Goal: Task Accomplishment & Management: Contribute content

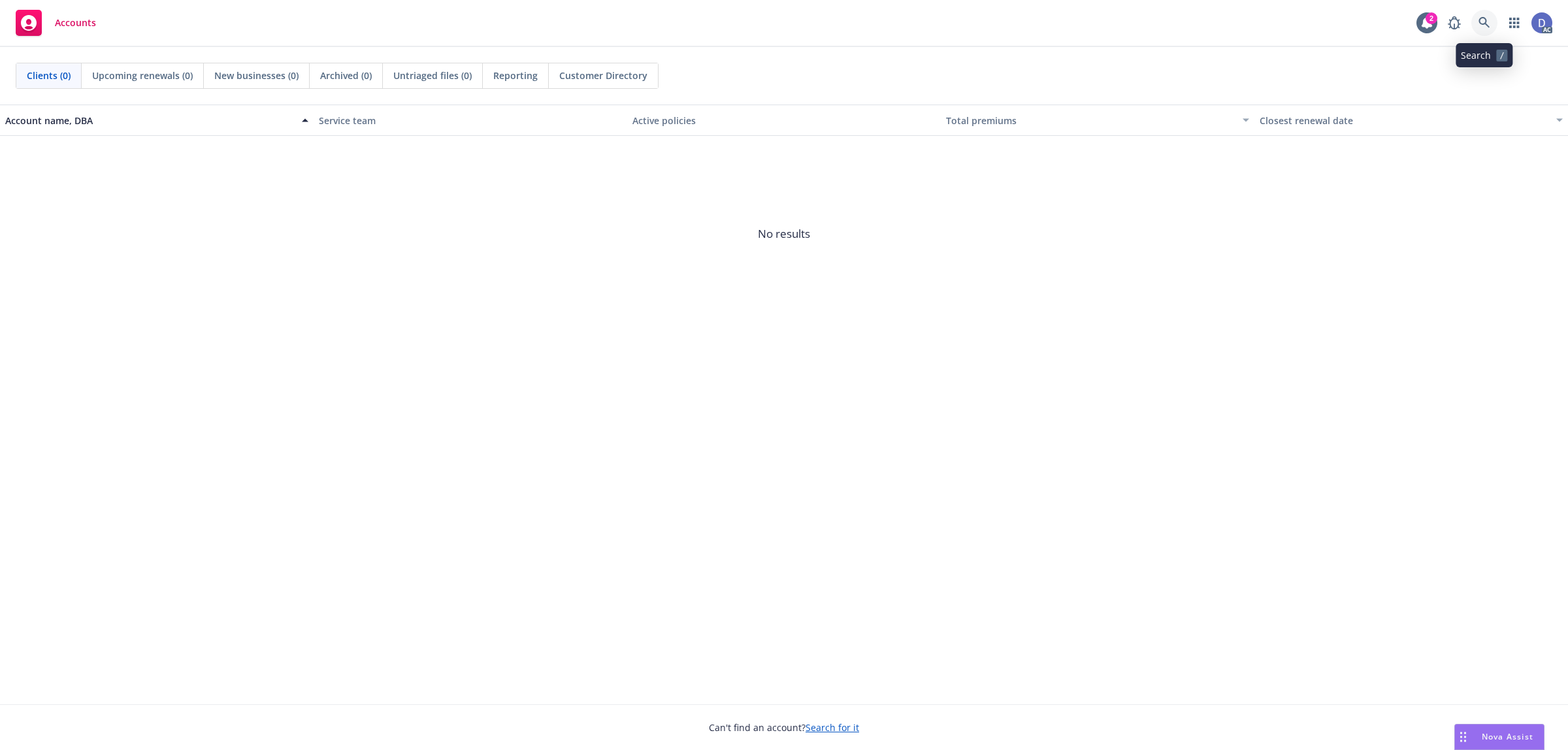
click at [1483, 20] on icon at bounding box center [1484, 23] width 12 height 12
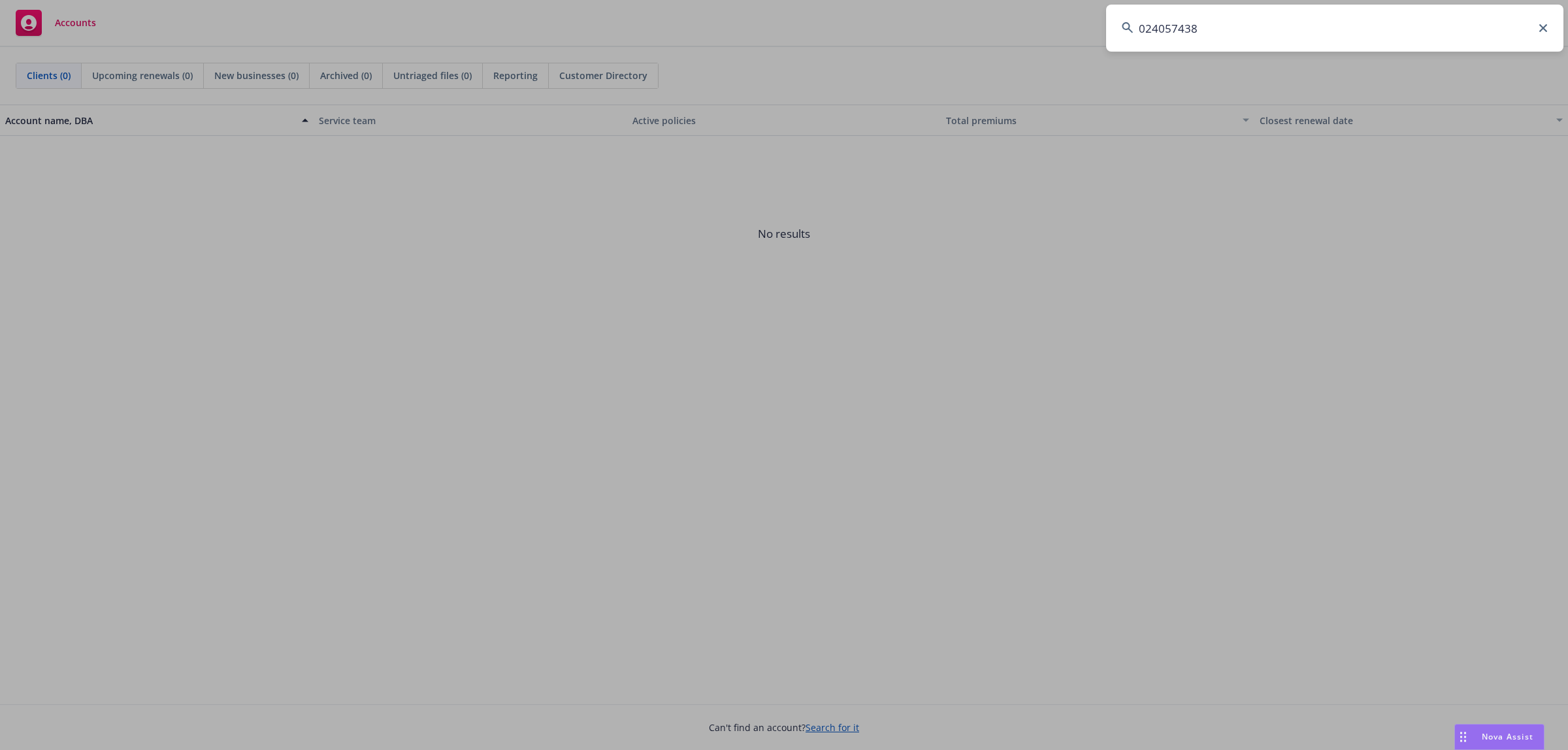
click at [1473, 20] on input "024057438" at bounding box center [1334, 29] width 457 height 47
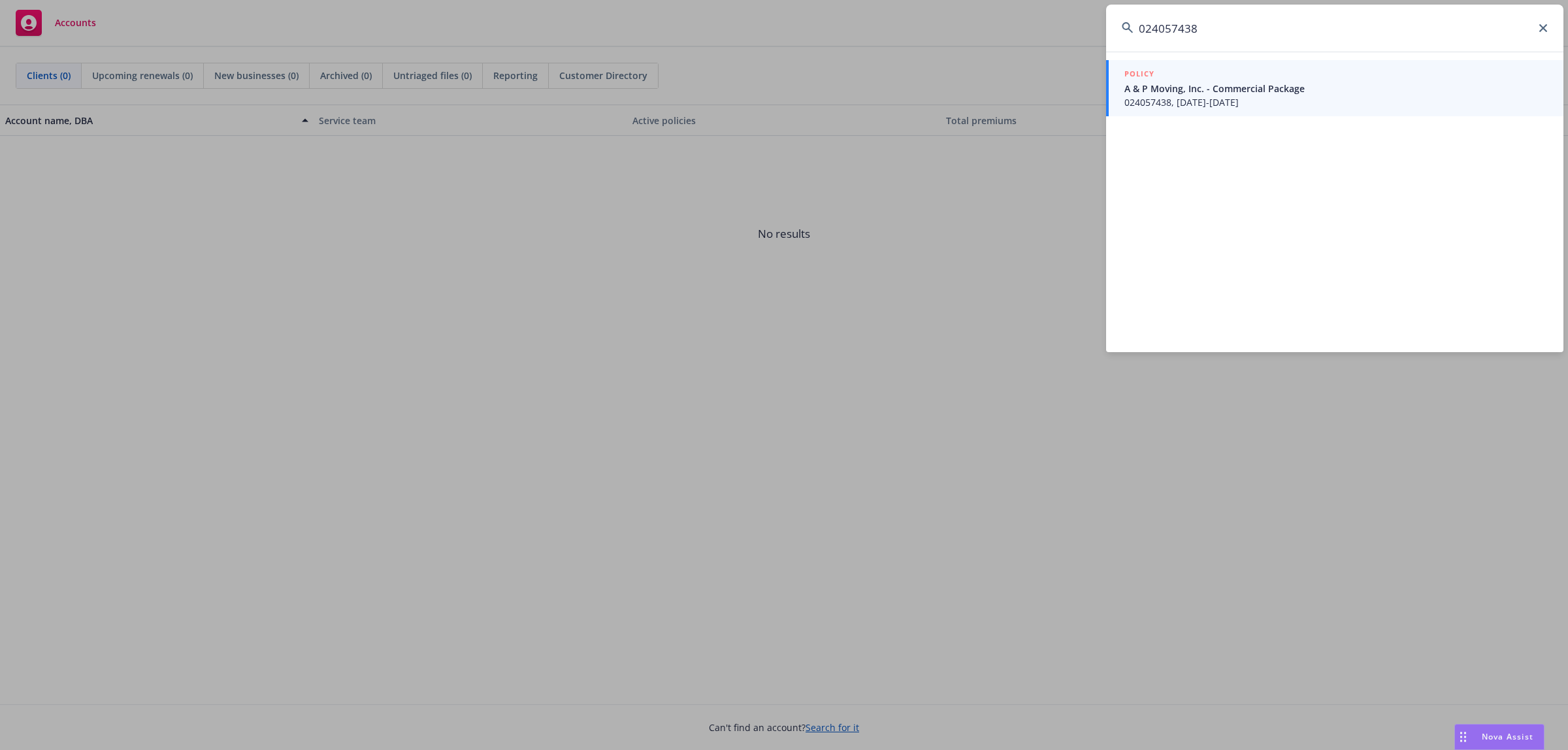
type input "024057438"
click at [1255, 97] on span "024057438, 04/05/2018-04/05/2019" at bounding box center [1336, 102] width 424 height 14
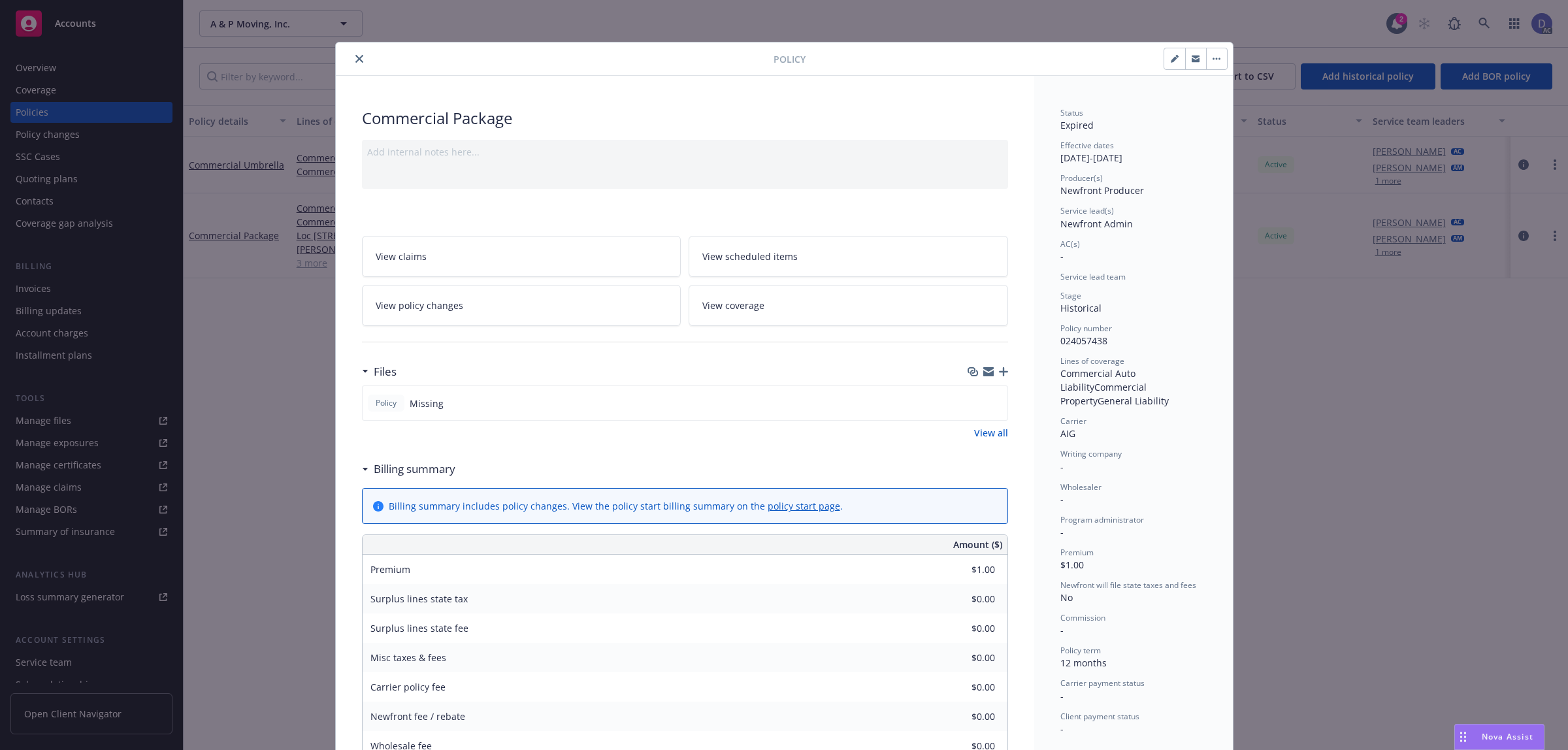
click at [1093, 340] on span "024057438" at bounding box center [1084, 340] width 47 height 13
copy span "024057438"
click at [354, 64] on button "close" at bounding box center [360, 59] width 16 height 16
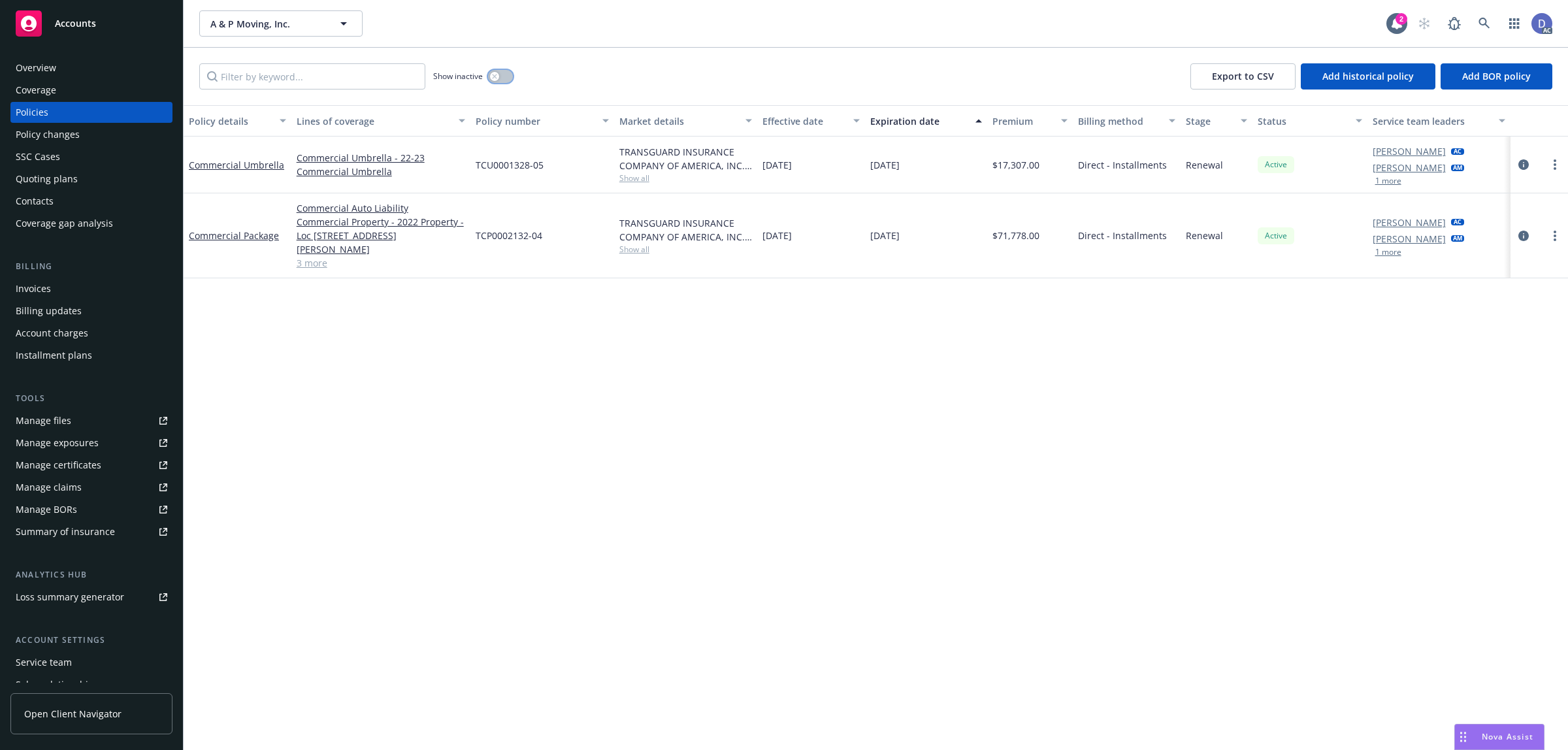
click at [495, 81] on button "button" at bounding box center [500, 76] width 25 height 13
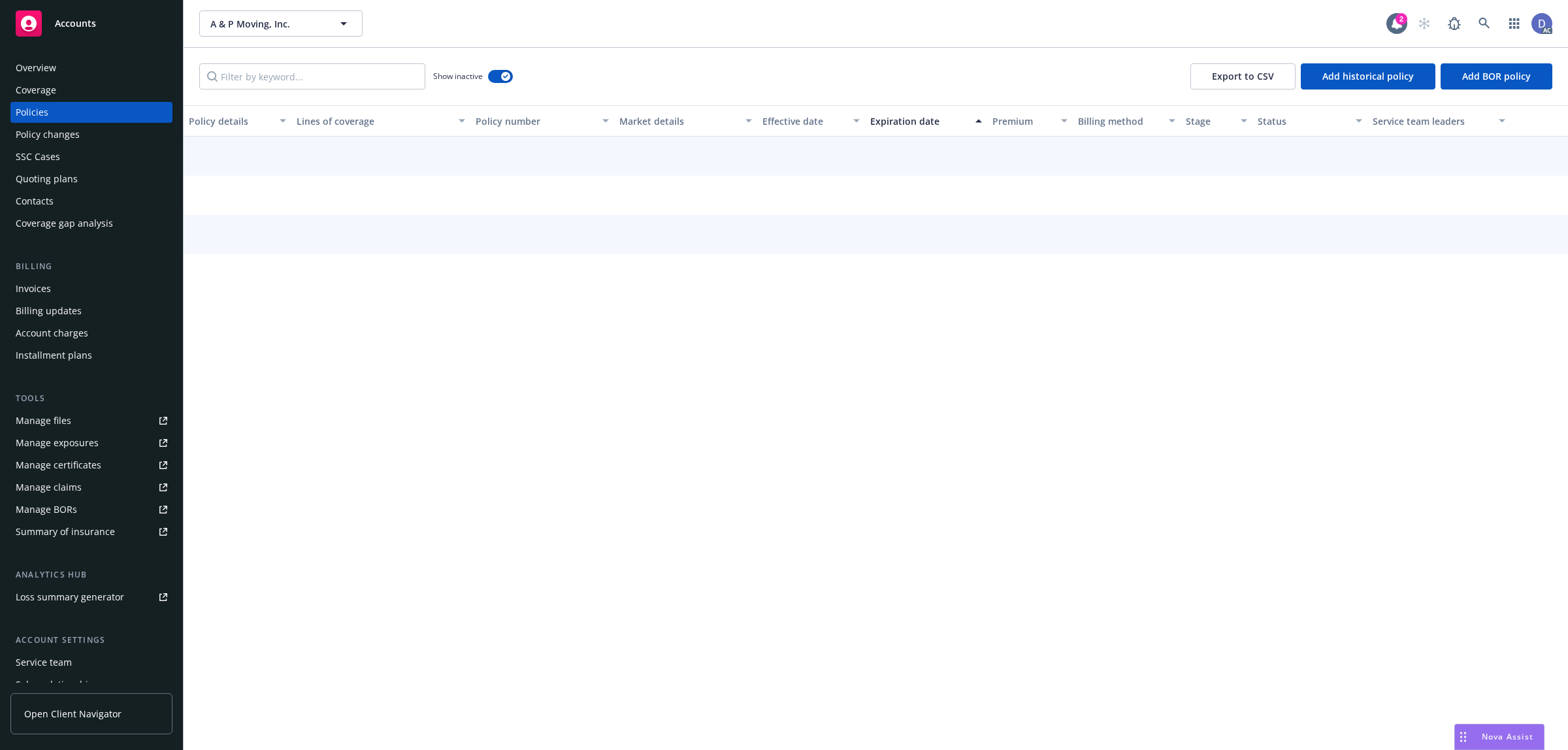
click at [376, 92] on div "Show inactive Export to CSV Add historical policy Add BOR policy" at bounding box center [875, 76] width 1385 height 57
click at [386, 88] on input "Filter by keyword..." at bounding box center [311, 76] width 226 height 27
paste input "024057438"
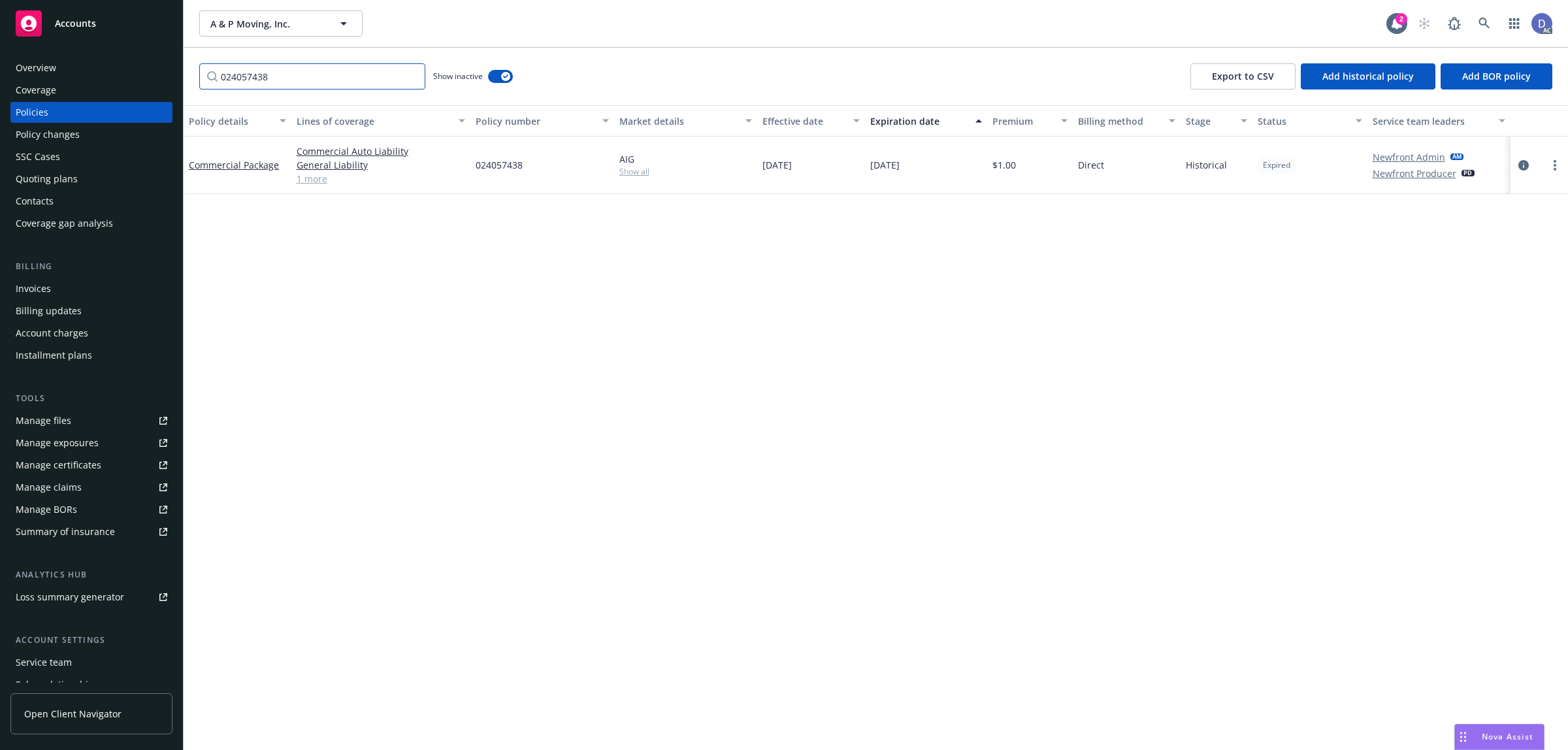
click at [336, 70] on input "024057438" at bounding box center [311, 76] width 226 height 27
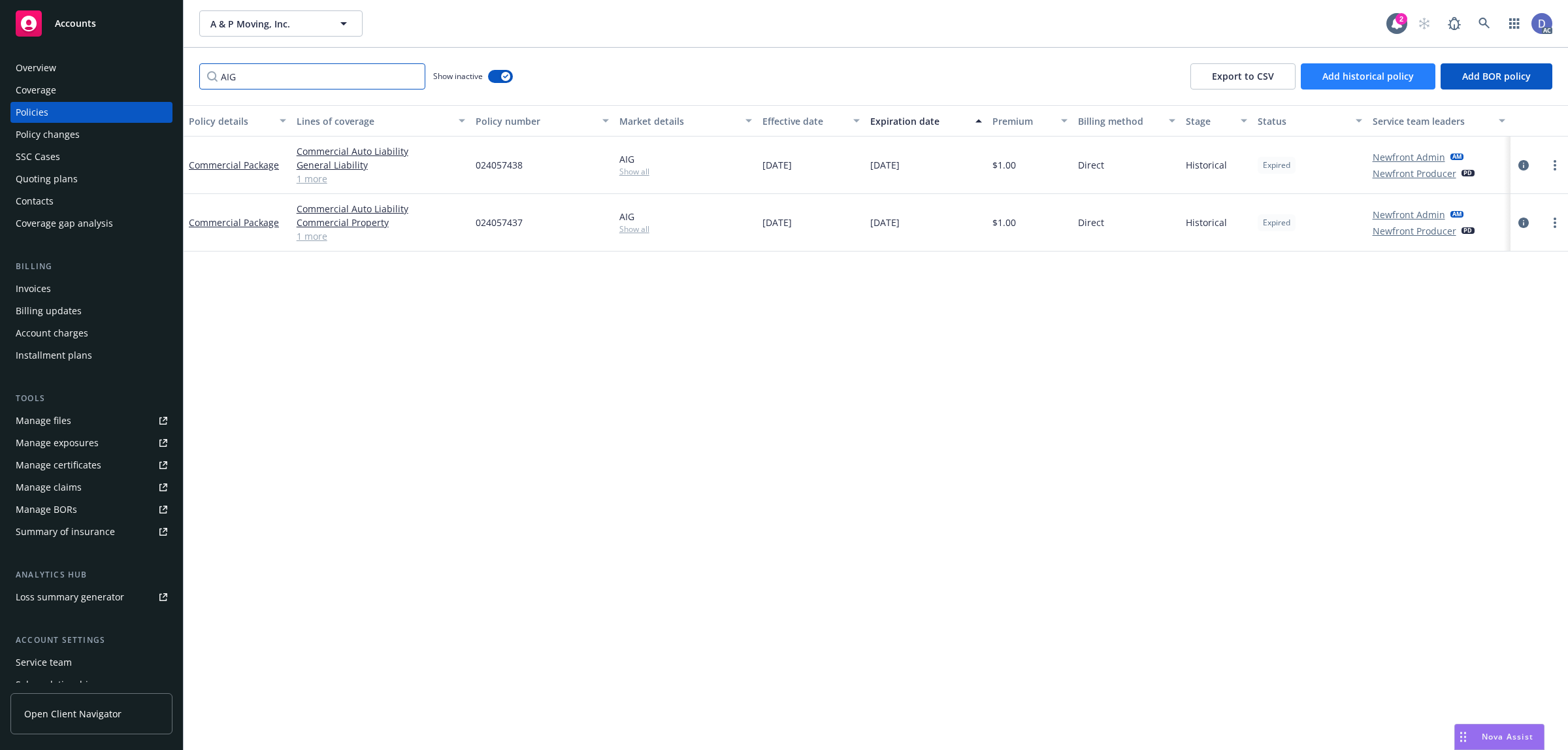
type input "AIG"
click at [1399, 85] on button "Add historical policy" at bounding box center [1368, 76] width 135 height 27
select select "other"
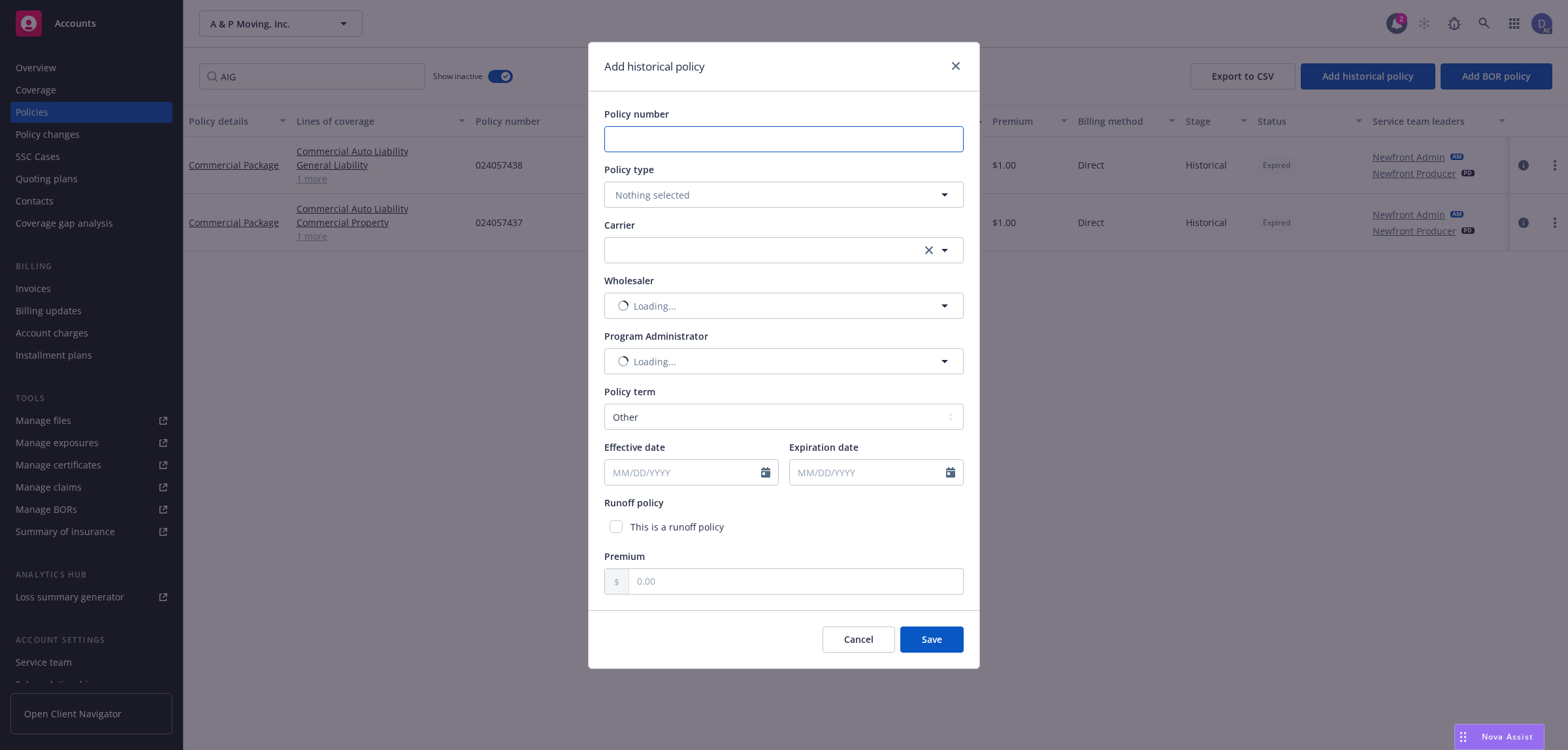
click at [677, 144] on input "Policy number" at bounding box center [784, 139] width 360 height 27
paste input "0024057438-002-000"
type input "0024057438-002-000"
click at [658, 185] on button "Nothing selected" at bounding box center [784, 194] width 360 height 27
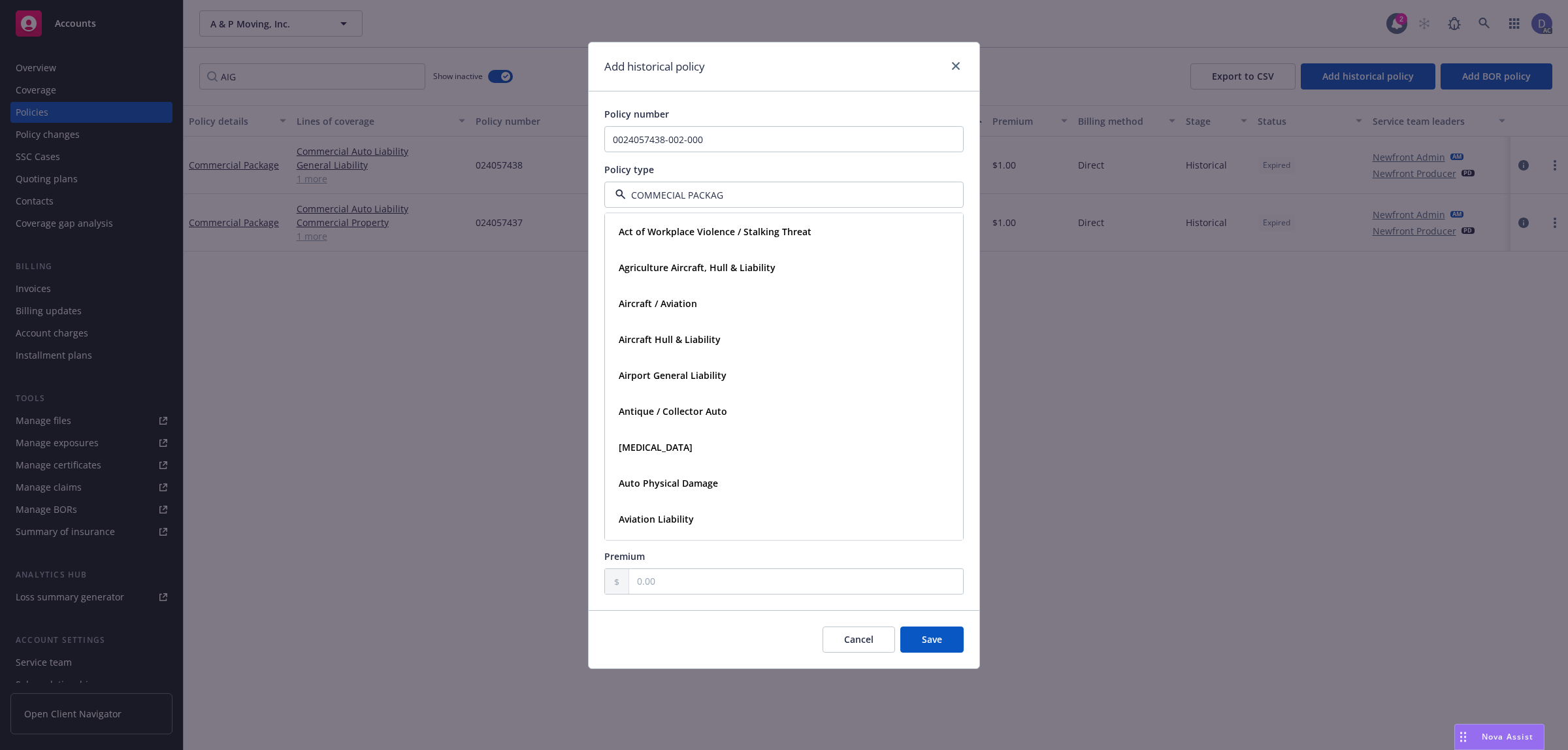
type input "COMMECIAL PACKAGE"
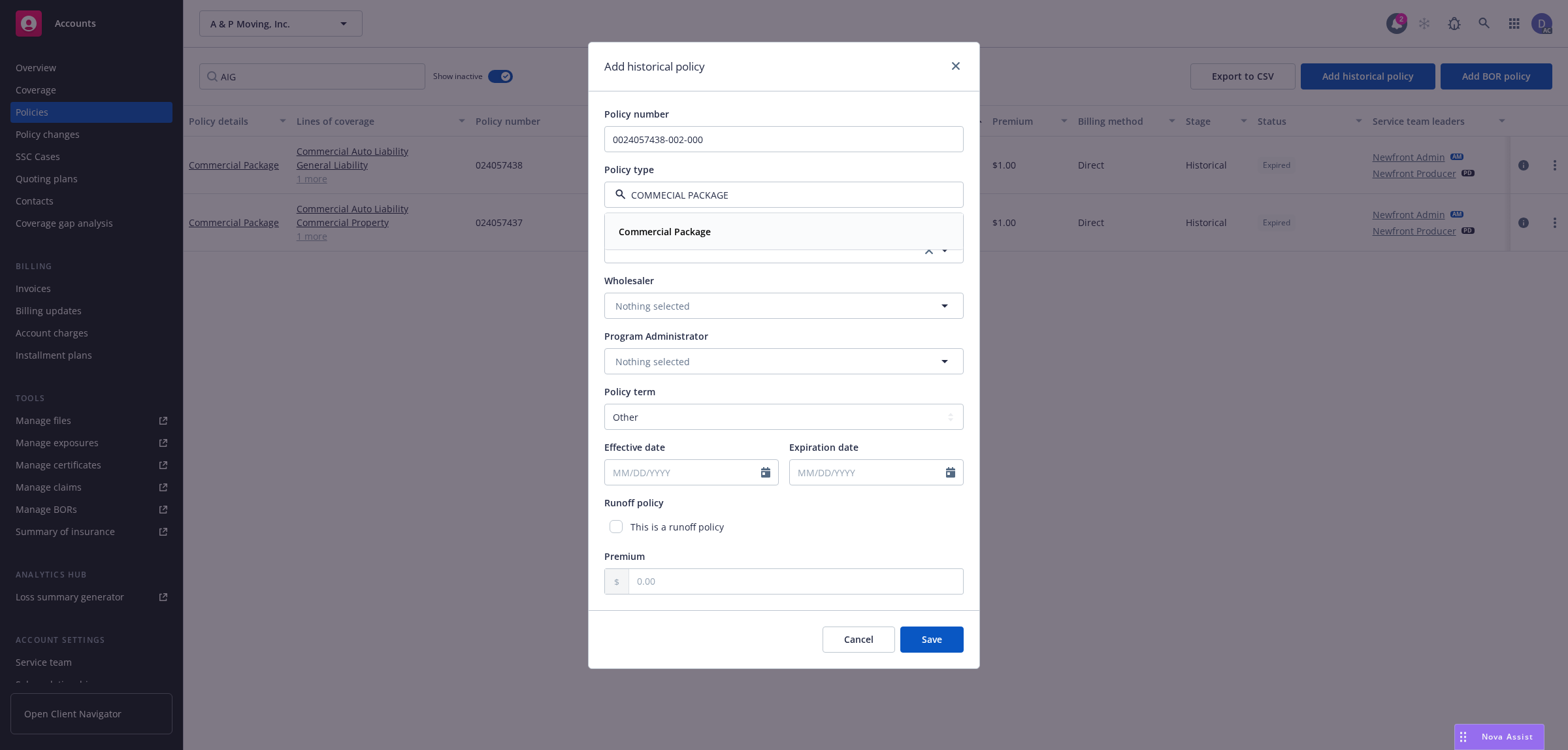
click at [670, 234] on strong "Commercial Package" at bounding box center [664, 232] width 92 height 13
click at [681, 253] on button "button" at bounding box center [784, 250] width 360 height 27
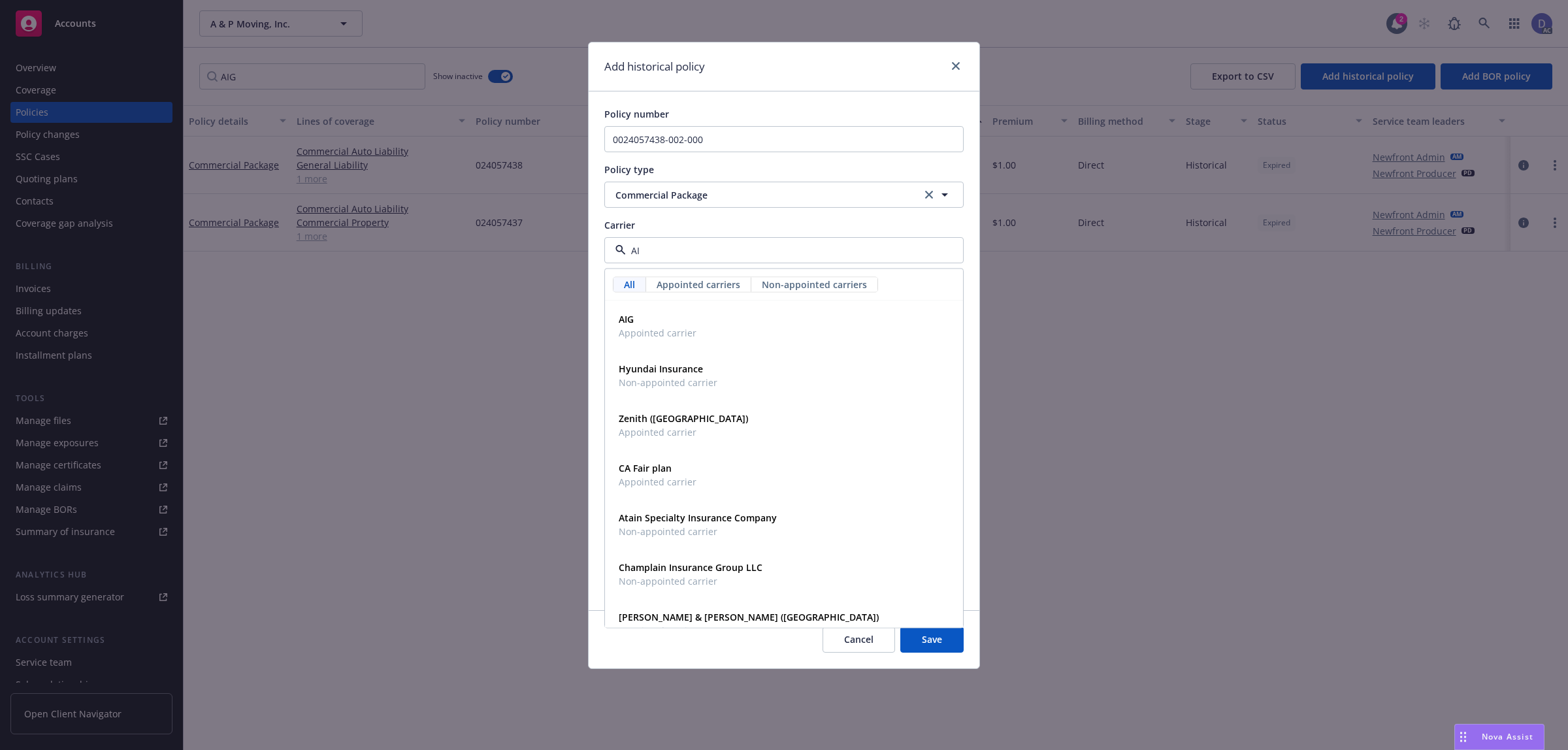
type input "AIG"
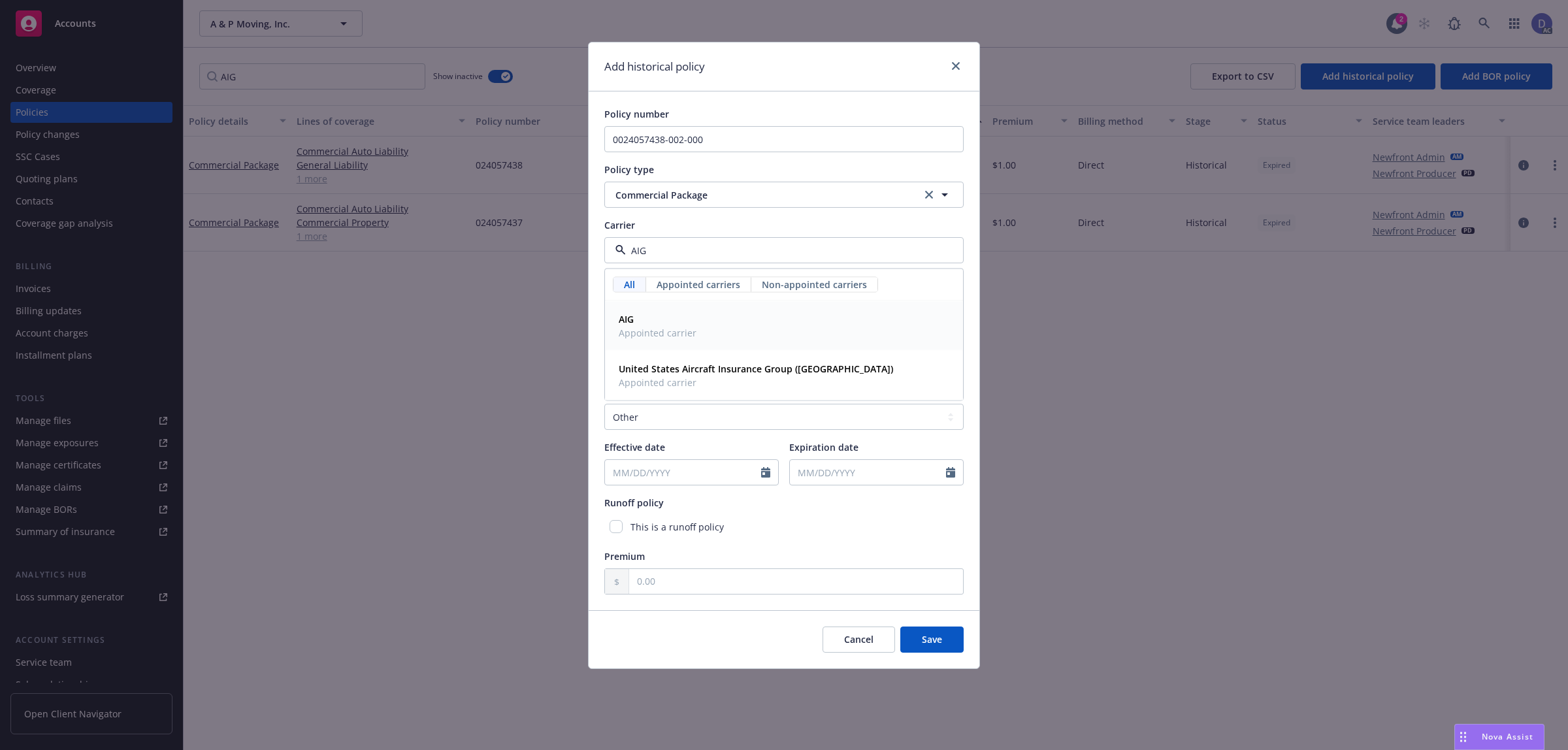
click at [677, 316] on span "AIG" at bounding box center [657, 319] width 78 height 14
click at [678, 416] on select "Select policy term 12 Month 6 Month 4 Month 3 Month 2 Month 1 Month 36 Month (3…" at bounding box center [784, 417] width 360 height 27
select select "12"
click at [604, 404] on select "Select policy term 12 Month 6 Month 4 Month 3 Month 2 Month 1 Month 36 Month (3…" at bounding box center [784, 417] width 360 height 27
click at [767, 470] on icon "Calendar" at bounding box center [765, 472] width 9 height 11
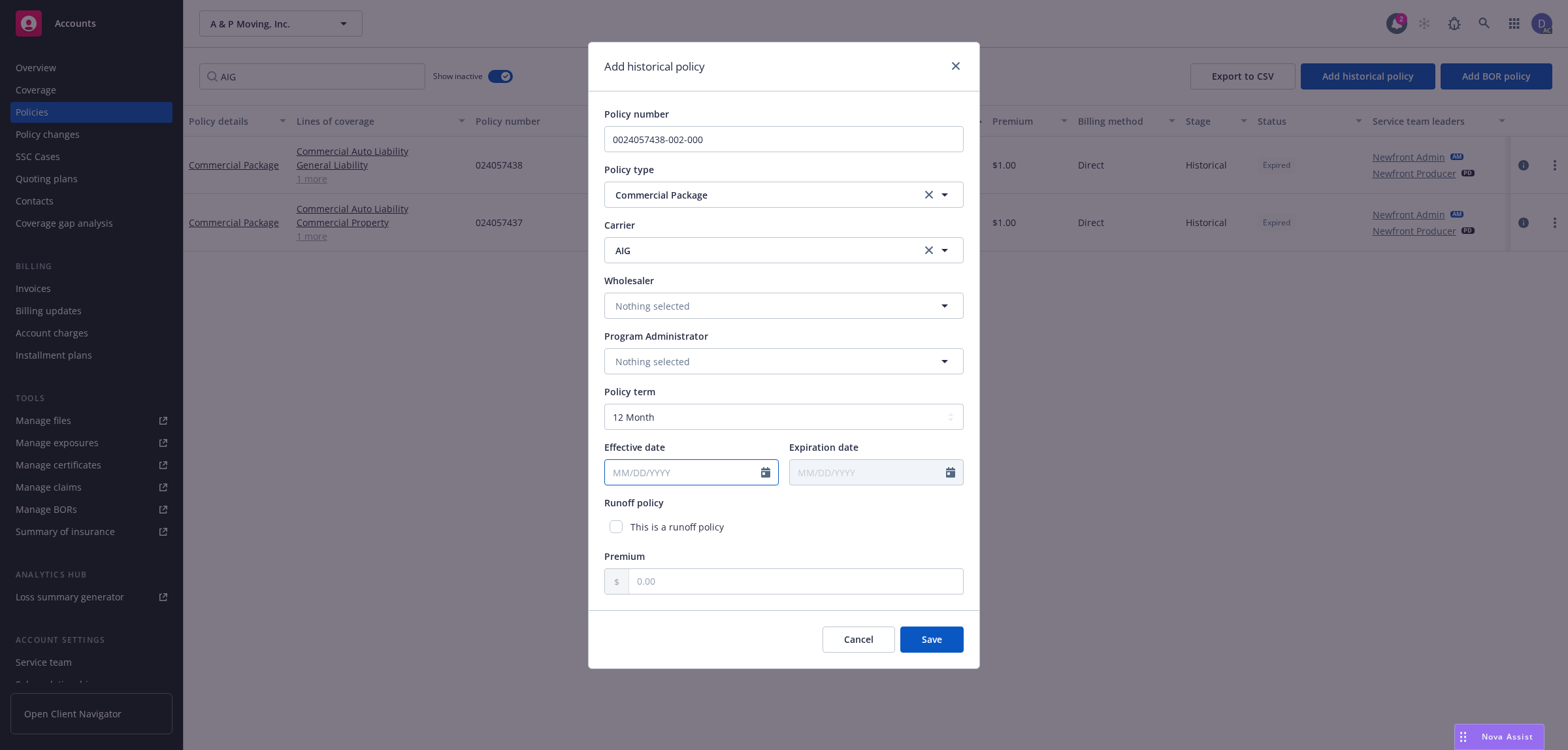
select select "8"
click at [722, 502] on input "2025" at bounding box center [716, 504] width 42 height 14
type input "2014"
click at [669, 502] on select "January February March April May June July August September October November De…" at bounding box center [661, 503] width 65 height 15
select select "4"
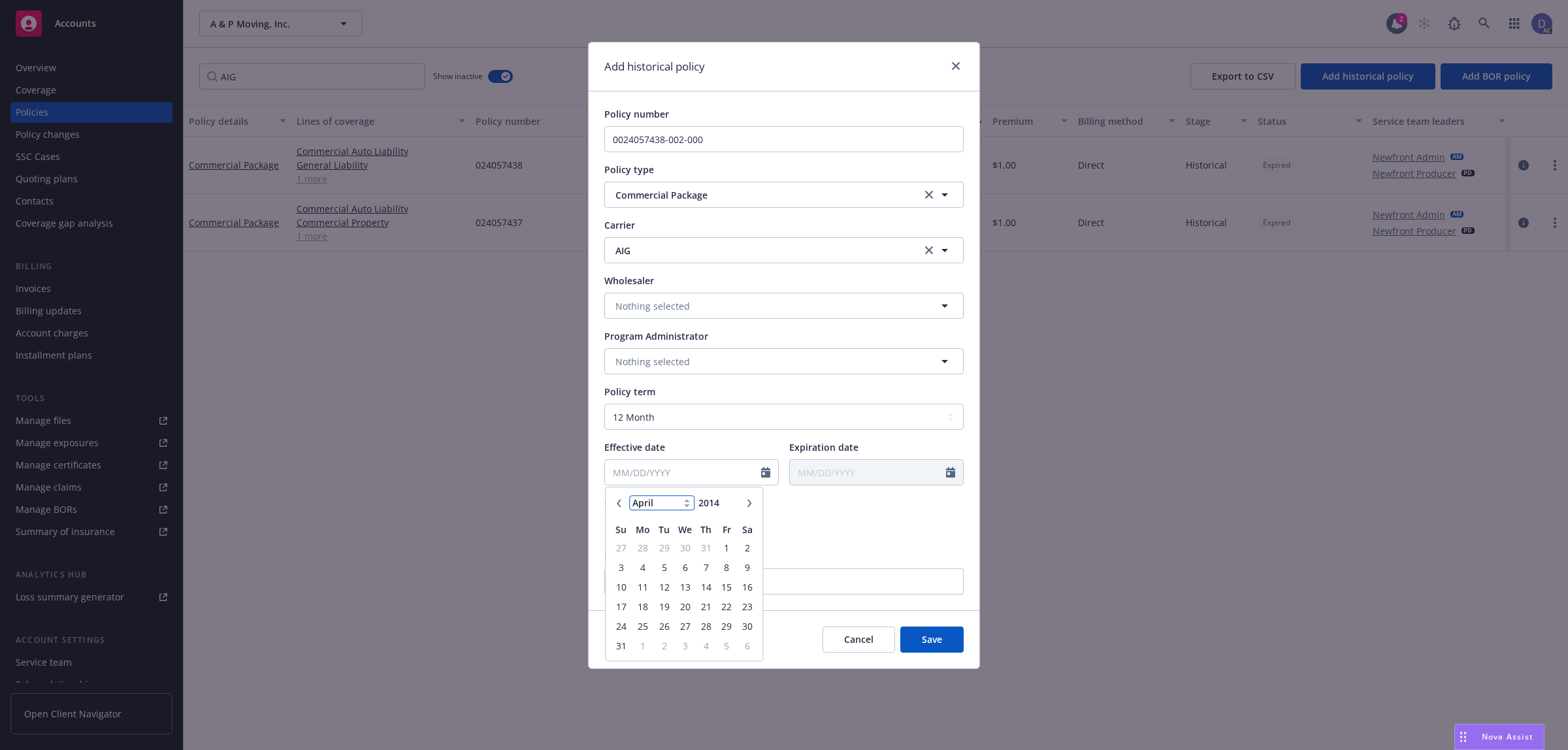
click at [629, 496] on select "January February March April May June July August September October November De…" at bounding box center [661, 503] width 65 height 15
click at [749, 557] on td "5" at bounding box center [747, 548] width 21 height 20
type input "04/05/2014"
type input "04/05/2015"
click at [797, 575] on input "text" at bounding box center [795, 580] width 334 height 25
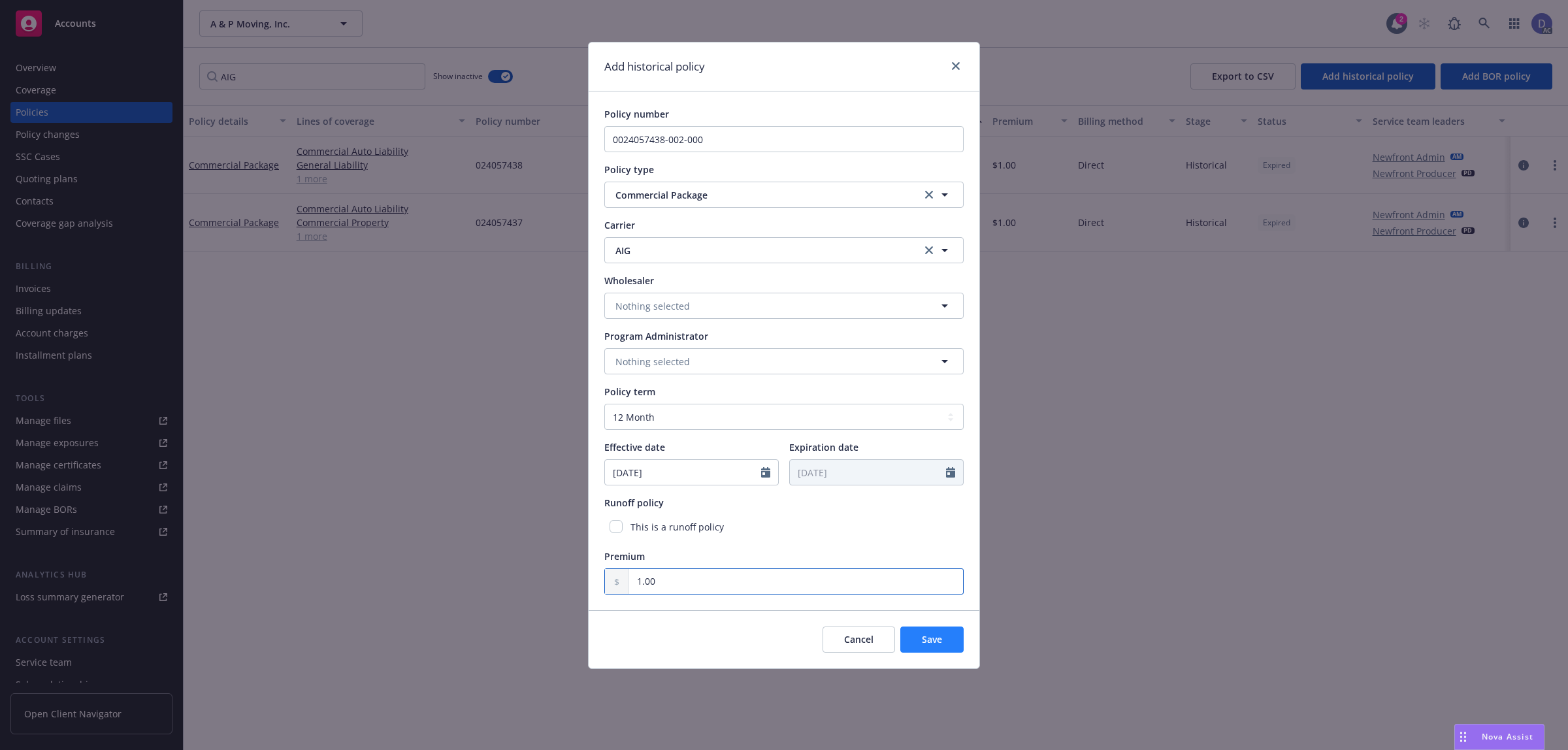
type input "1.00"
click at [929, 637] on span "Save" at bounding box center [931, 639] width 21 height 13
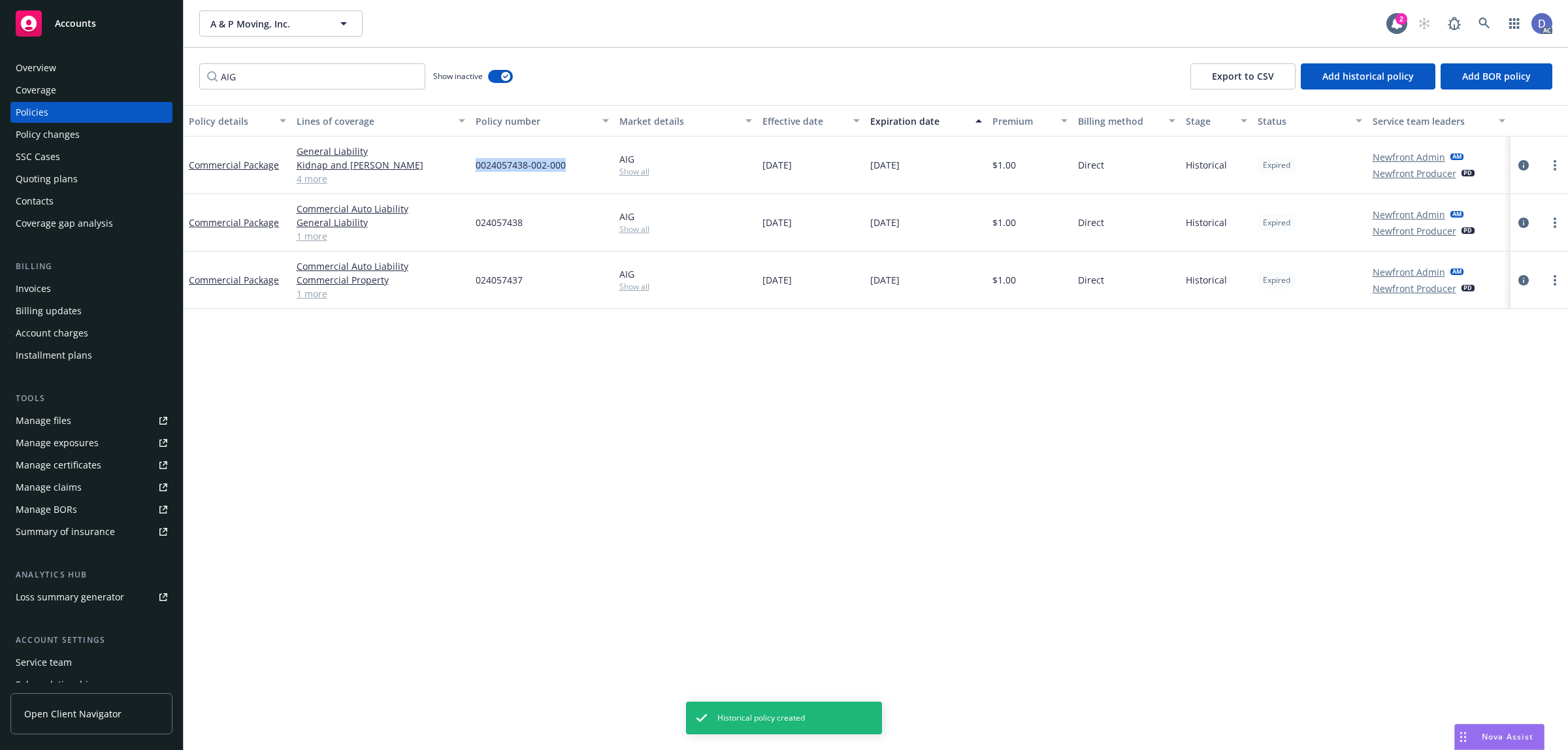
copy span "0024057438-002-000"
drag, startPoint x: 549, startPoint y: 174, endPoint x: 474, endPoint y: 175, distance: 75.0
click at [474, 175] on div "0024057438-002-000" at bounding box center [542, 166] width 144 height 57
click at [556, 164] on span "0024057438-002-000" at bounding box center [520, 165] width 90 height 14
click at [563, 162] on span "0024057438-002-000" at bounding box center [520, 165] width 90 height 14
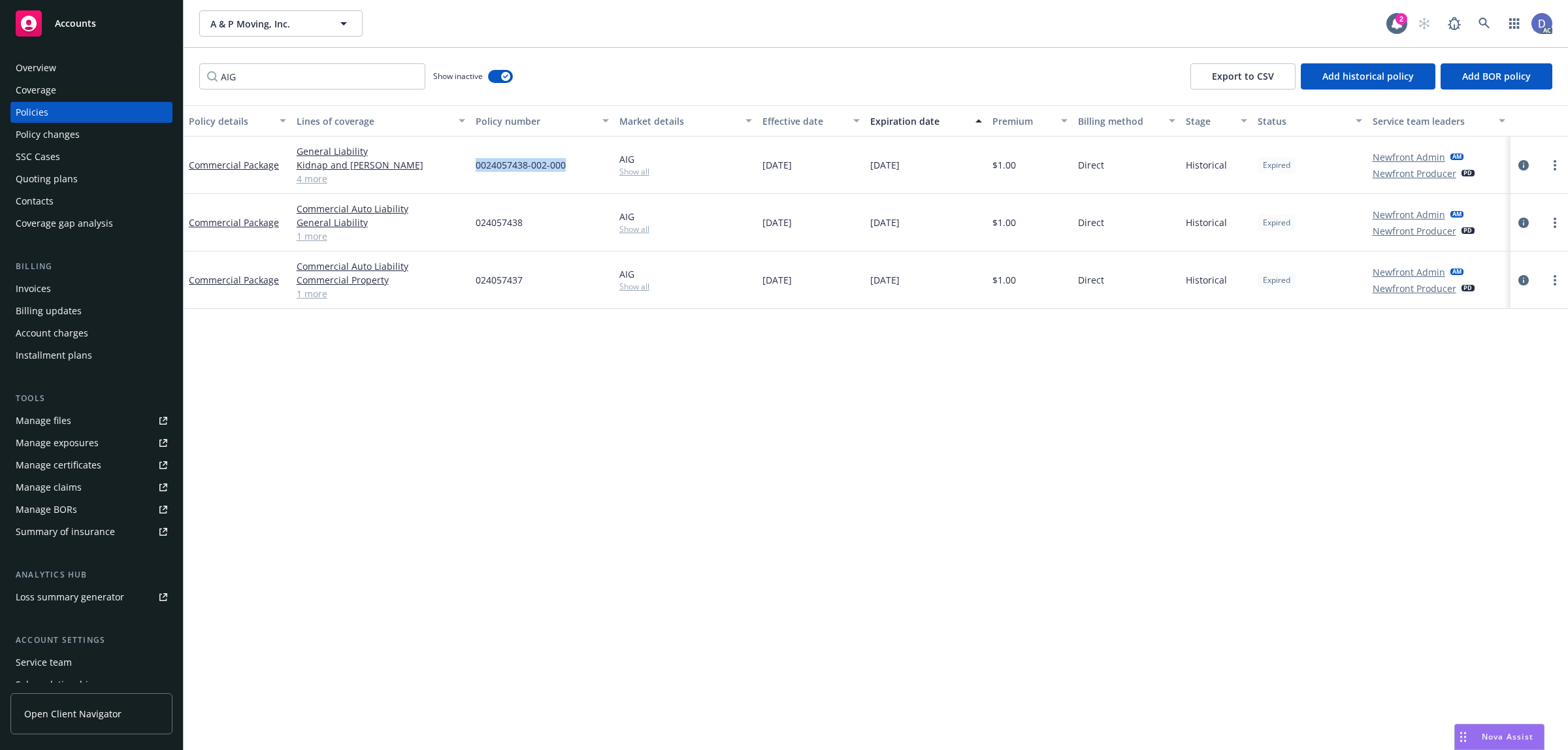
copy span "0024057438-002-000"
drag, startPoint x: 571, startPoint y: 164, endPoint x: 476, endPoint y: 168, distance: 95.1
click at [476, 168] on div "0024057438-002-000" at bounding box center [542, 166] width 144 height 57
click at [507, 170] on span "0024057438-002-000" at bounding box center [520, 165] width 90 height 14
copy span "0024057438-002-000"
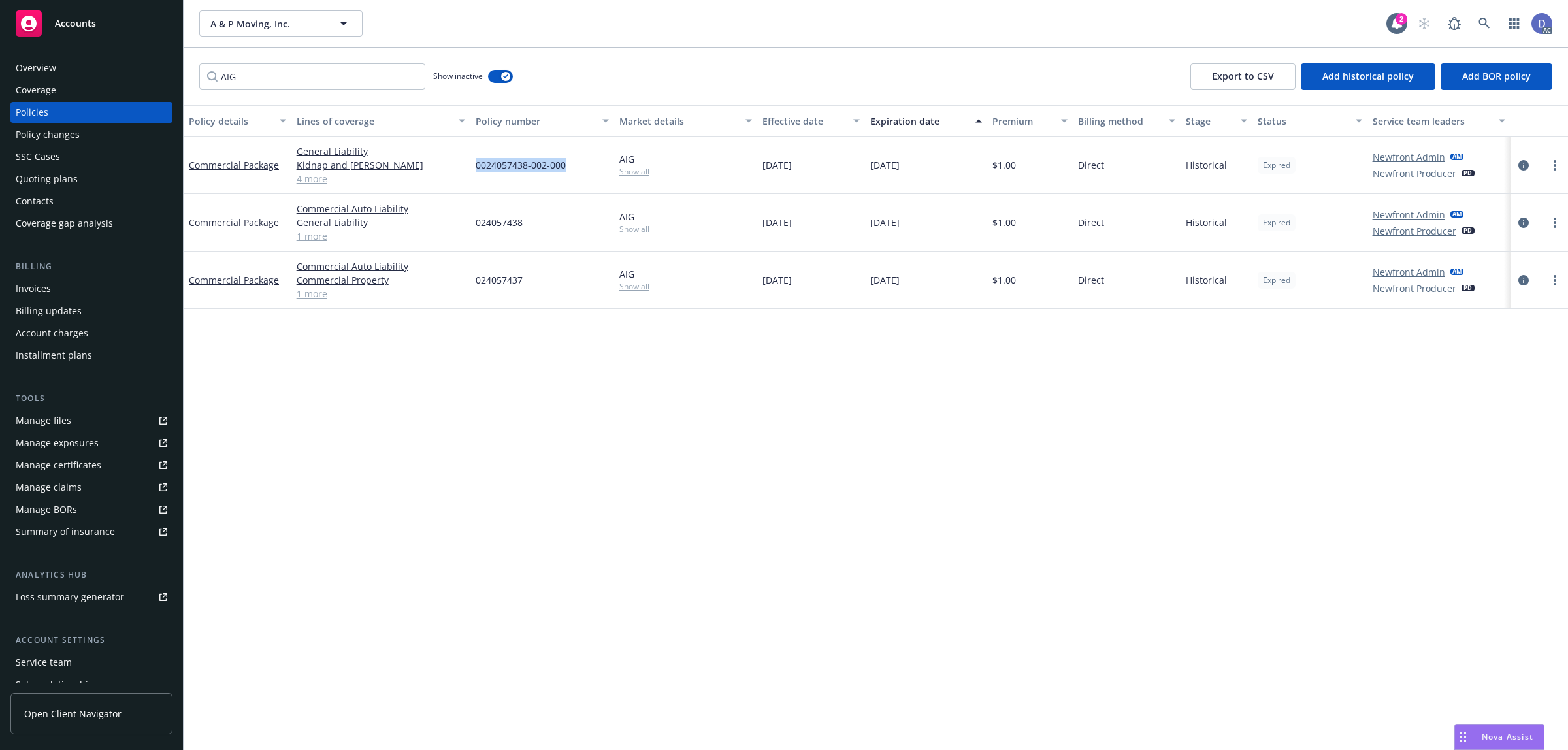
drag, startPoint x: 570, startPoint y: 173, endPoint x: 478, endPoint y: 173, distance: 92.0
click at [478, 173] on div "0024057438-002-000" at bounding box center [542, 166] width 144 height 57
click at [1382, 75] on span "Add historical policy" at bounding box center [1368, 76] width 92 height 13
select select "other"
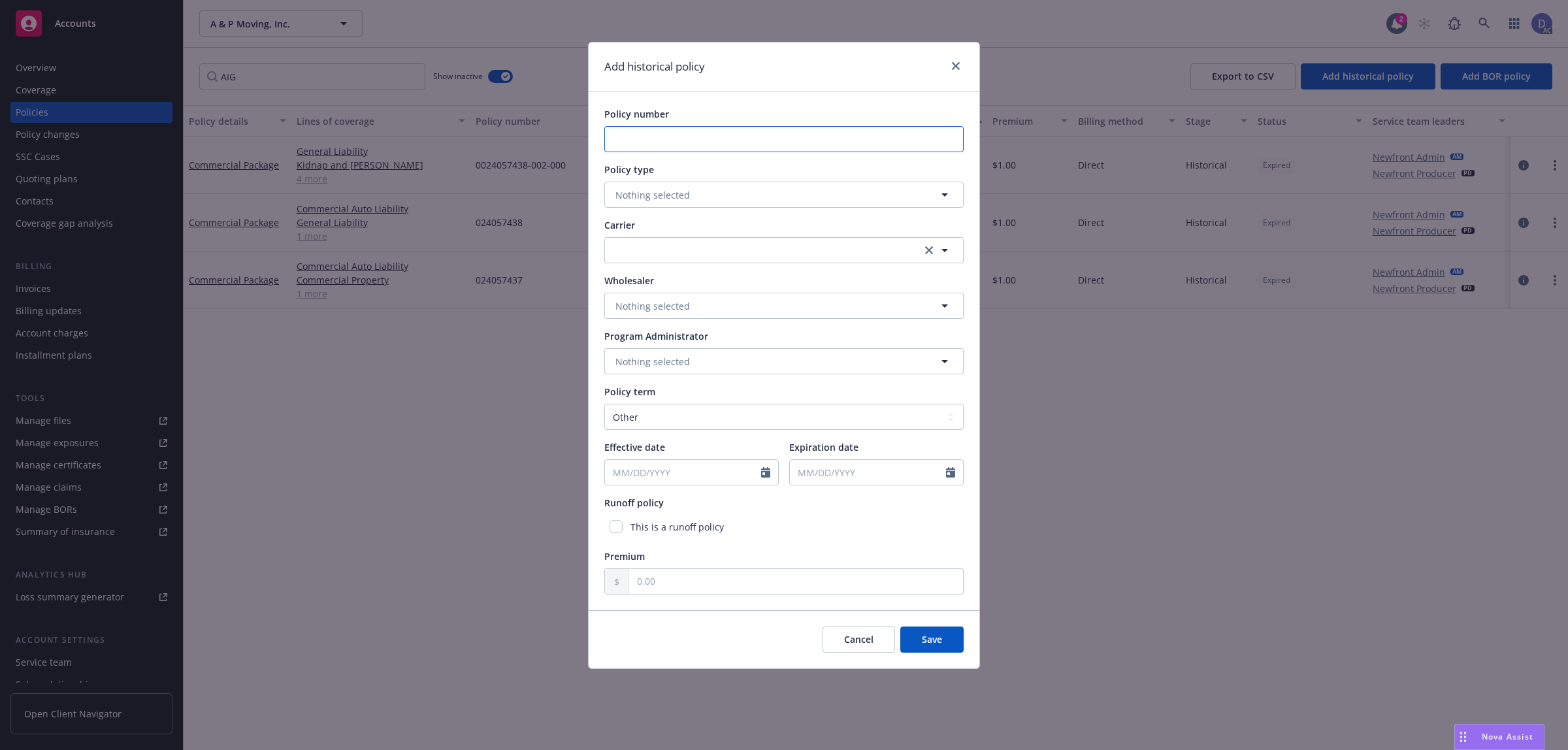
click at [669, 134] on input "Policy number" at bounding box center [784, 139] width 360 height 27
paste input "0024057438-002-001"
type input "0024057438-002-001"
click at [675, 204] on button "Nothing selected" at bounding box center [784, 194] width 360 height 27
type input "p"
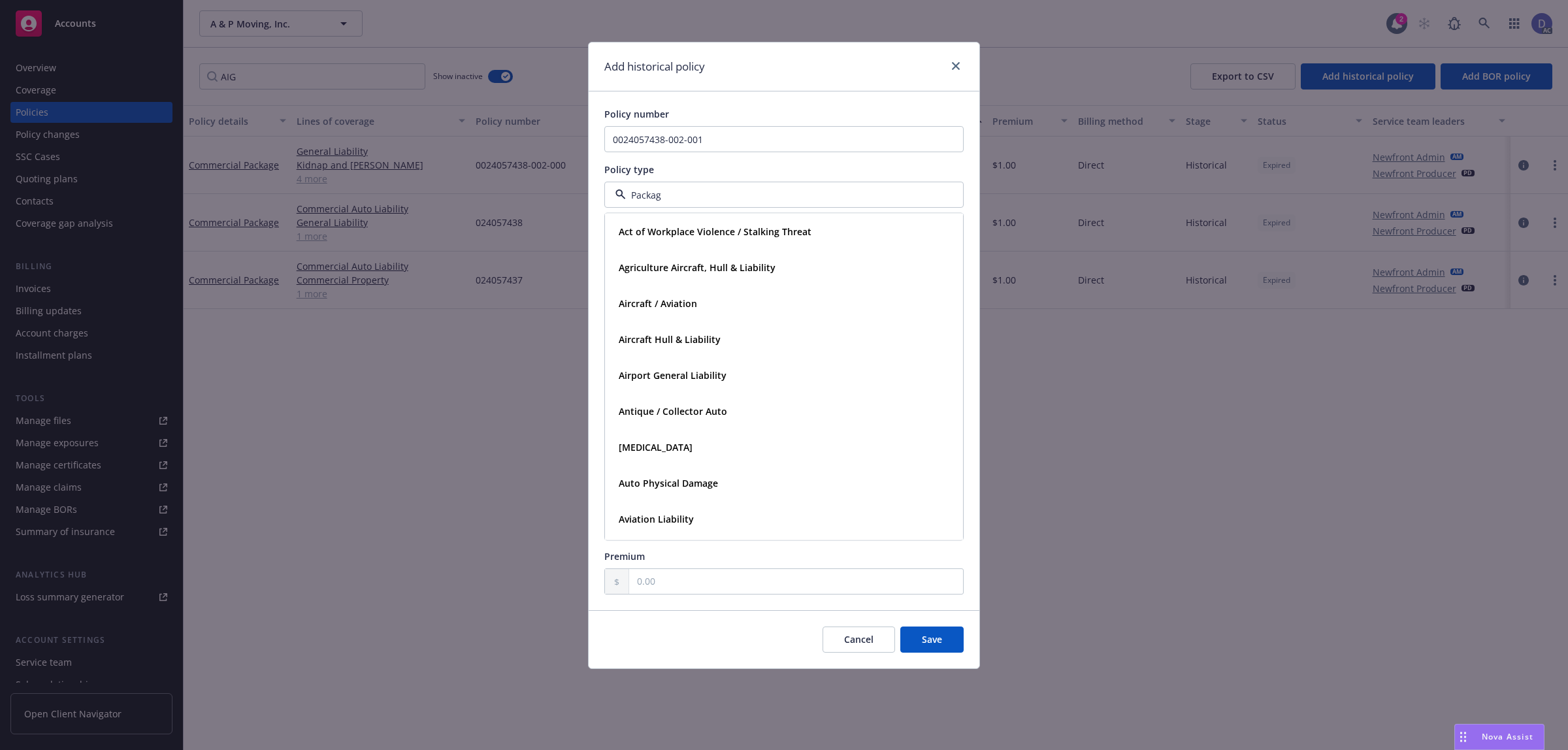
type input "Package"
click at [673, 273] on strong "Commercial Package" at bounding box center [664, 267] width 92 height 13
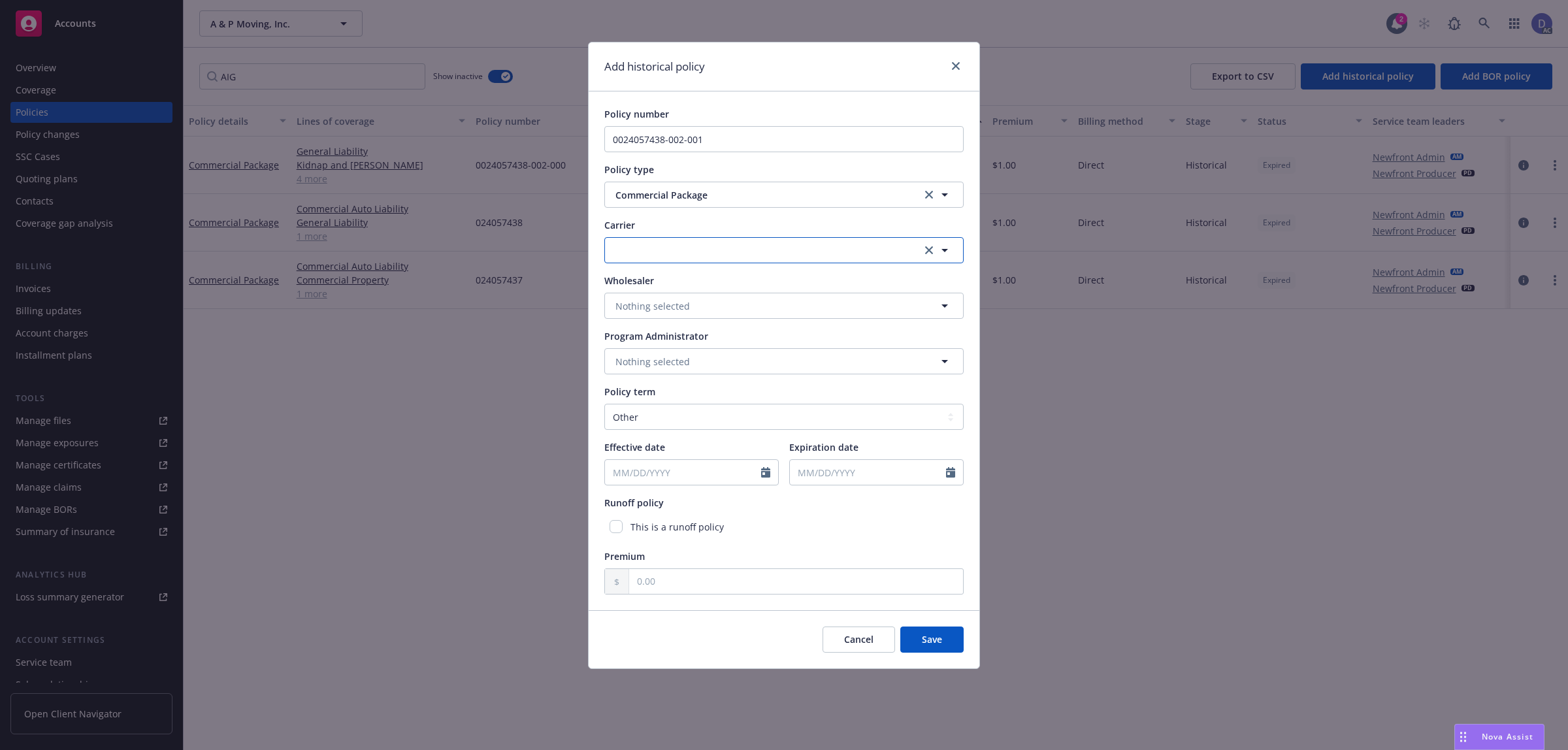
click at [669, 255] on button "button" at bounding box center [784, 250] width 360 height 27
type input "aig"
click at [665, 334] on span "Appointed carrier" at bounding box center [657, 333] width 78 height 14
click at [697, 413] on select "Select policy term 12 Month 6 Month 4 Month 3 Month 2 Month 1 Month 36 Month (3…" at bounding box center [784, 417] width 360 height 27
select select "12"
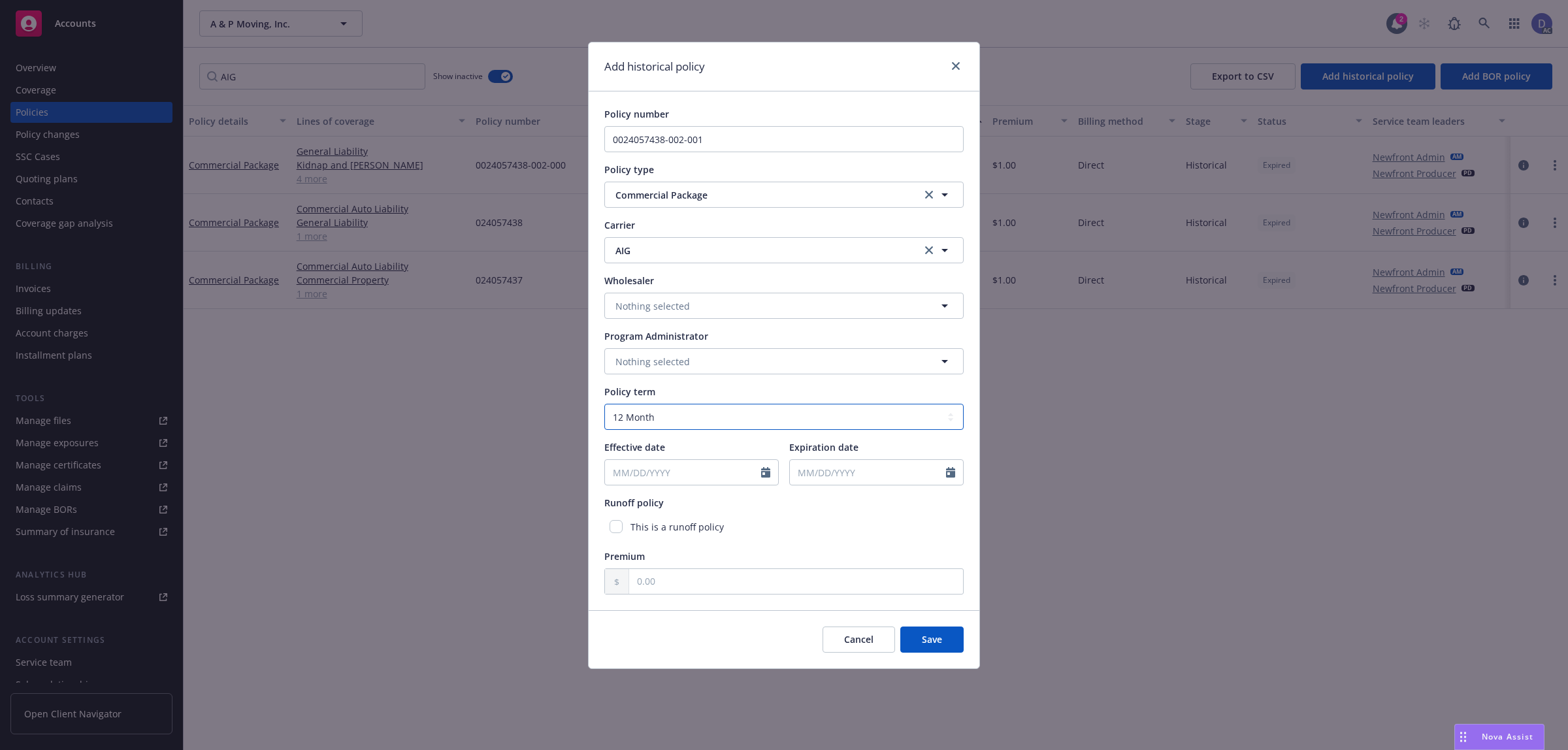
click at [604, 404] on select "Select policy term 12 Month 6 Month 4 Month 3 Month 2 Month 1 Month 36 Month (3…" at bounding box center [784, 417] width 360 height 27
click at [770, 468] on div at bounding box center [769, 472] width 17 height 25
click at [767, 474] on icon "Calendar" at bounding box center [765, 472] width 9 height 11
select select "8"
click at [718, 507] on input "2025" at bounding box center [716, 504] width 42 height 14
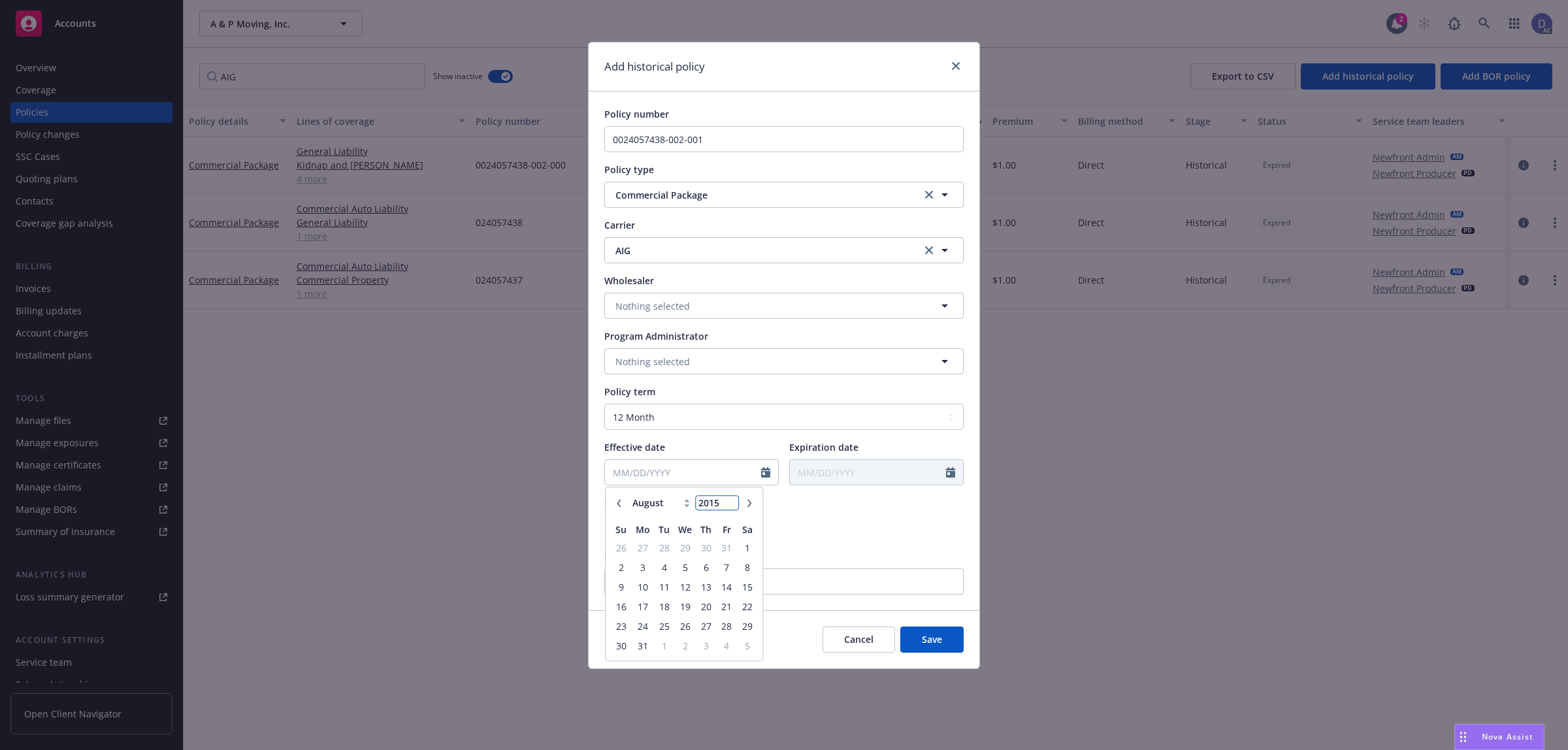
type input "2015"
click at [673, 505] on select "January February March April May June July August September October November De…" at bounding box center [661, 503] width 65 height 15
select select "4"
click at [629, 496] on select "January February March April May June July August September October November De…" at bounding box center [661, 503] width 65 height 15
click at [626, 564] on span "5" at bounding box center [621, 567] width 18 height 17
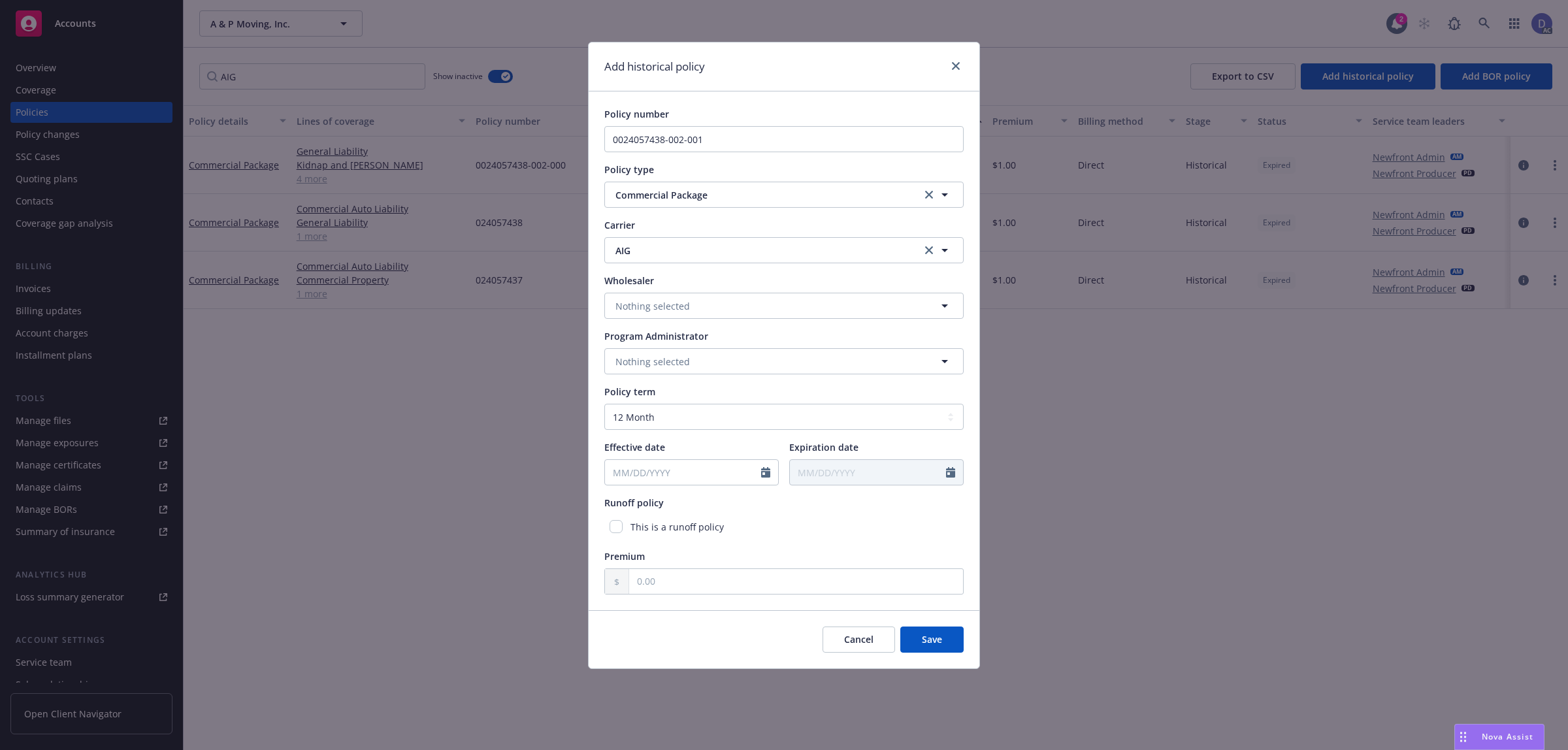
type input "04/05/2015"
type input "04/05/2016"
click at [681, 570] on input "text" at bounding box center [795, 580] width 334 height 25
type input "1.00"
click at [929, 639] on span "Save" at bounding box center [931, 639] width 21 height 13
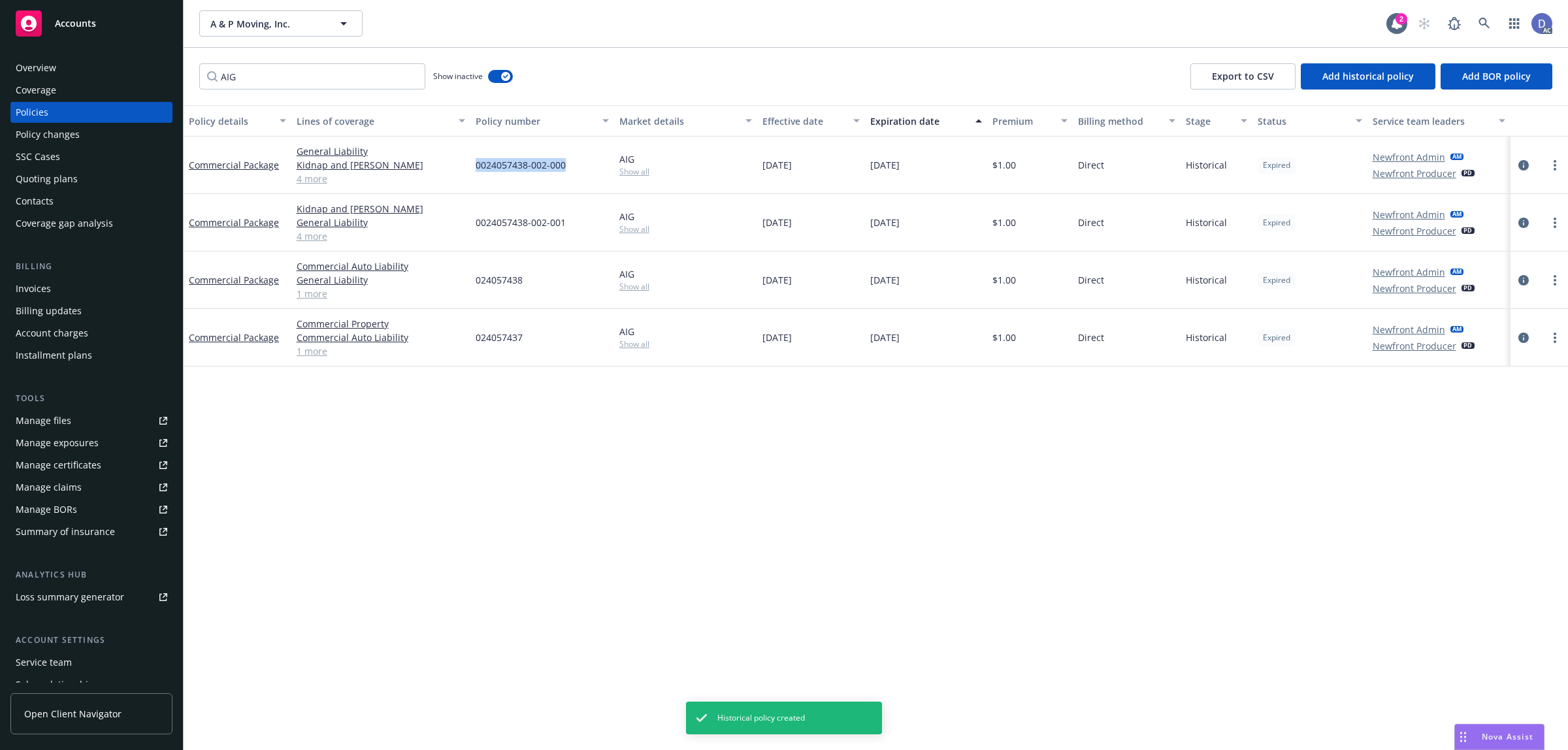
copy span "0024057438-002-000"
drag, startPoint x: 569, startPoint y: 165, endPoint x: 474, endPoint y: 174, distance: 95.4
click at [474, 174] on div "0024057438-002-000" at bounding box center [542, 166] width 144 height 57
copy span "0024057438-002-000"
drag, startPoint x: 570, startPoint y: 171, endPoint x: 472, endPoint y: 171, distance: 98.0
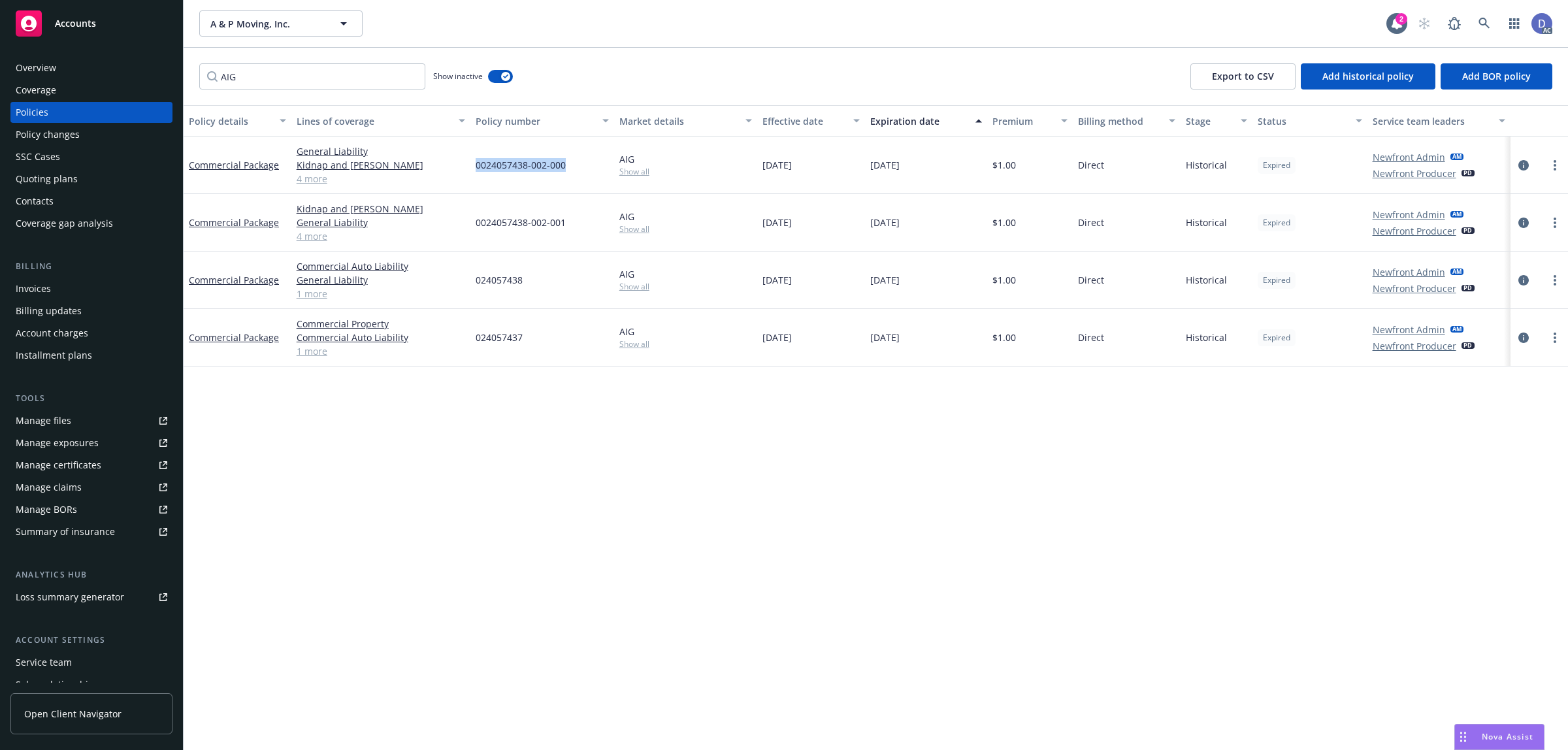
click at [472, 171] on div "0024057438-002-000" at bounding box center [542, 166] width 144 height 57
click at [1371, 77] on span "Add historical policy" at bounding box center [1368, 76] width 92 height 13
select select "other"
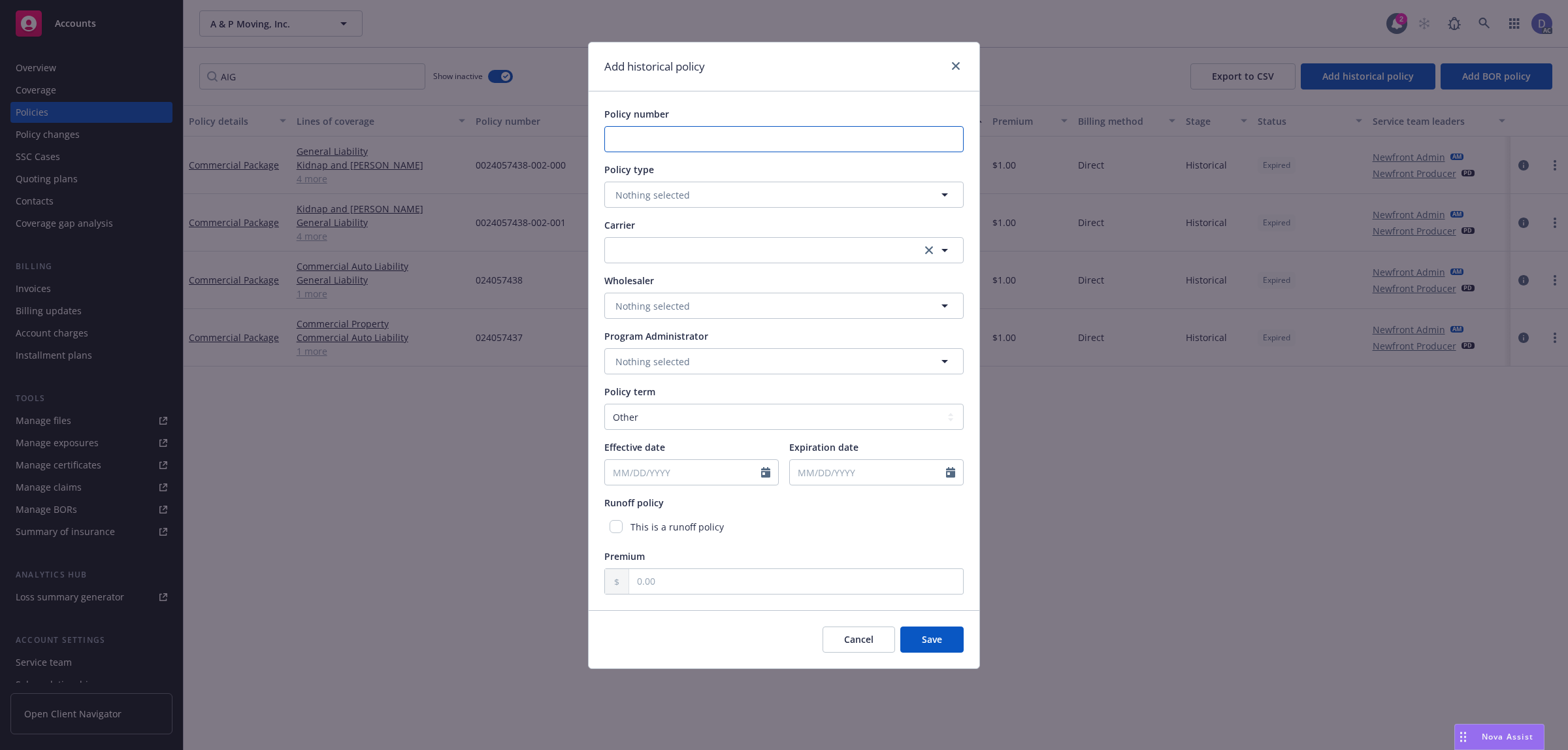
click at [668, 132] on input "Policy number" at bounding box center [784, 139] width 360 height 27
paste input "0024057438-002-002"
type input "0024057438-002-002"
click at [679, 197] on span "Nothing selected" at bounding box center [652, 195] width 75 height 14
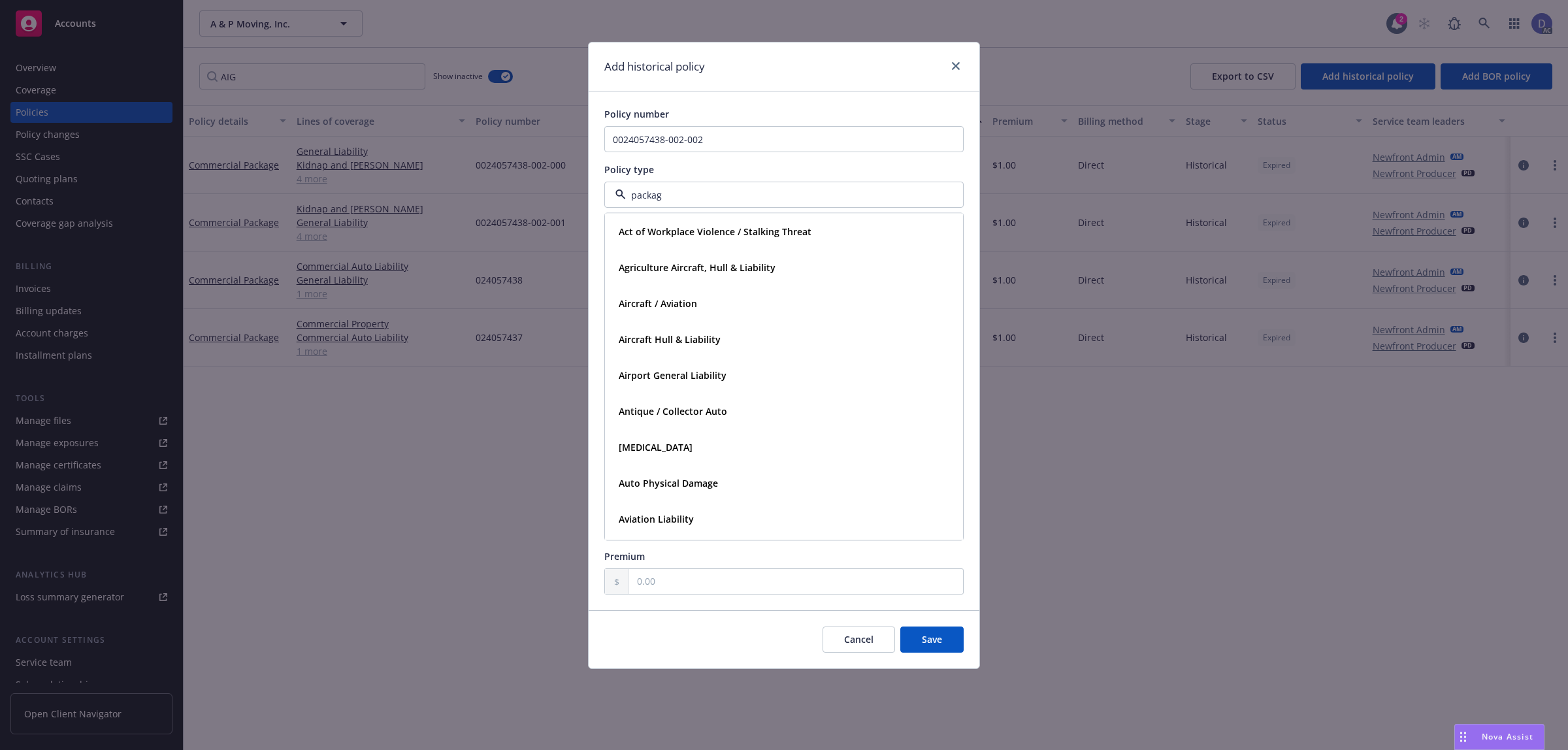
type input "package"
click at [681, 259] on div "Commercial Package" at bounding box center [662, 267] width 100 height 19
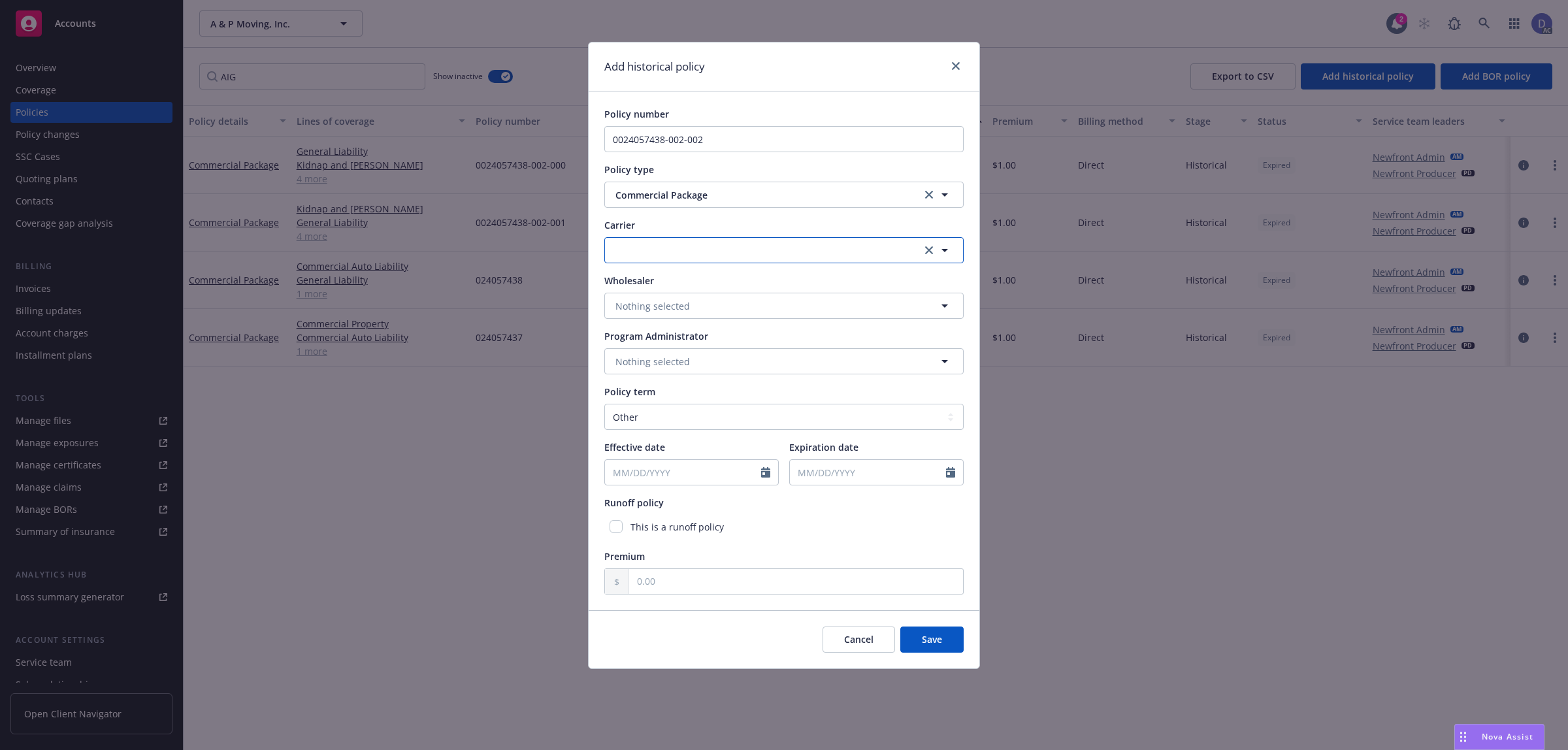
click at [721, 249] on button "button" at bounding box center [784, 250] width 360 height 27
type input "aig"
click at [639, 338] on span "Appointed carrier" at bounding box center [657, 333] width 78 height 14
click at [646, 406] on select "Select policy term 12 Month 6 Month 4 Month 3 Month 2 Month 1 Month 36 Month (3…" at bounding box center [784, 417] width 360 height 27
select select "12"
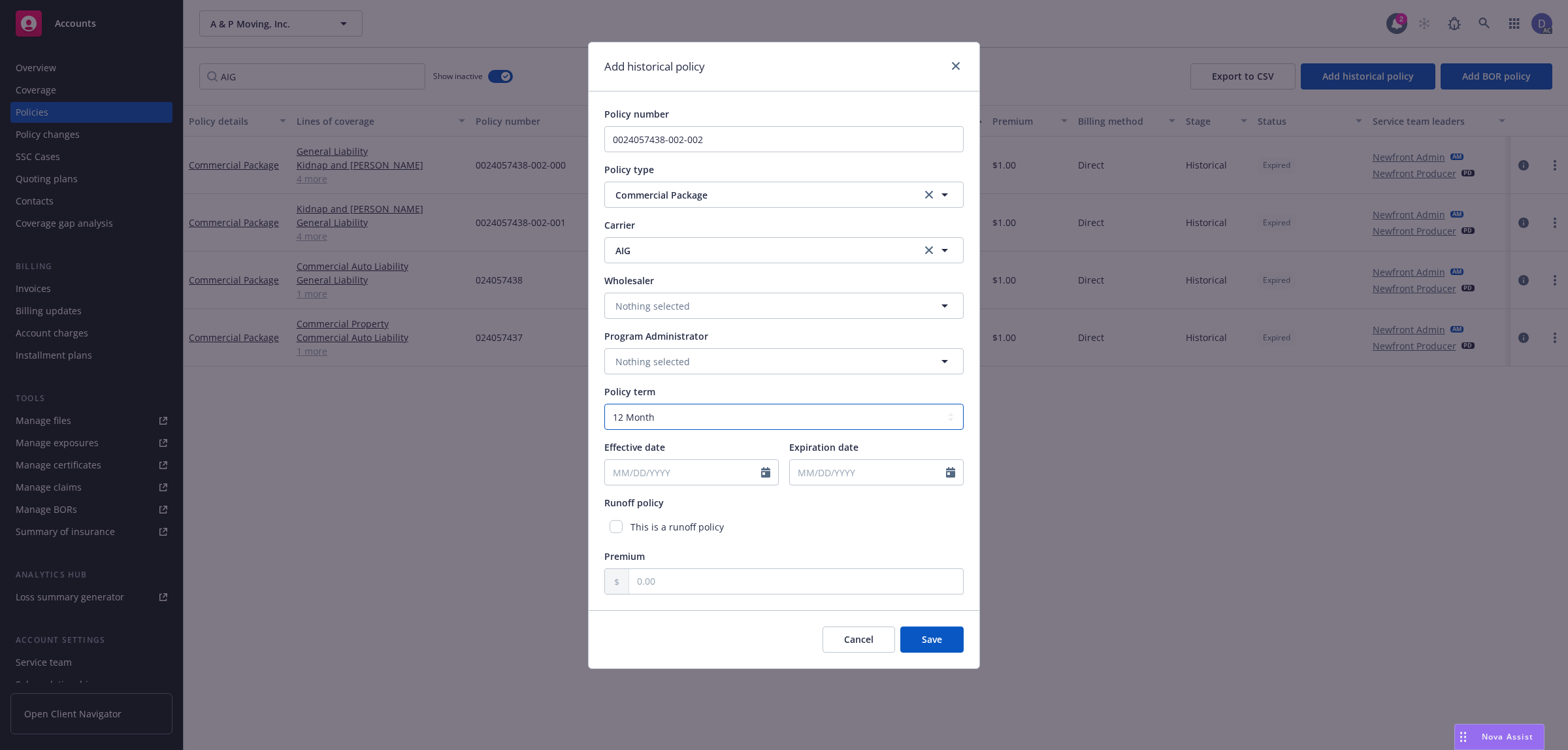
click at [604, 404] on select "Select policy term 12 Month 6 Month 4 Month 3 Month 2 Month 1 Month 36 Month (3…" at bounding box center [784, 417] width 360 height 27
click at [769, 478] on icon "Calendar" at bounding box center [765, 472] width 9 height 11
select select "8"
click at [720, 503] on input "2025" at bounding box center [716, 504] width 42 height 14
type input "2016"
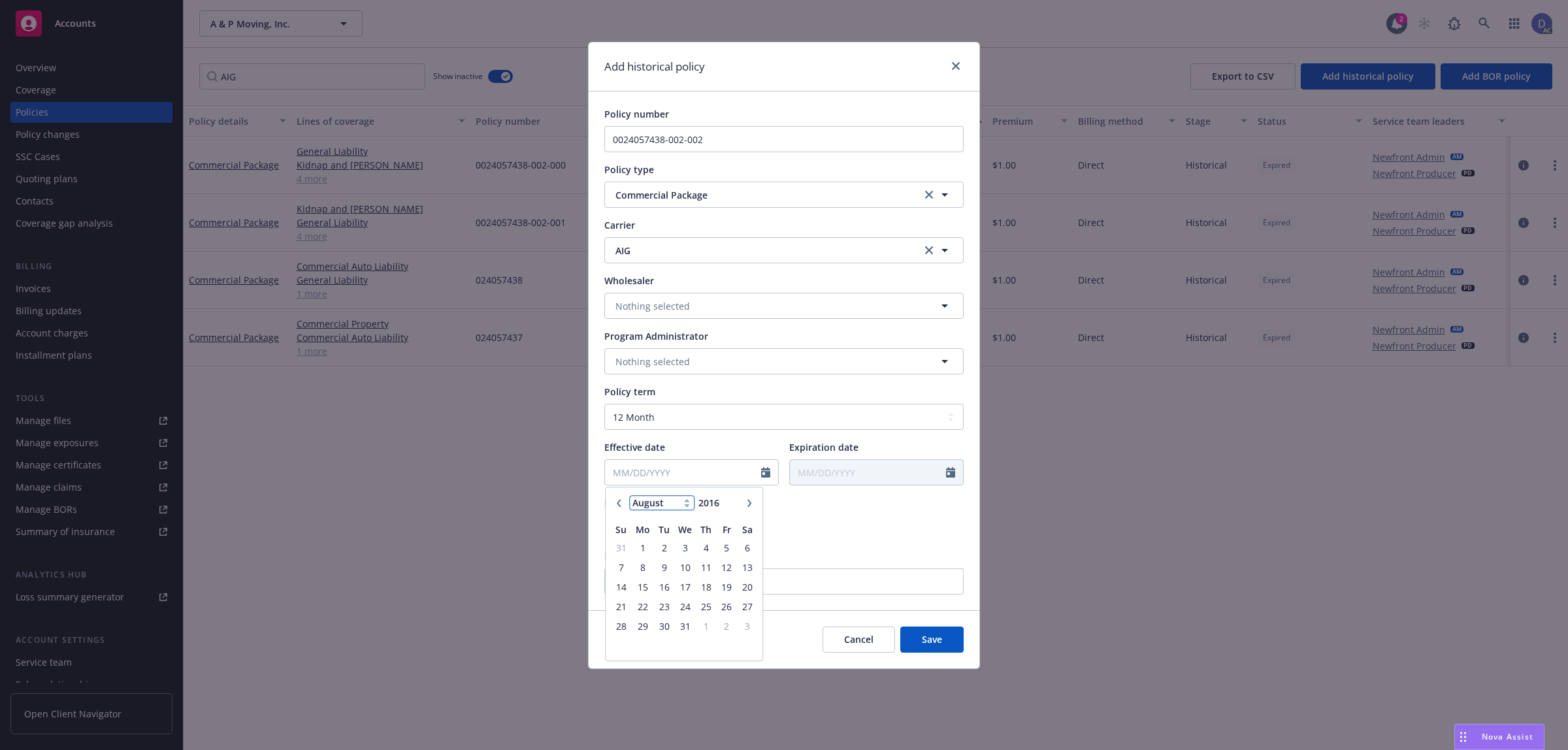
click at [664, 504] on select "January February March April May June July August September October November De…" at bounding box center [661, 503] width 65 height 15
select select "4"
click at [629, 496] on select "January February March April May June July August September October November De…" at bounding box center [661, 503] width 65 height 15
type input "04/12/2016"
type input "04/12/2017"
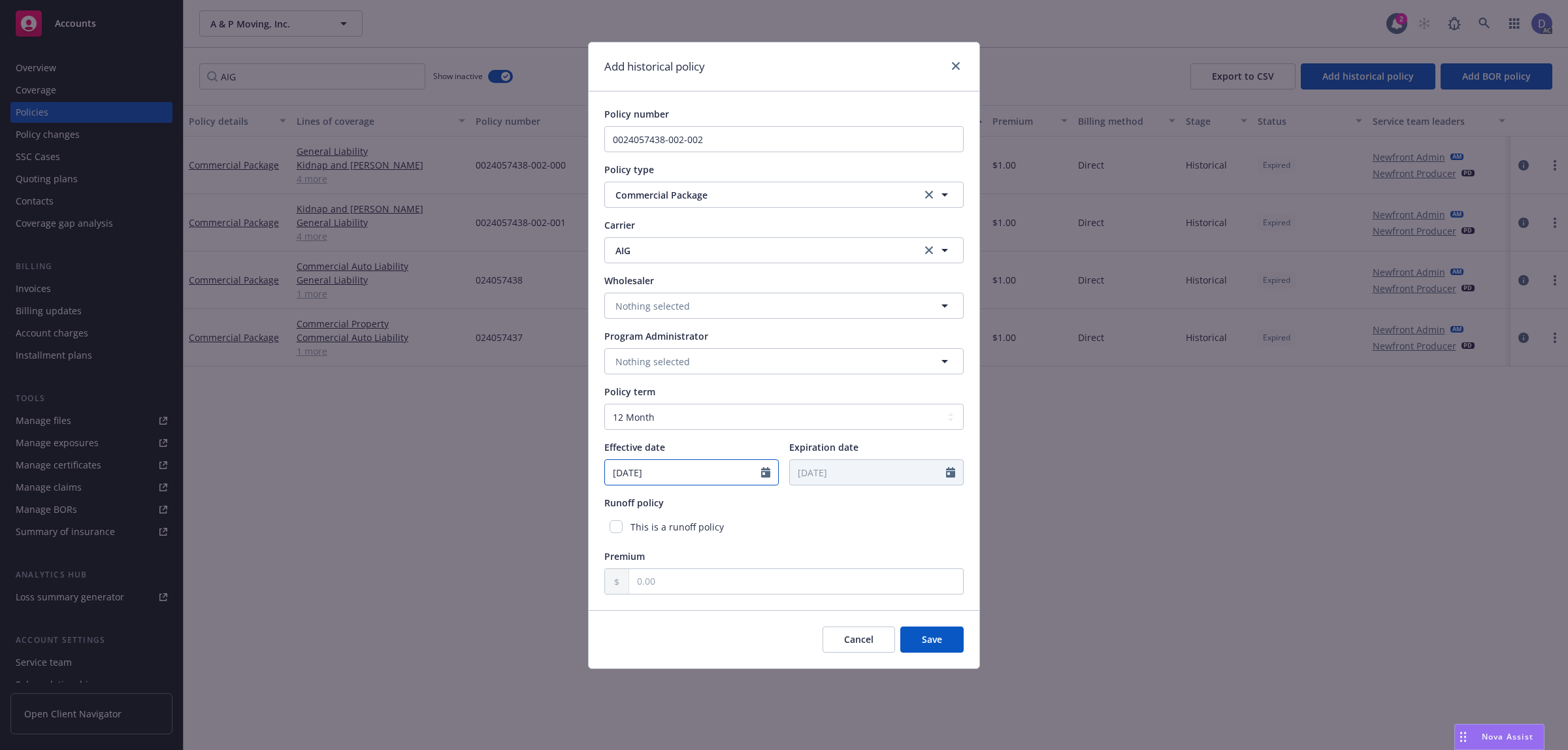
click at [686, 481] on div "04/12/2016" at bounding box center [691, 472] width 174 height 27
select select "4"
click at [663, 565] on span "5" at bounding box center [664, 567] width 18 height 17
type input "04/05/2016"
type input "04/05/2017"
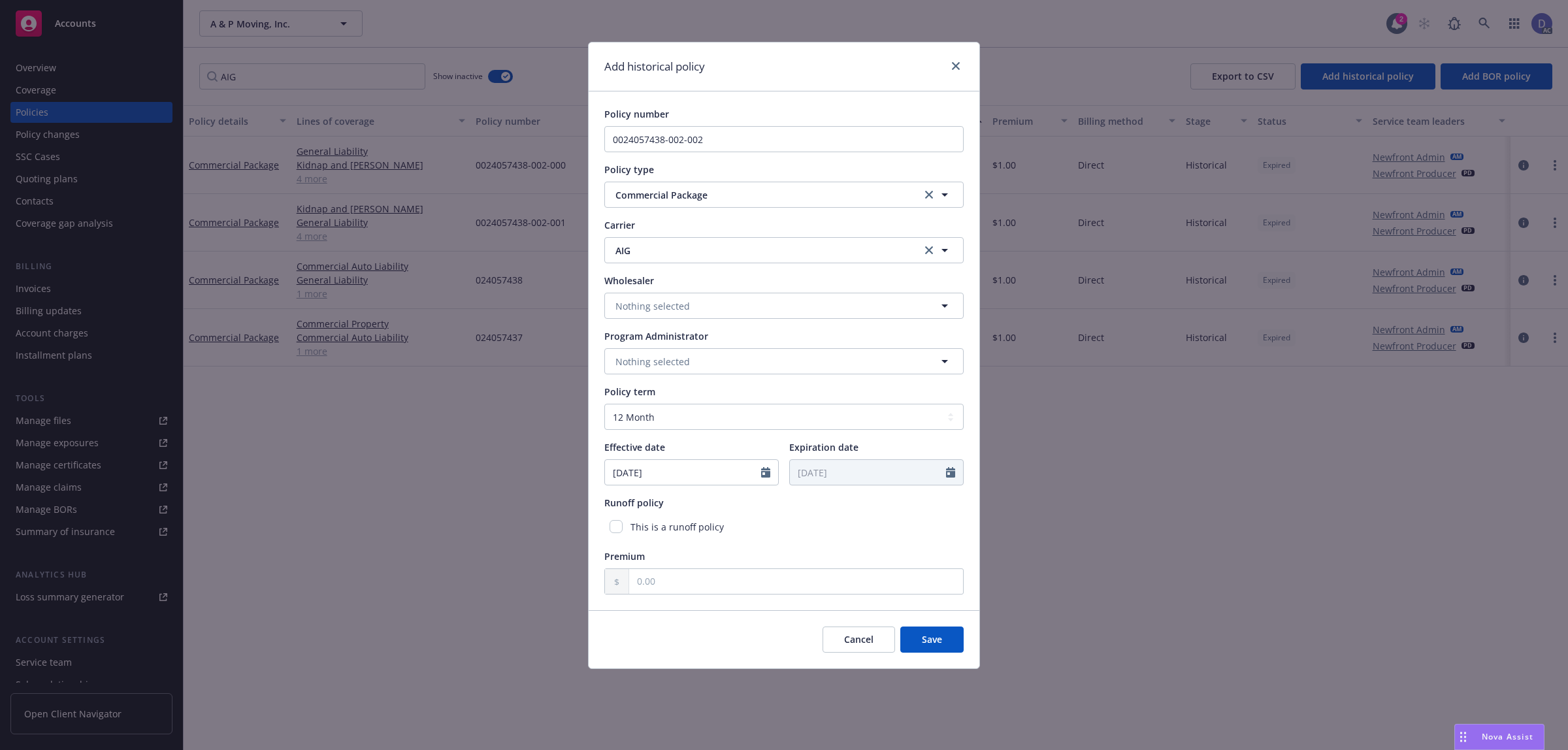
click at [759, 596] on div "Policy number 0024057438-002-002 Policy type Commercial Package Carrier AIG AIG…" at bounding box center [784, 351] width 390 height 518
click at [777, 581] on input "text" at bounding box center [795, 580] width 334 height 25
type input "1.00"
click at [942, 648] on button "Save" at bounding box center [931, 640] width 63 height 27
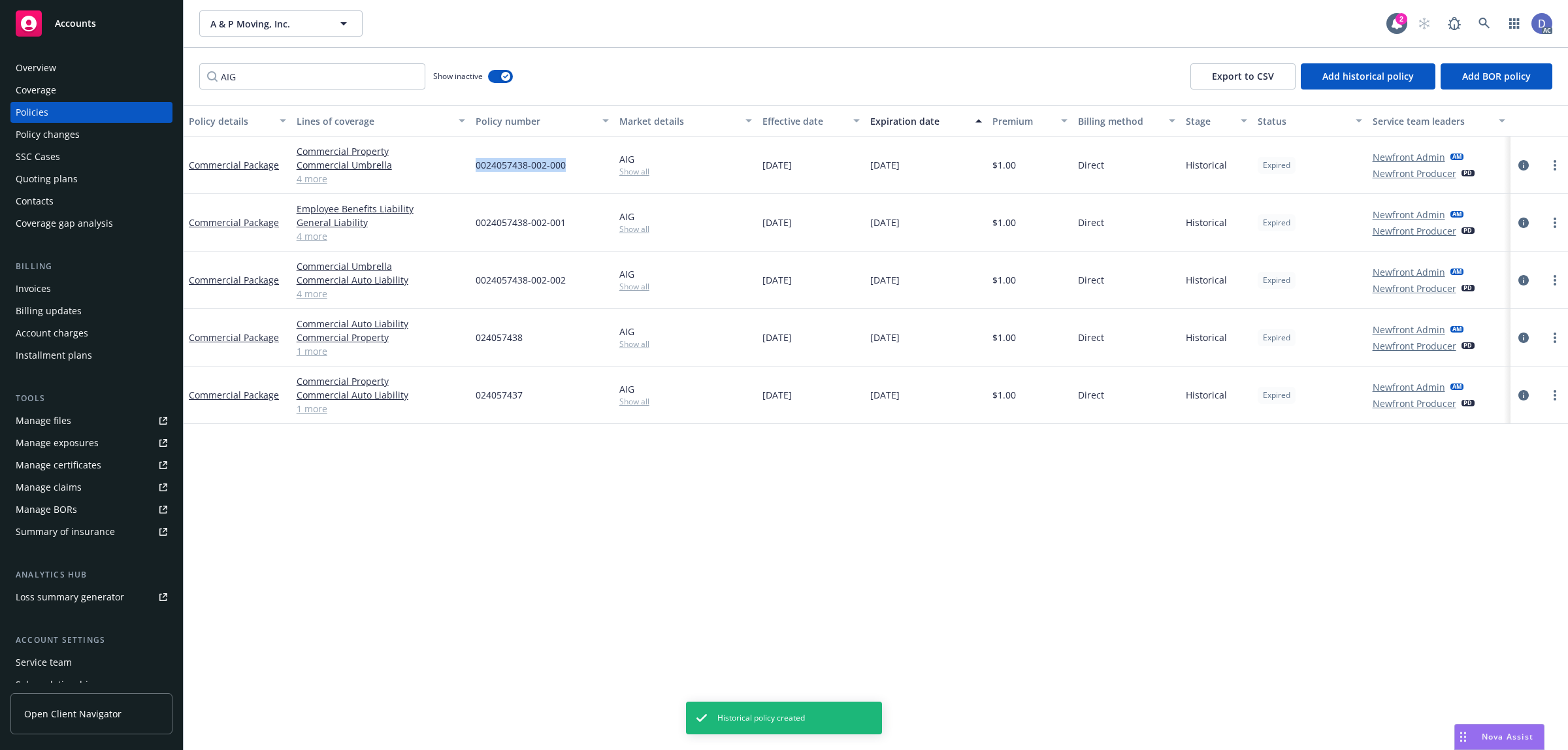
copy span "0024057438-002-000"
drag, startPoint x: 567, startPoint y: 159, endPoint x: 472, endPoint y: 164, distance: 95.1
click at [472, 164] on div "0024057438-002-000" at bounding box center [542, 166] width 144 height 57
copy span "0024057438-002-000"
drag, startPoint x: 582, startPoint y: 171, endPoint x: 474, endPoint y: 171, distance: 108.0
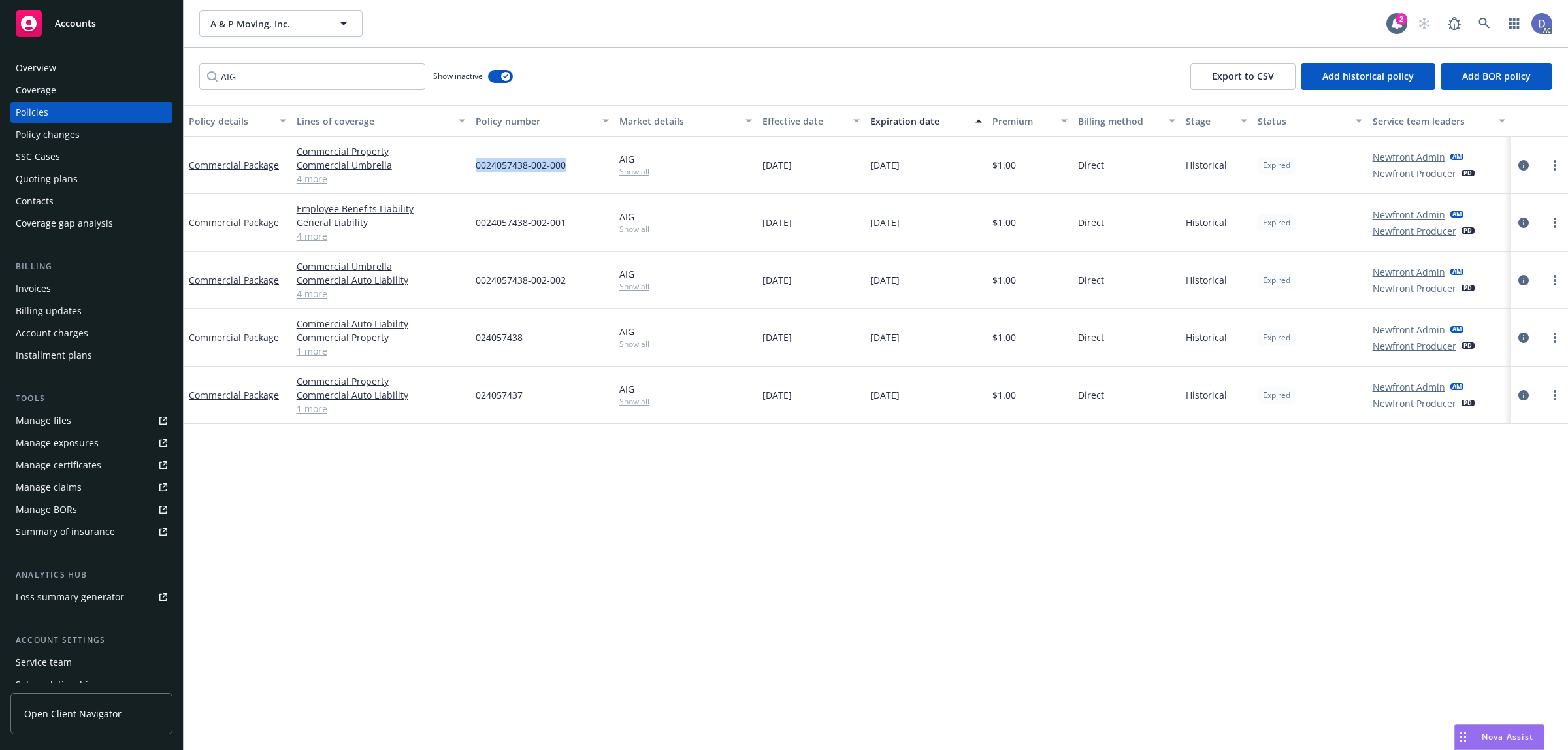
click at [474, 171] on div "0024057438-002-000" at bounding box center [542, 166] width 144 height 57
copy span "0024057438-002-002"
drag, startPoint x: 572, startPoint y: 283, endPoint x: 474, endPoint y: 284, distance: 98.0
click at [474, 284] on div "0024057438-002-002" at bounding box center [542, 280] width 144 height 57
click at [514, 271] on div "0024057438-002-002" at bounding box center [542, 280] width 144 height 57
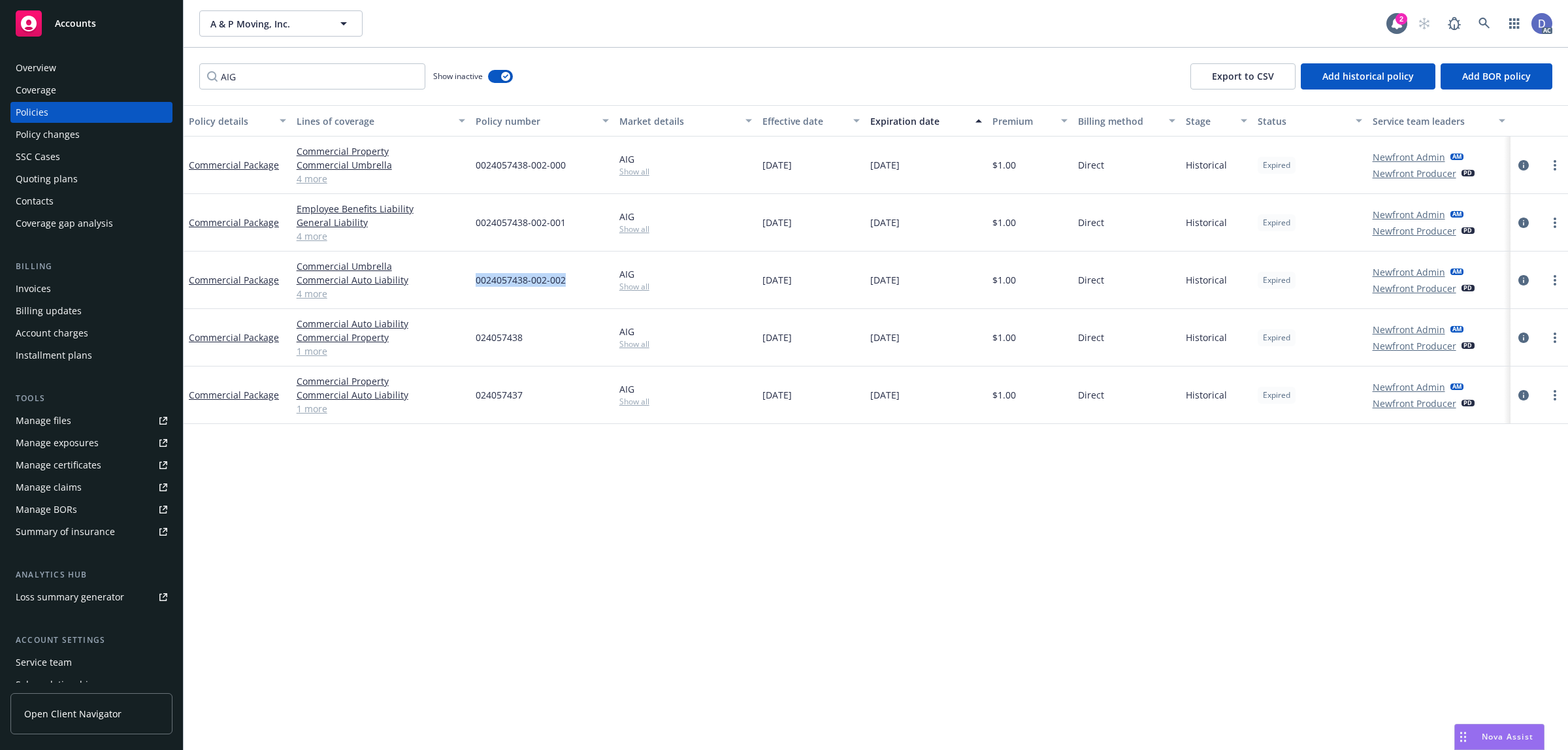
copy span "0024057438-002-002"
drag, startPoint x: 571, startPoint y: 278, endPoint x: 471, endPoint y: 278, distance: 100.0
click at [471, 278] on div "0024057438-002-002" at bounding box center [542, 280] width 144 height 57
click at [1380, 77] on span "Add historical policy" at bounding box center [1368, 76] width 92 height 13
select select "other"
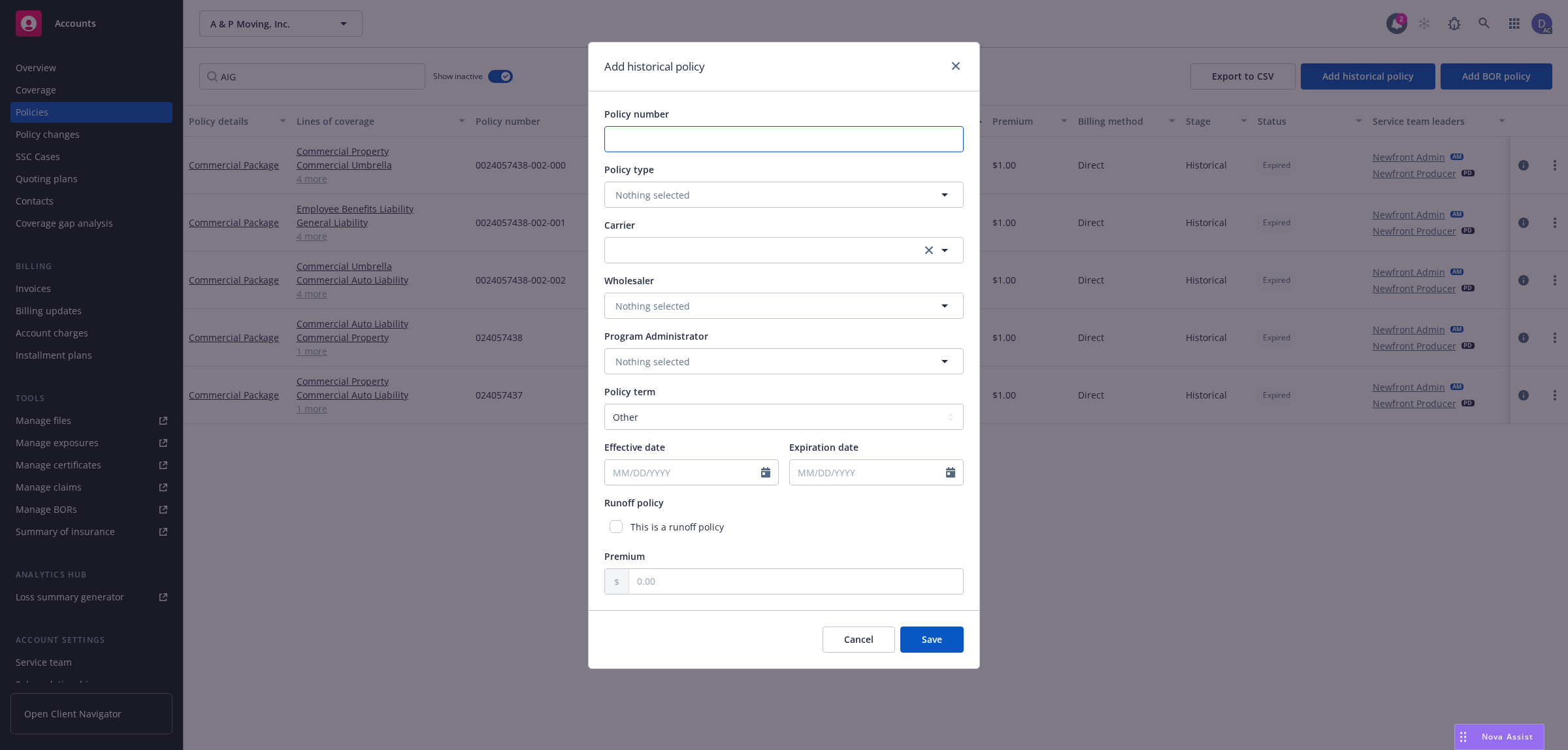
click at [641, 145] on input "Policy number" at bounding box center [784, 139] width 360 height 27
paste input "0024057438-002-003"
type input "0024057438-002-003"
click at [653, 194] on span "Nothing selected" at bounding box center [652, 195] width 75 height 14
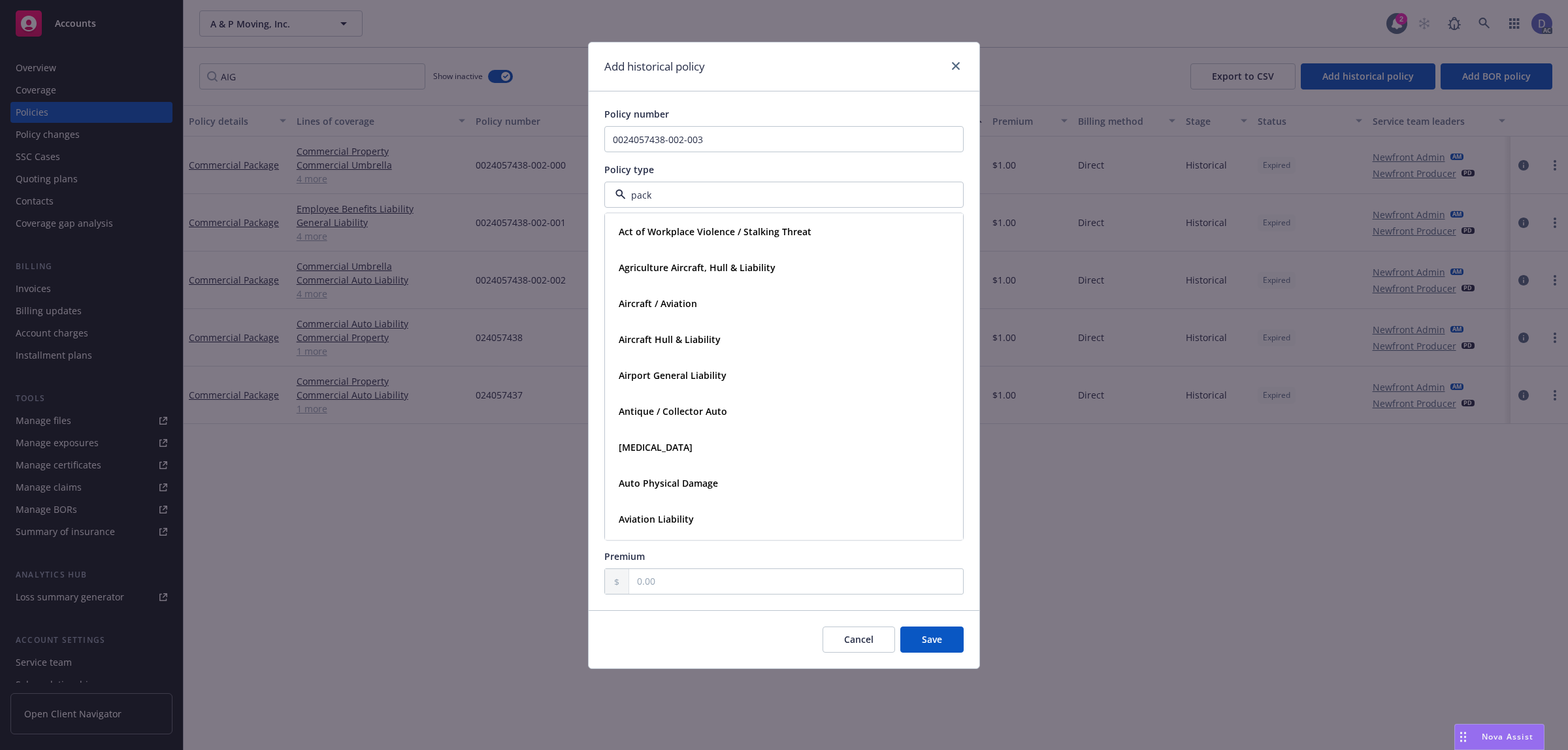
type input "packa"
click at [654, 268] on strong "Commercial Package" at bounding box center [664, 267] width 92 height 13
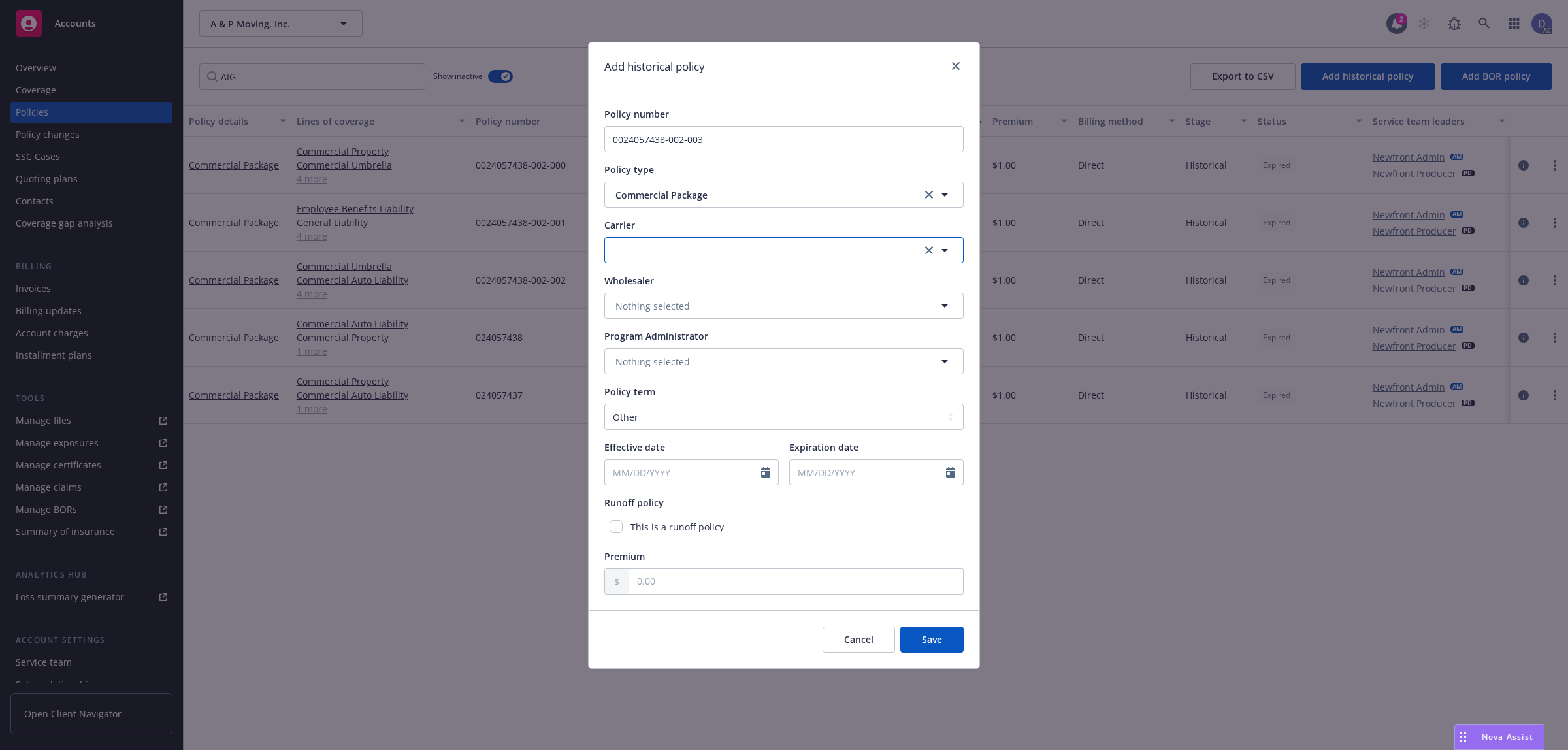
click at [667, 246] on button "button" at bounding box center [784, 250] width 360 height 27
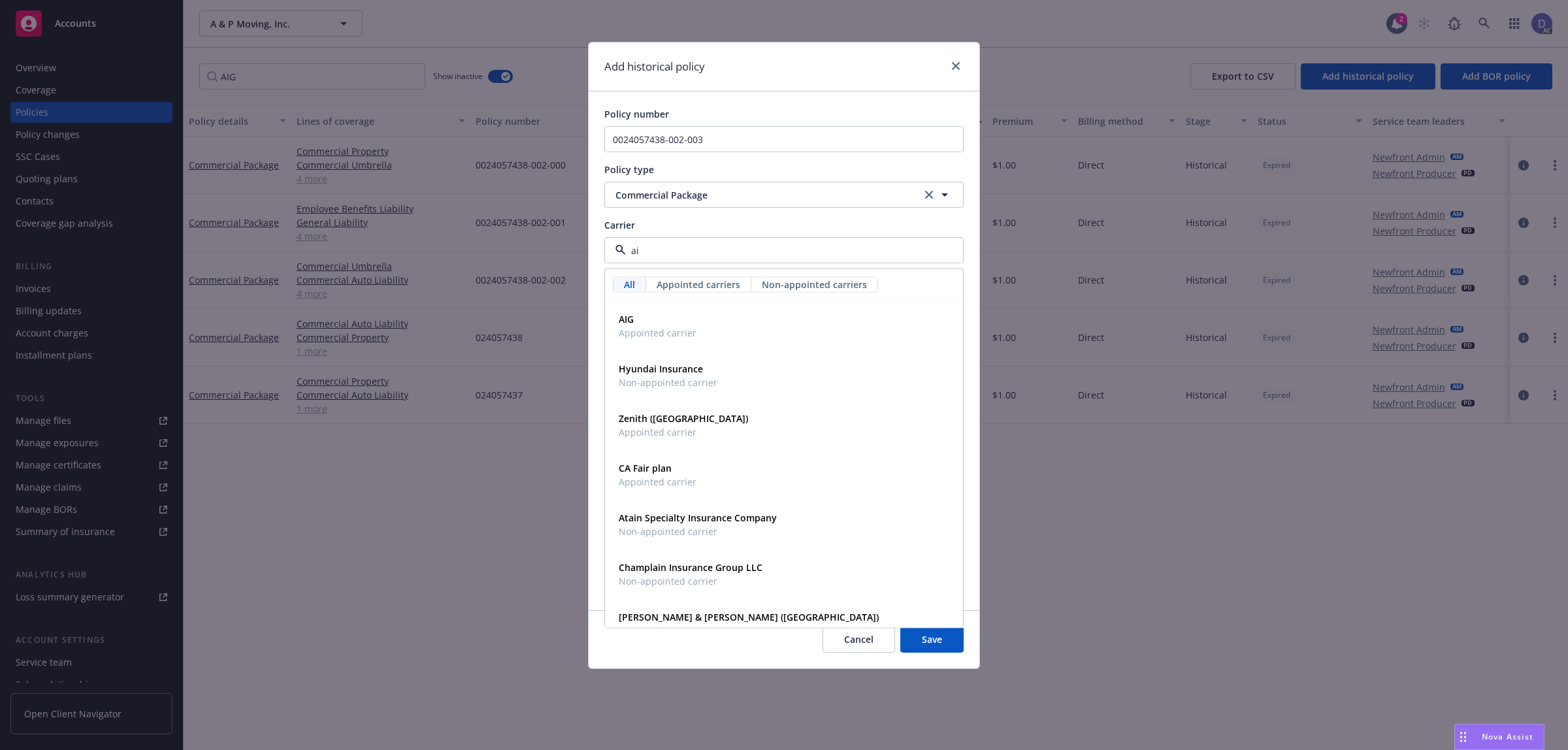
type input "aig"
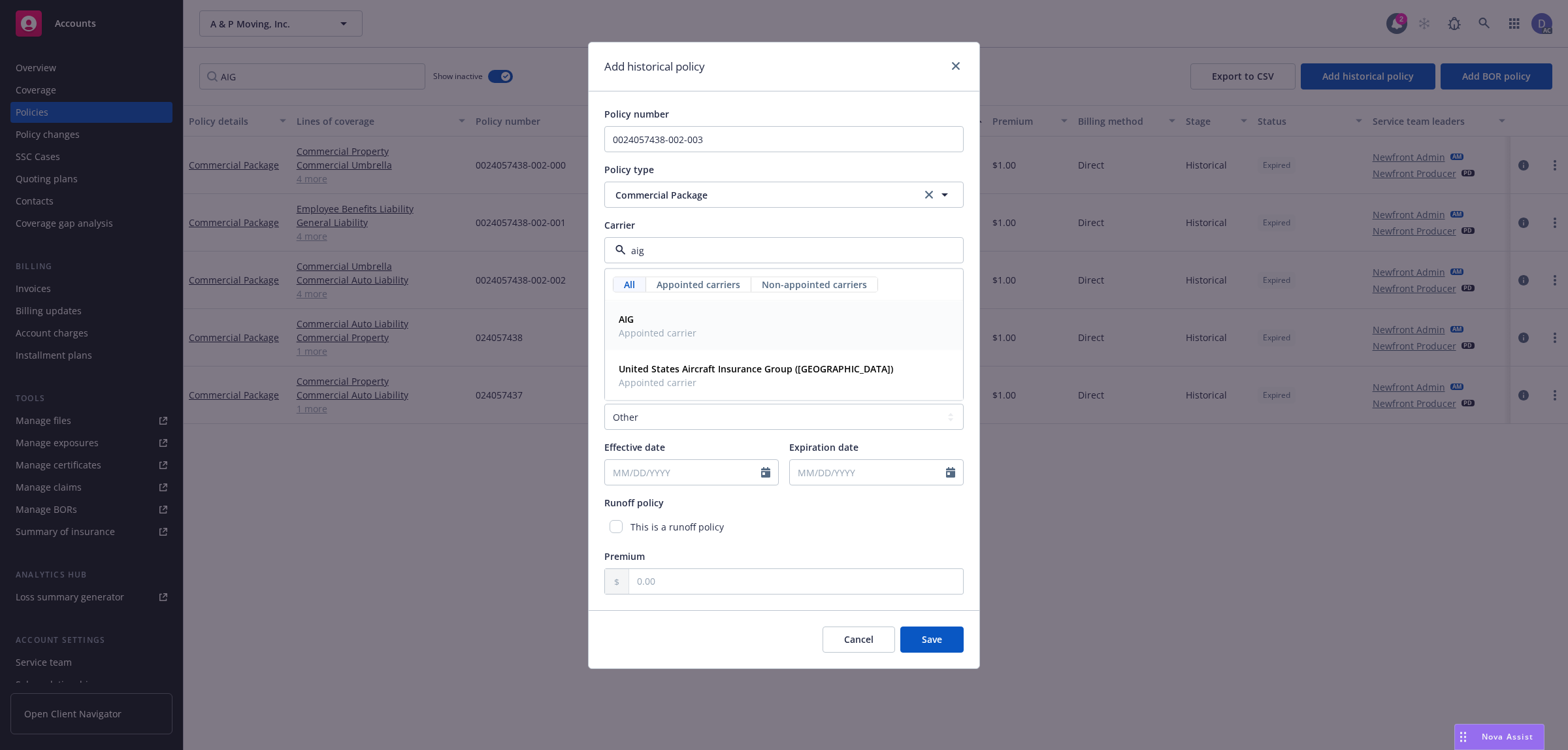
click at [661, 330] on span "Appointed carrier" at bounding box center [657, 333] width 78 height 14
click at [687, 406] on select "Select policy term 12 Month 6 Month 4 Month 3 Month 2 Month 1 Month 36 Month (3…" at bounding box center [784, 417] width 360 height 27
select select "12"
click at [604, 404] on select "Select policy term 12 Month 6 Month 4 Month 3 Month 2 Month 1 Month 36 Month (3…" at bounding box center [784, 417] width 360 height 27
click at [769, 477] on icon "Calendar" at bounding box center [765, 472] width 9 height 11
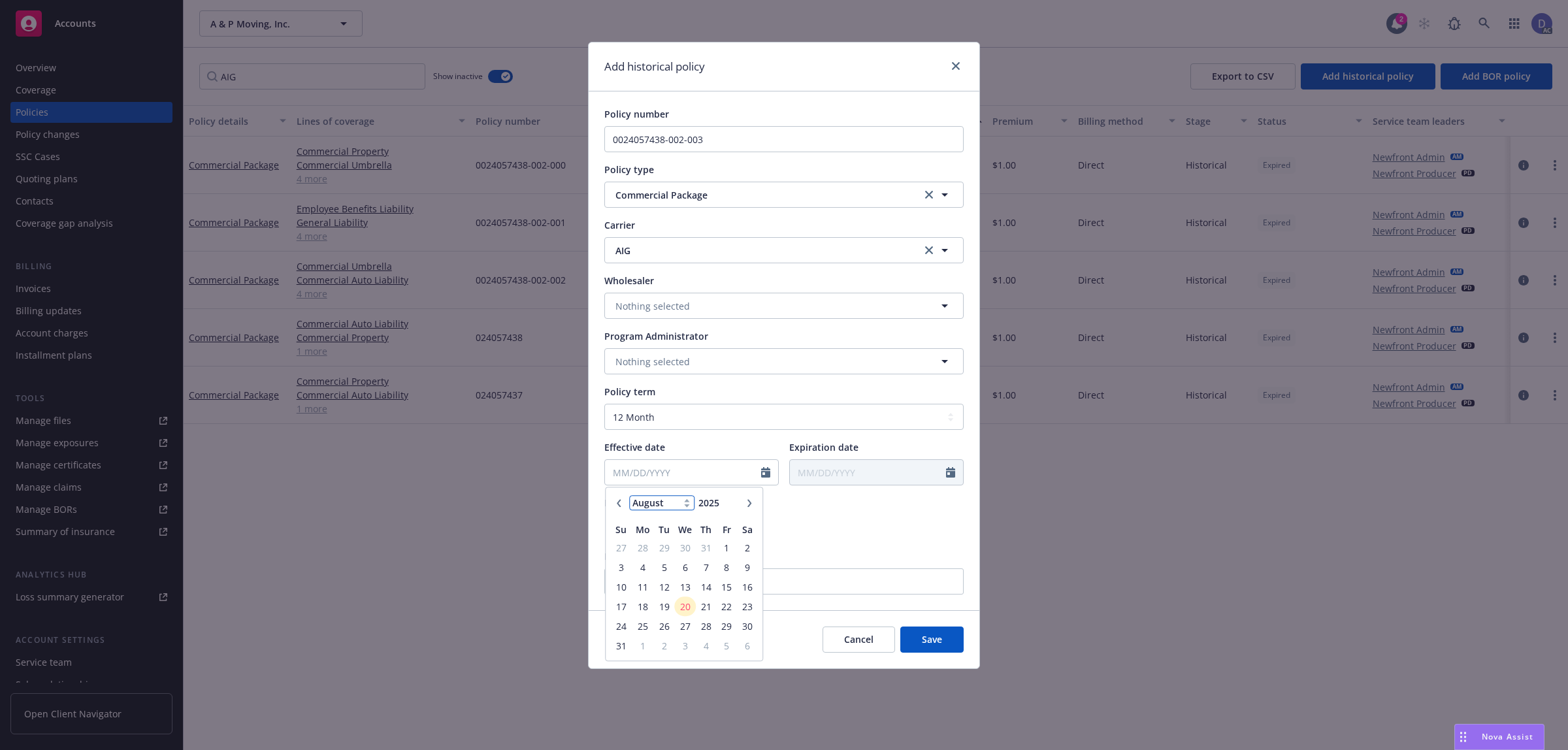
click at [660, 505] on select "January February March April May June July August September October November De…" at bounding box center [661, 503] width 65 height 15
select select "4"
click at [629, 496] on select "January February March April May June July August September October November De…" at bounding box center [661, 503] width 65 height 15
click at [721, 502] on input "2025" at bounding box center [716, 504] width 42 height 14
type input "2017"
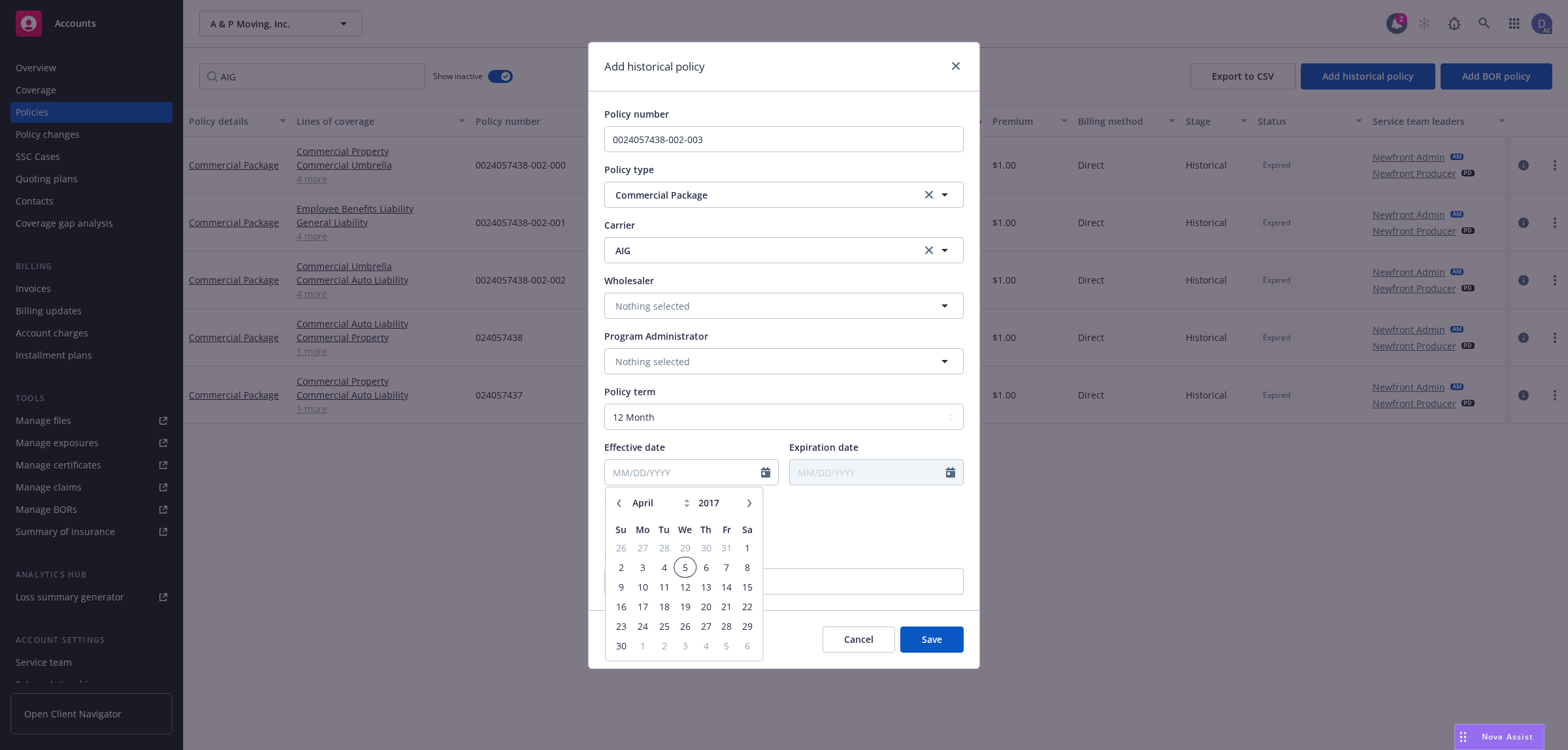
click at [688, 567] on span "5" at bounding box center [684, 567] width 19 height 17
type input "04/05/2017"
type input "04/05/2018"
click at [803, 573] on input "text" at bounding box center [795, 580] width 334 height 25
type input "1.00"
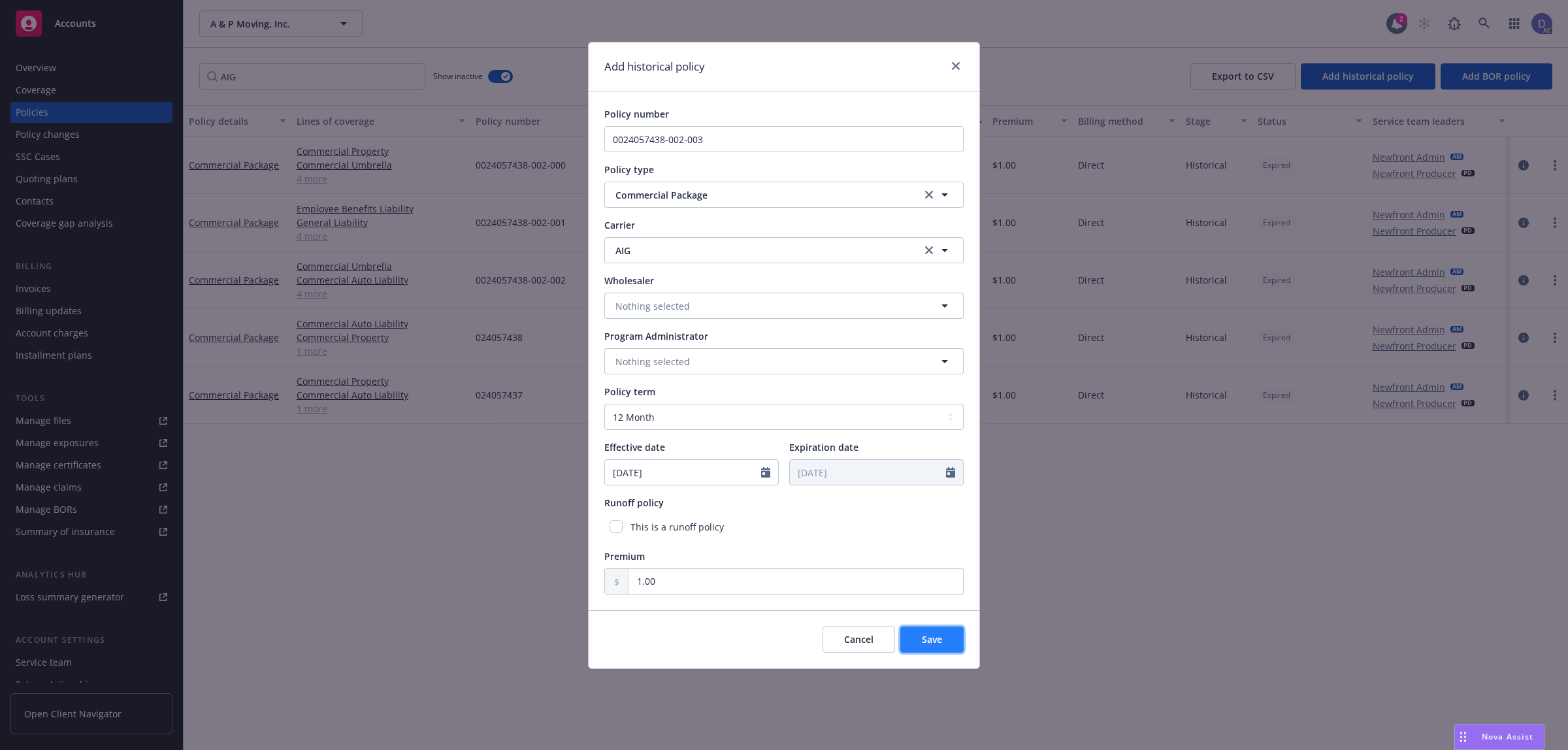
click at [938, 632] on button "Save" at bounding box center [931, 640] width 63 height 27
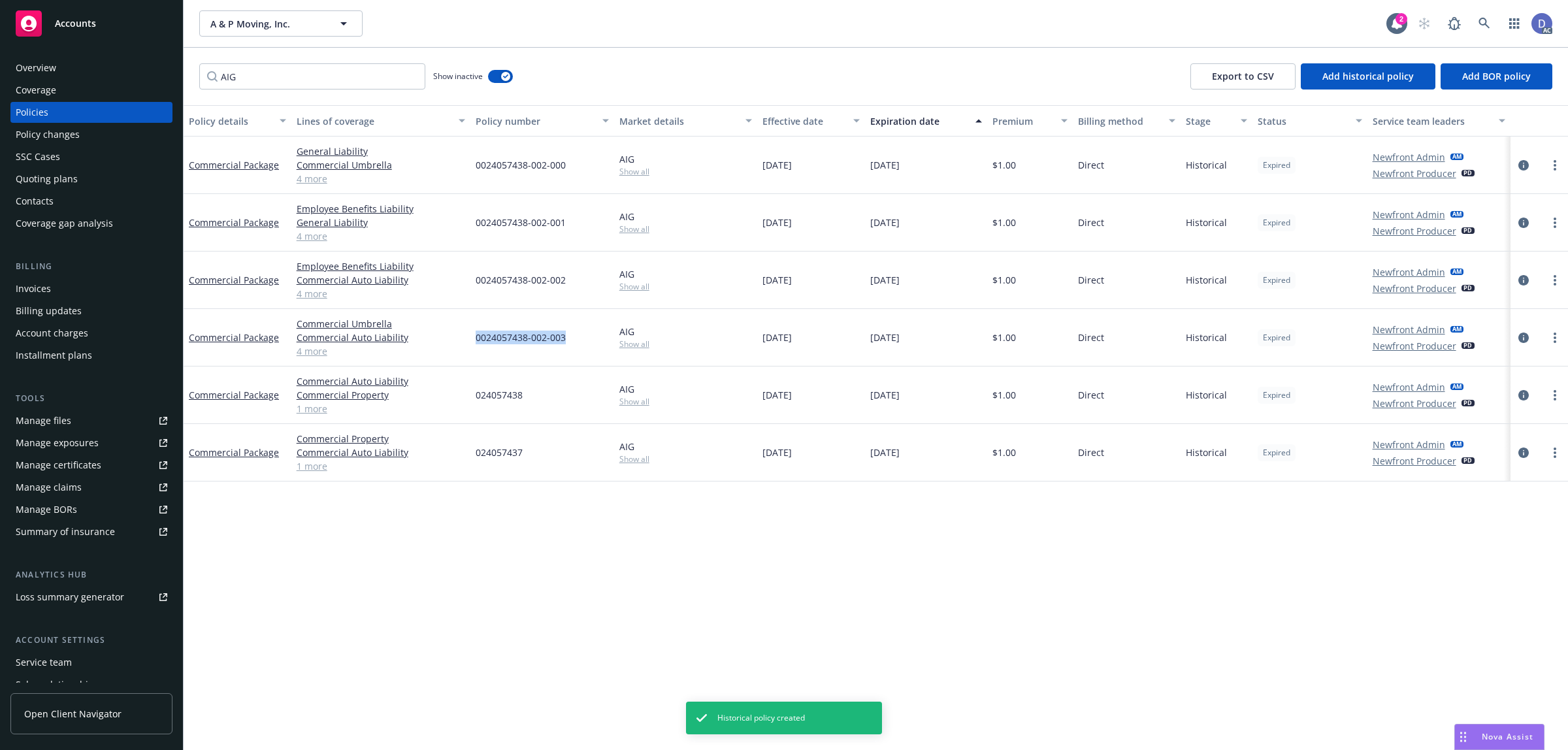
drag, startPoint x: 576, startPoint y: 335, endPoint x: 475, endPoint y: 344, distance: 101.4
click at [475, 344] on div "0024057438-002-003" at bounding box center [542, 338] width 144 height 57
click at [510, 296] on div "0024057438-002-002" at bounding box center [542, 280] width 144 height 57
drag, startPoint x: 570, startPoint y: 337, endPoint x: 476, endPoint y: 340, distance: 94.0
click at [476, 340] on div "0024057438-002-003" at bounding box center [542, 338] width 144 height 57
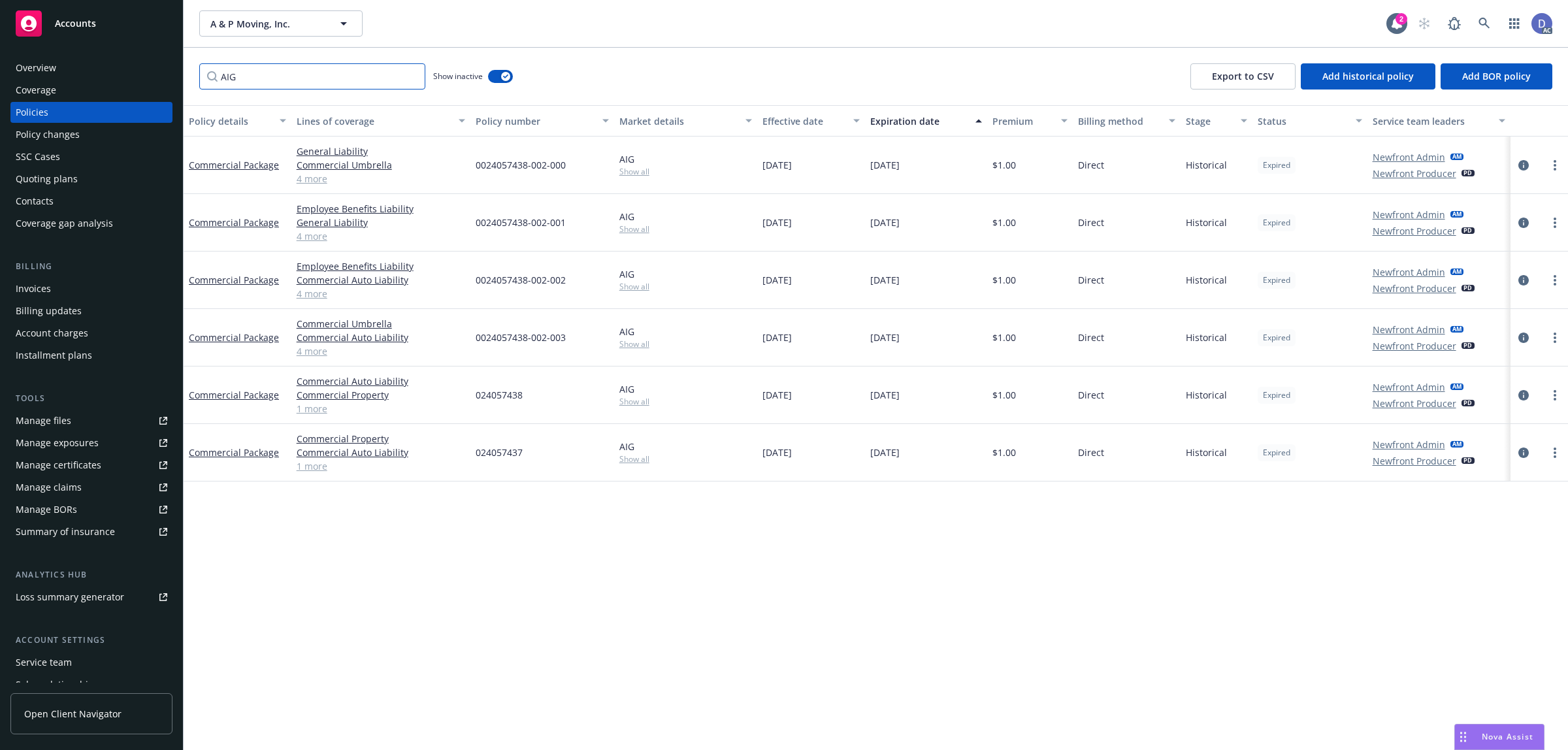
click at [399, 80] on input "AIG" at bounding box center [311, 76] width 226 height 27
paste input "024057438-002-004"
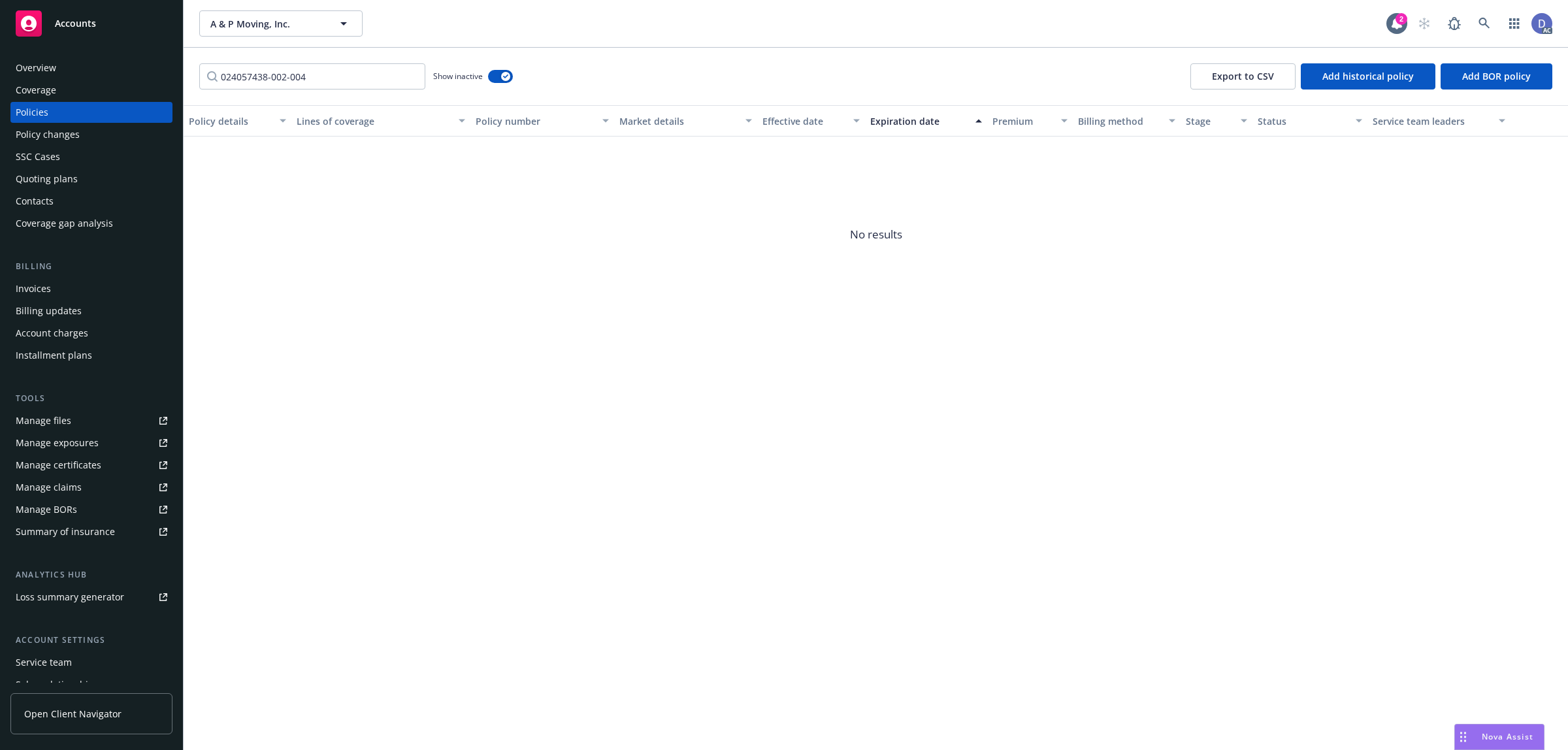
click at [282, 90] on div "024057438-002-004 Show inactive Export to CSV Add historical policy Add BOR pol…" at bounding box center [875, 76] width 1385 height 57
click at [293, 84] on input "024057438-002-004" at bounding box center [311, 76] width 226 height 27
paste input "Filter by keyword..."
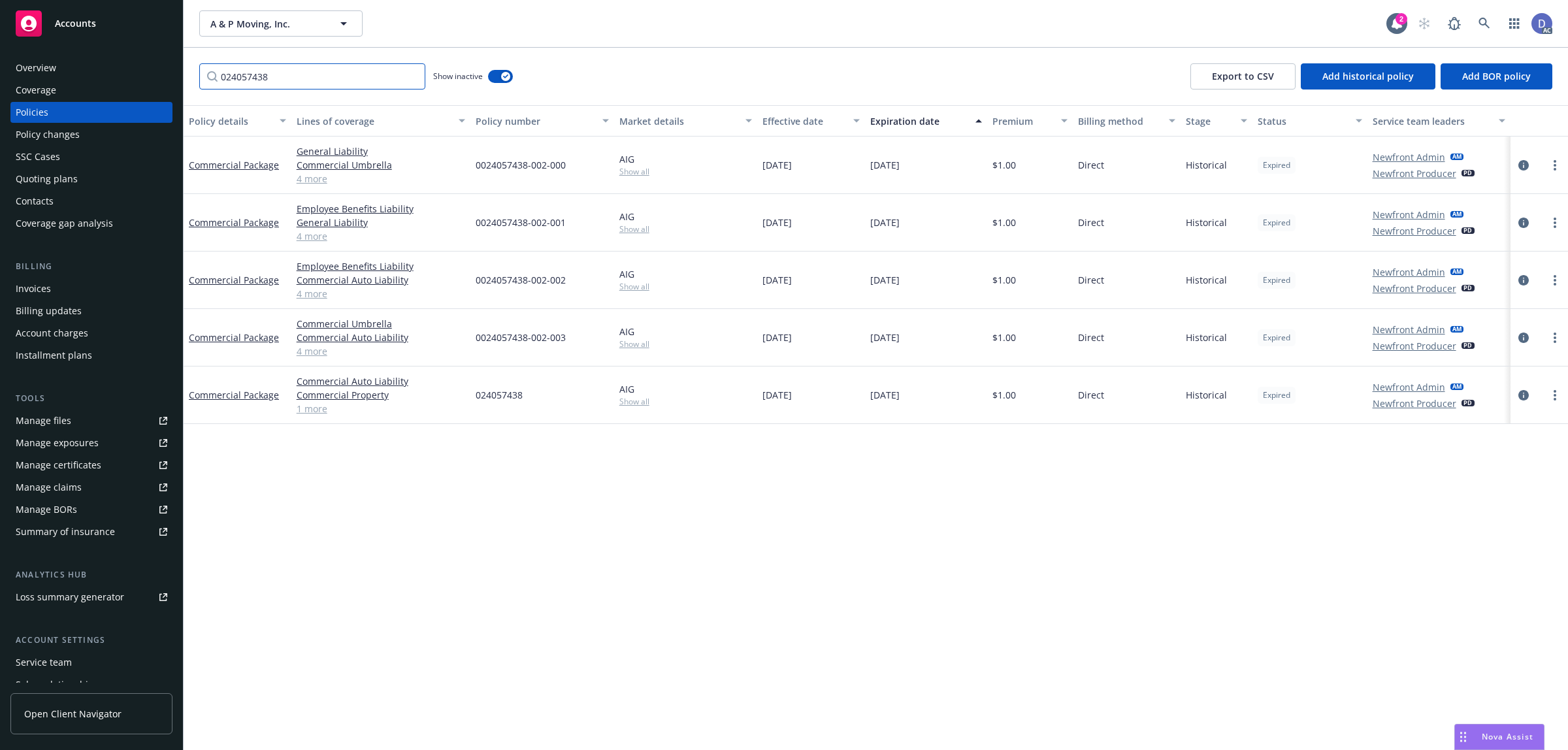
type input "024057438"
click at [88, 484] on link "Manage claims" at bounding box center [92, 487] width 162 height 21
click at [89, 419] on link "Manage files" at bounding box center [92, 420] width 162 height 21
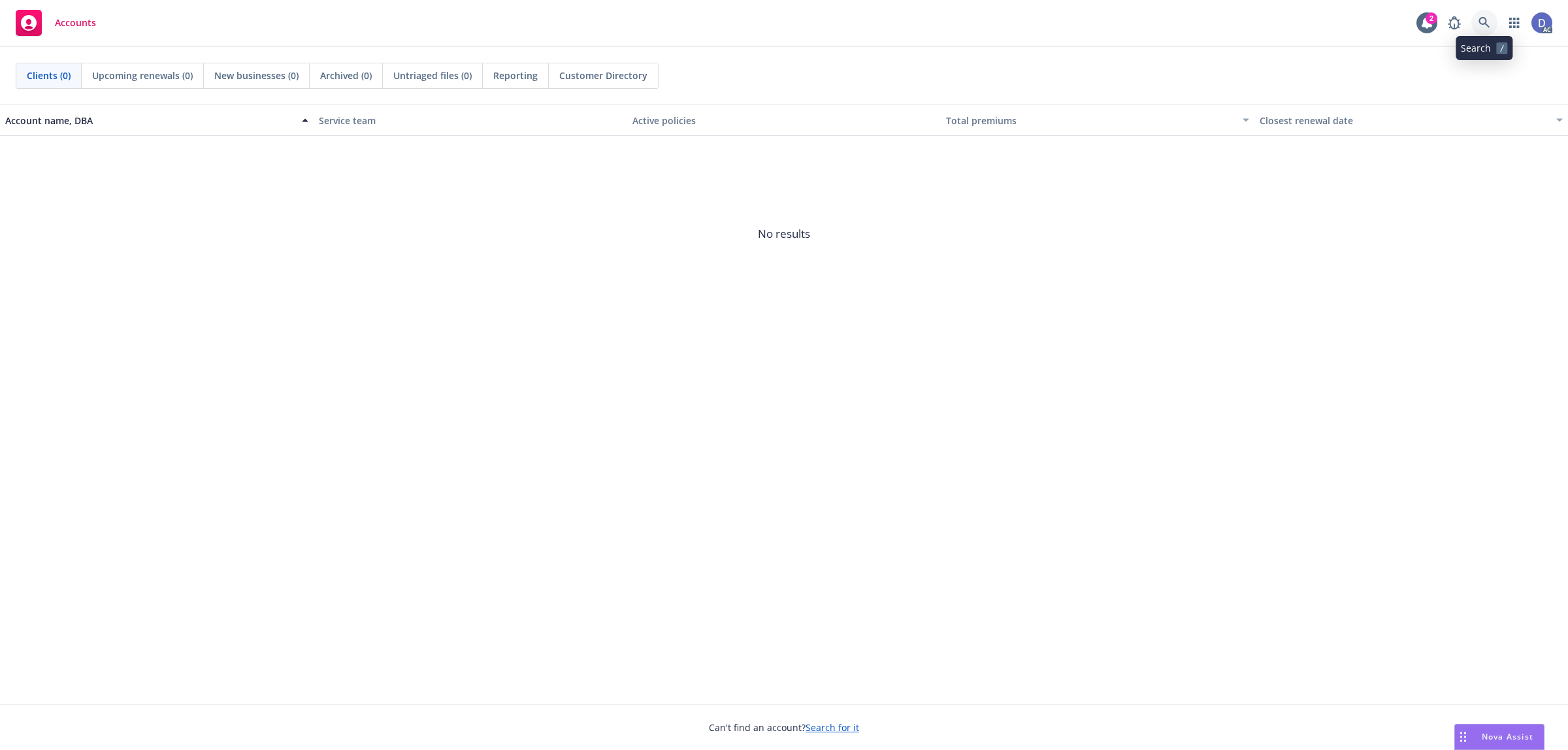
click at [1491, 30] on link at bounding box center [1484, 23] width 27 height 27
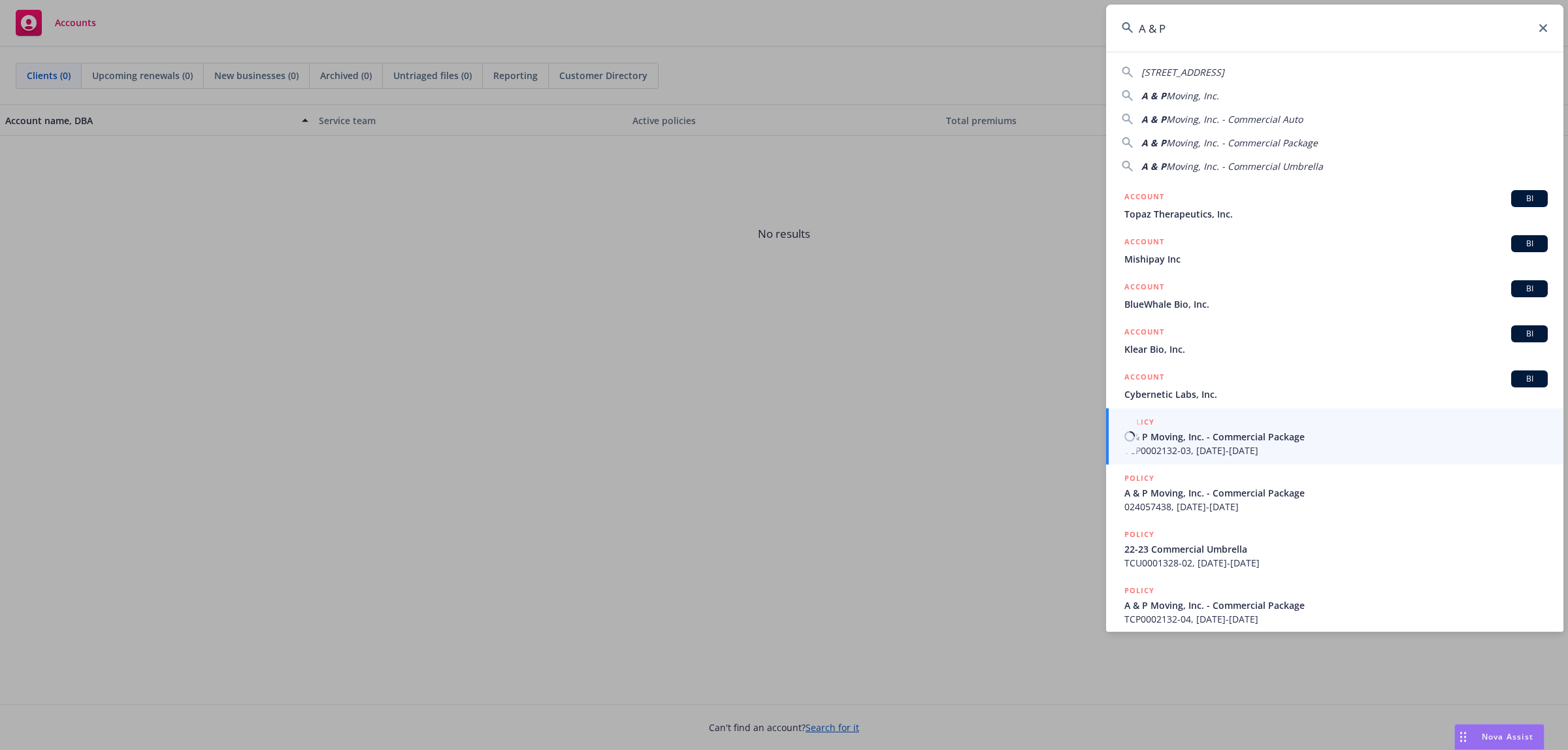
type input "A & P"
click at [1272, 452] on span "TCP0002132-03, 11/09/2023-11/09/2024" at bounding box center [1336, 450] width 424 height 14
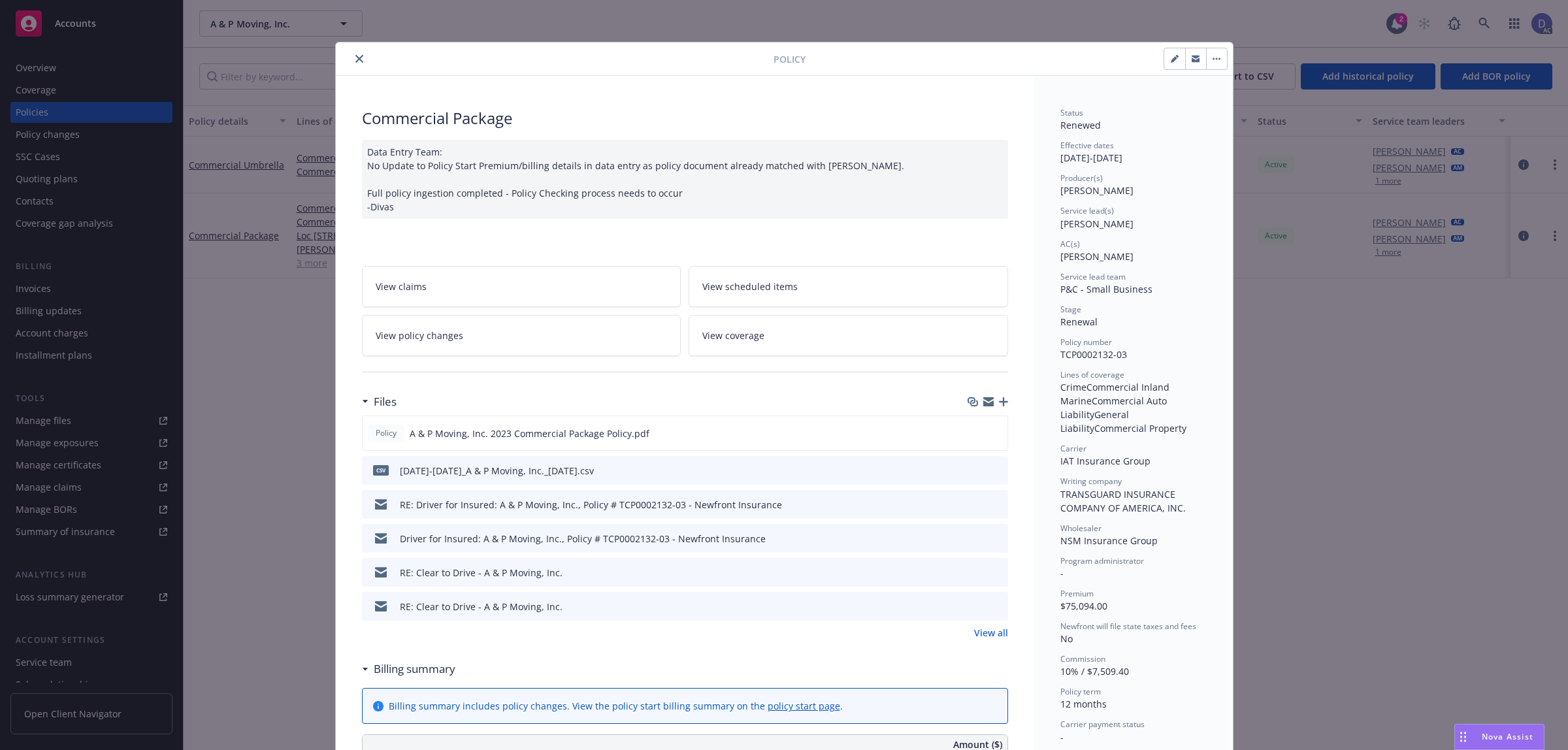
click at [356, 59] on icon "close" at bounding box center [360, 59] width 8 height 8
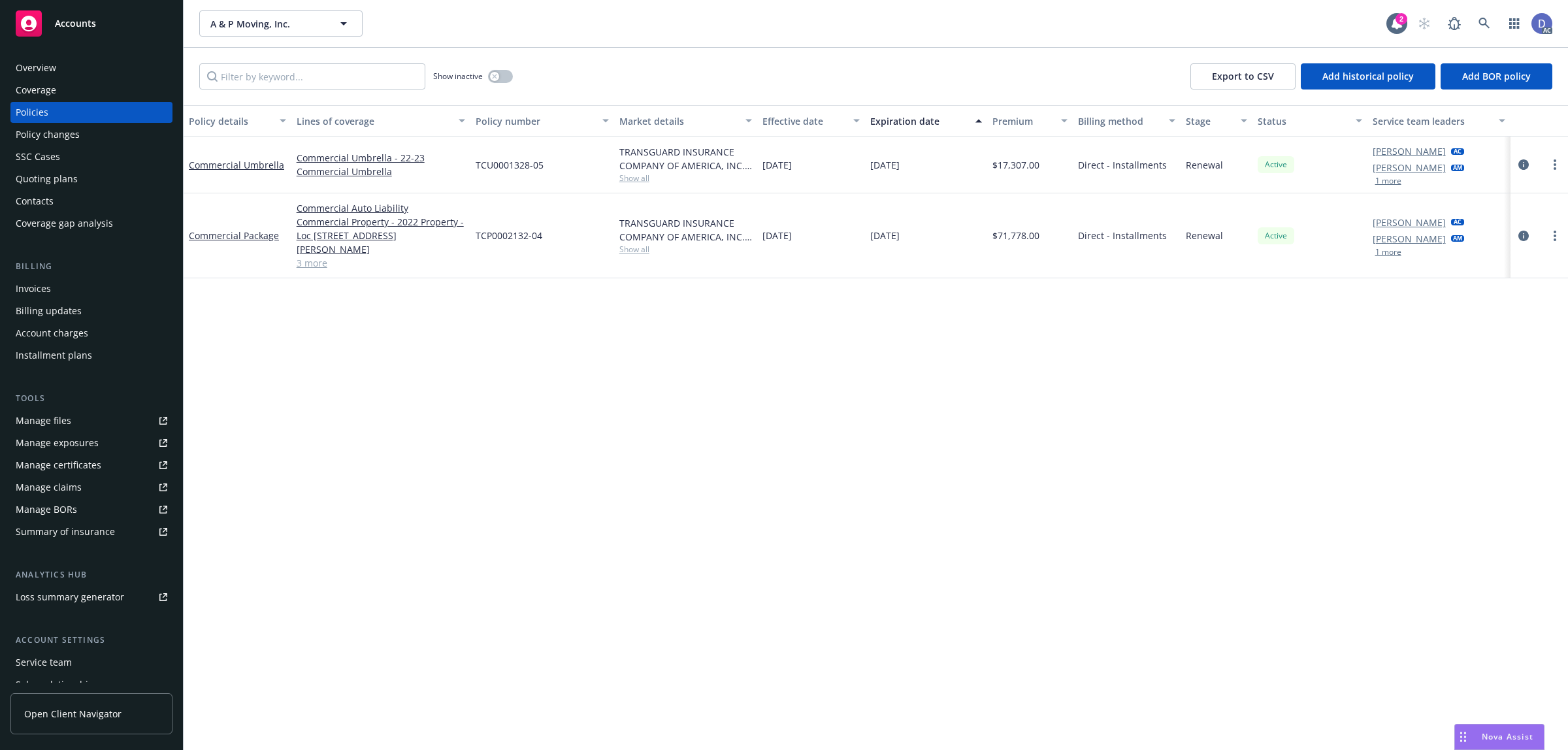
click at [72, 67] on div "Overview" at bounding box center [92, 67] width 152 height 21
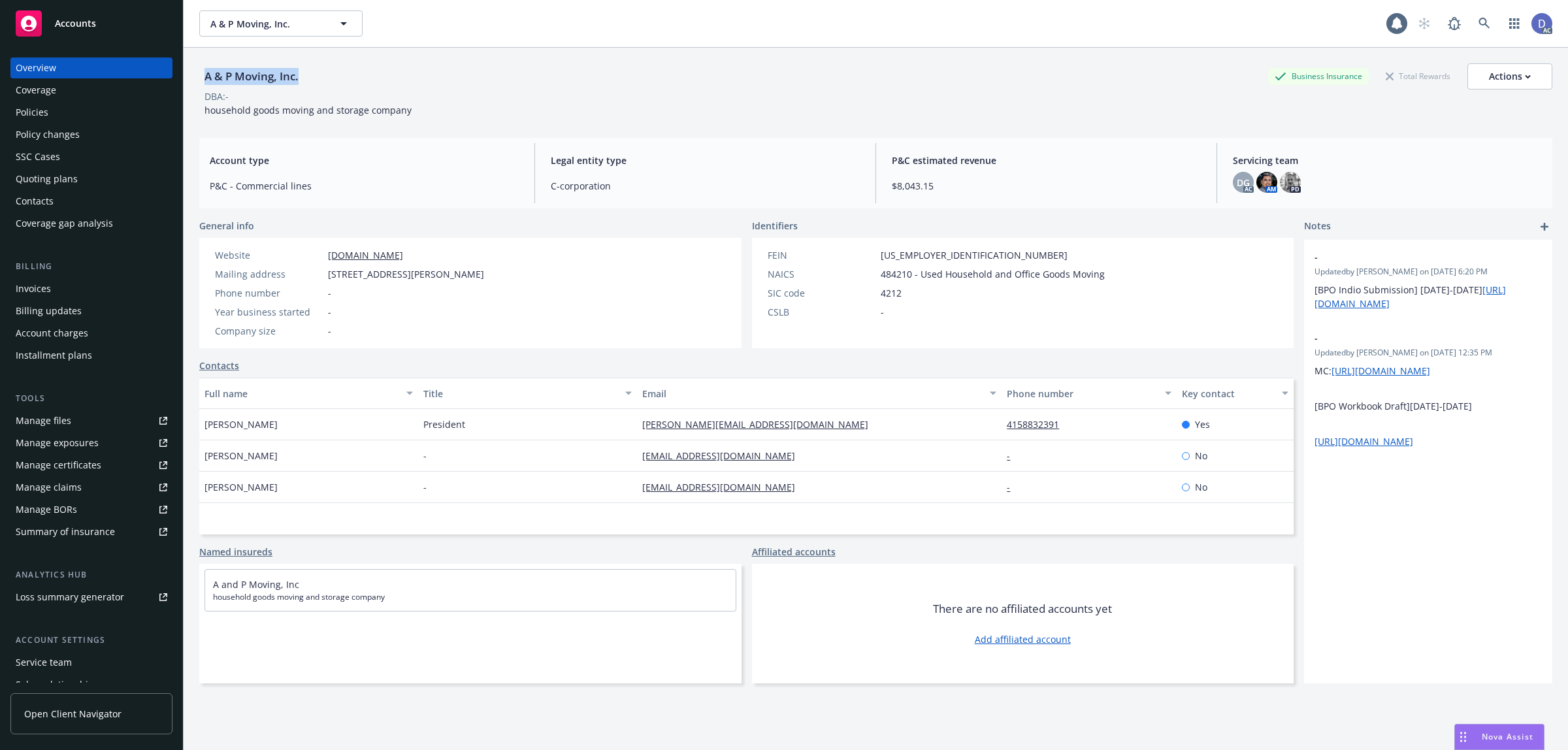
copy div "A & P Moving, Inc."
drag, startPoint x: 296, startPoint y: 79, endPoint x: 201, endPoint y: 86, distance: 95.3
click at [201, 86] on div "A & P Moving, Inc." at bounding box center [251, 76] width 104 height 27
click at [84, 487] on link "Manage claims" at bounding box center [92, 487] width 162 height 21
click at [81, 422] on link "Manage files" at bounding box center [92, 420] width 162 height 21
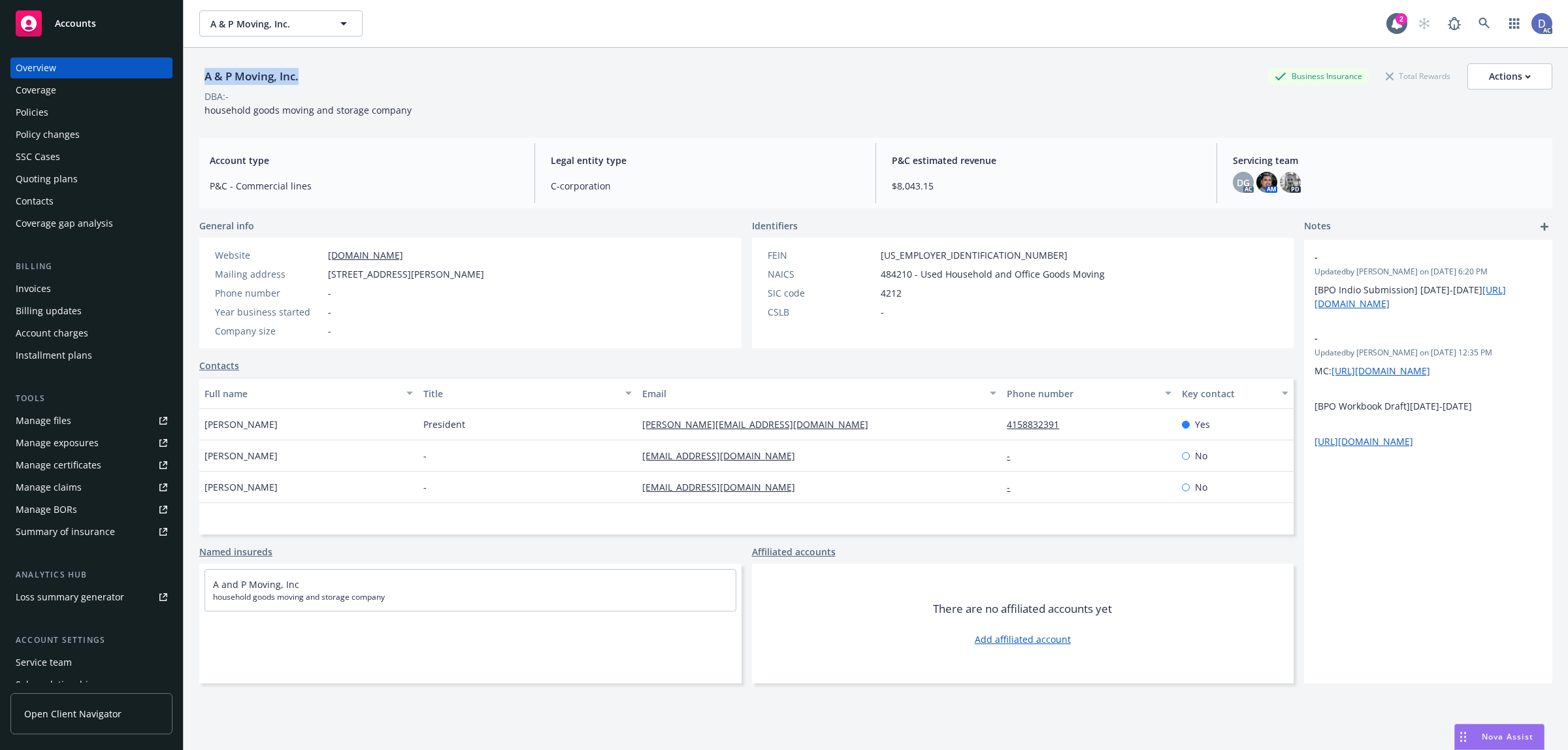
click at [63, 115] on div "Policies" at bounding box center [92, 111] width 152 height 21
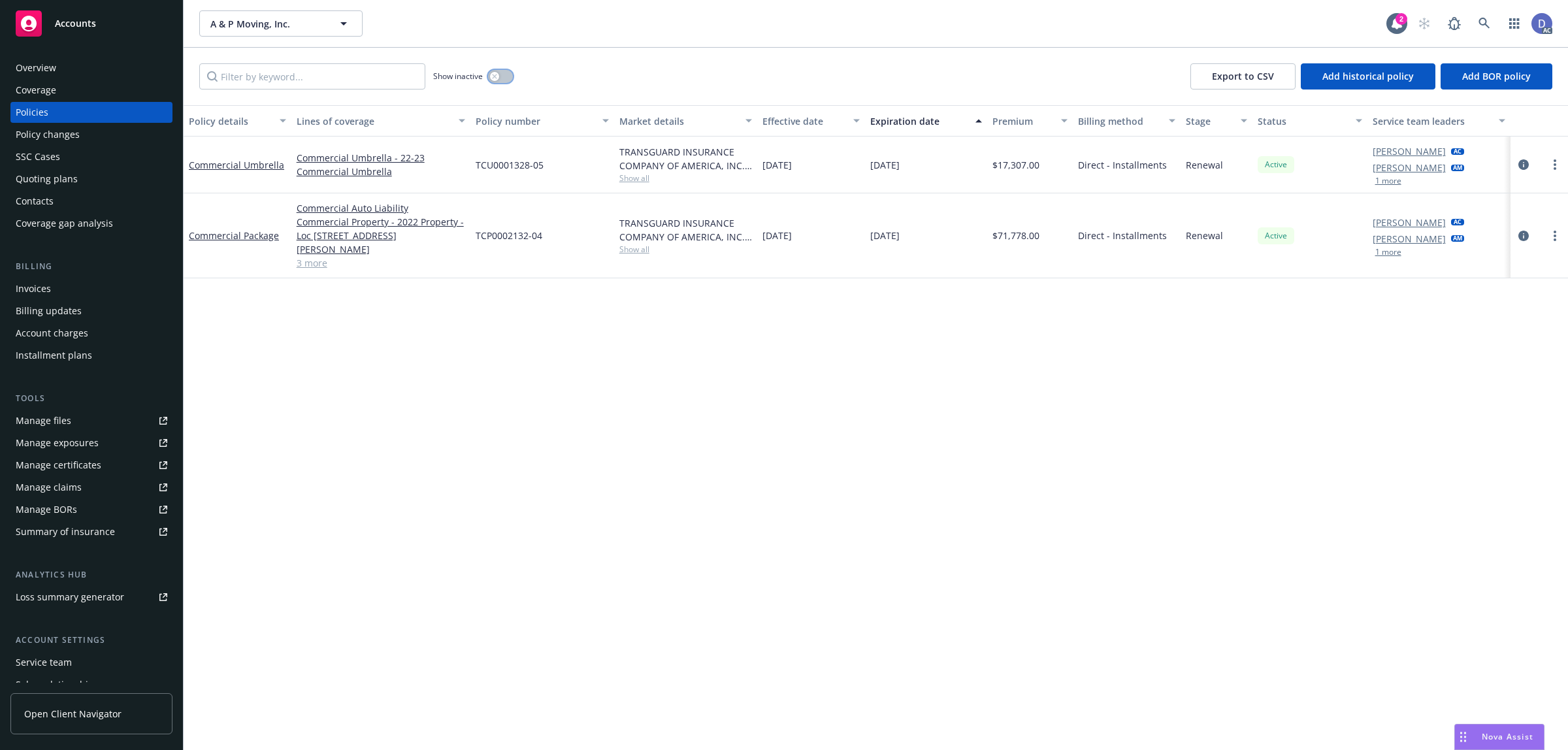
click at [492, 79] on icon "button" at bounding box center [494, 76] width 5 height 5
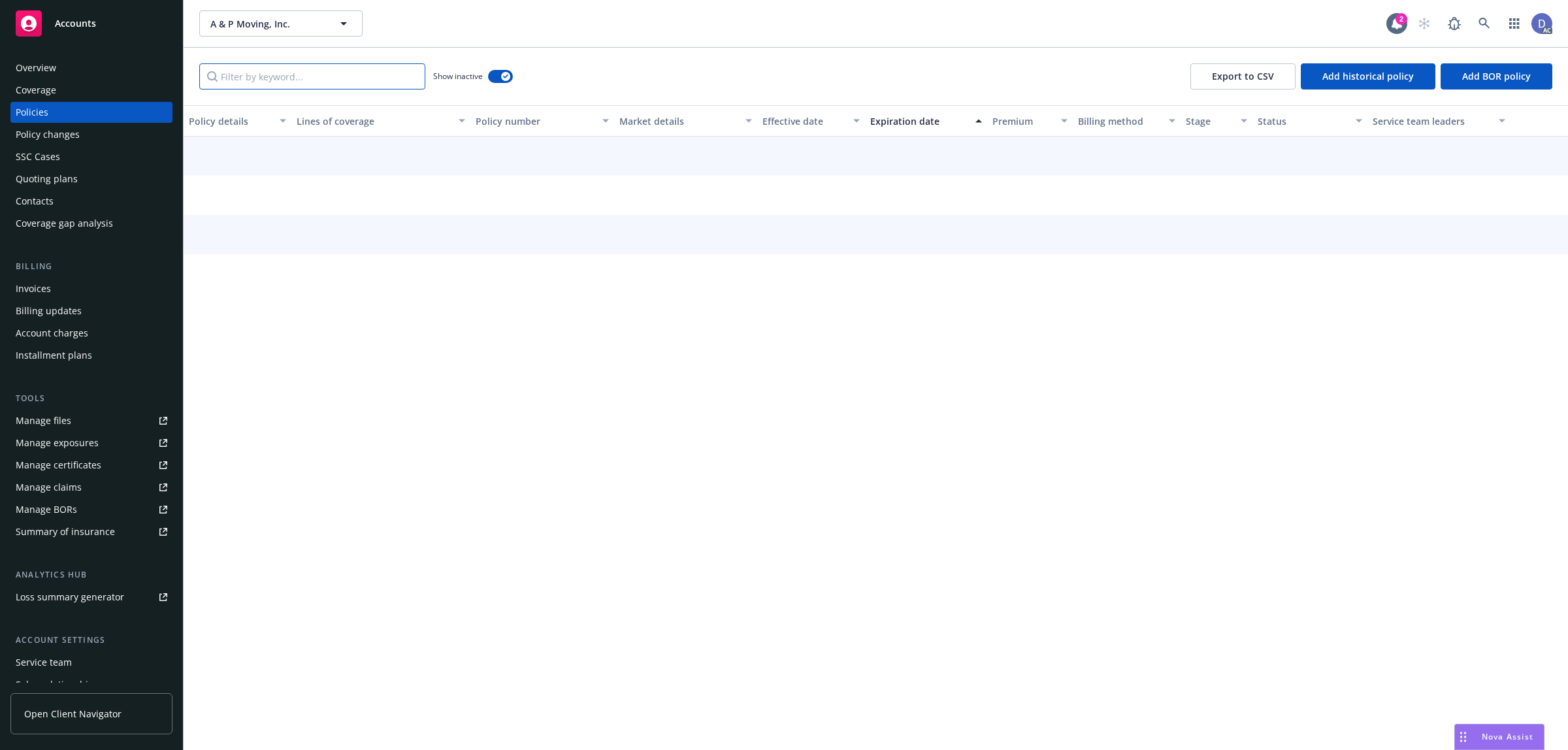
click at [392, 72] on input "Filter by keyword..." at bounding box center [311, 76] width 226 height 27
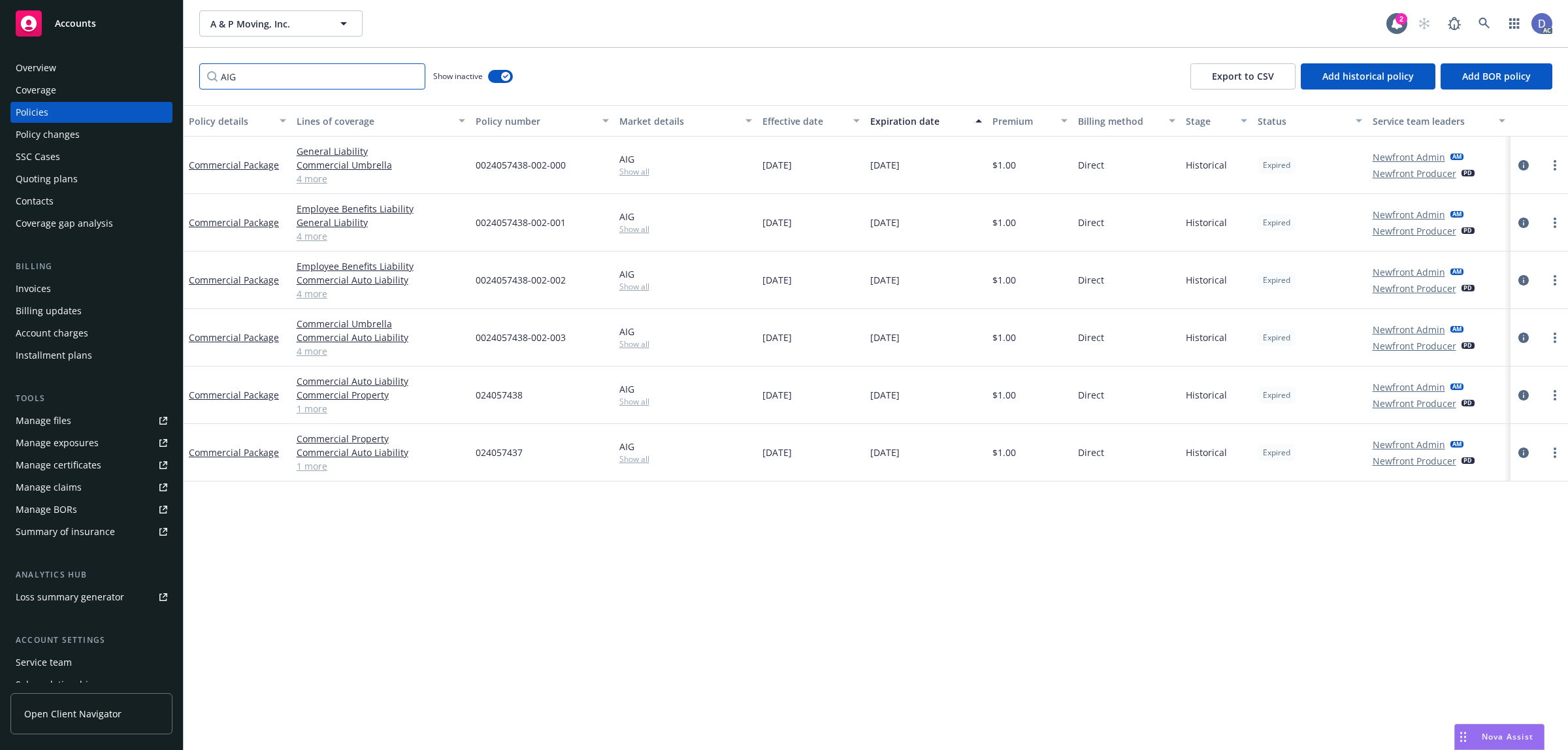
type input "AIG"
copy span "0024057438-002-001"
drag, startPoint x: 576, startPoint y: 226, endPoint x: 475, endPoint y: 230, distance: 101.1
click at [475, 230] on div "0024057438-002-001" at bounding box center [542, 223] width 144 height 57
click at [543, 227] on span "0024057438-002-001" at bounding box center [520, 223] width 90 height 14
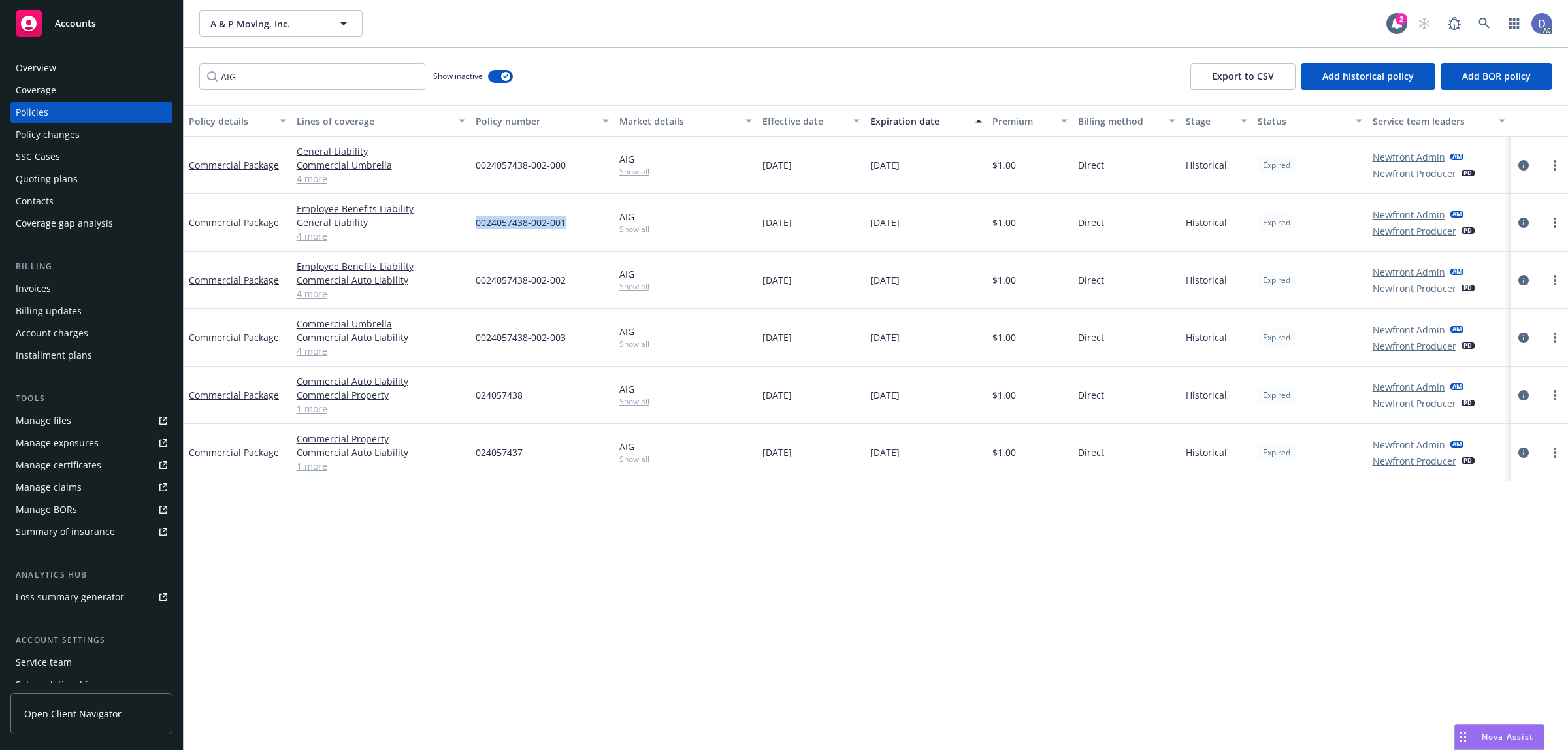
click at [569, 226] on div "0024057438-002-001" at bounding box center [542, 223] width 144 height 57
drag, startPoint x: 567, startPoint y: 226, endPoint x: 482, endPoint y: 226, distance: 85.0
click at [482, 226] on div "0024057438-002-001" at bounding box center [542, 223] width 144 height 57
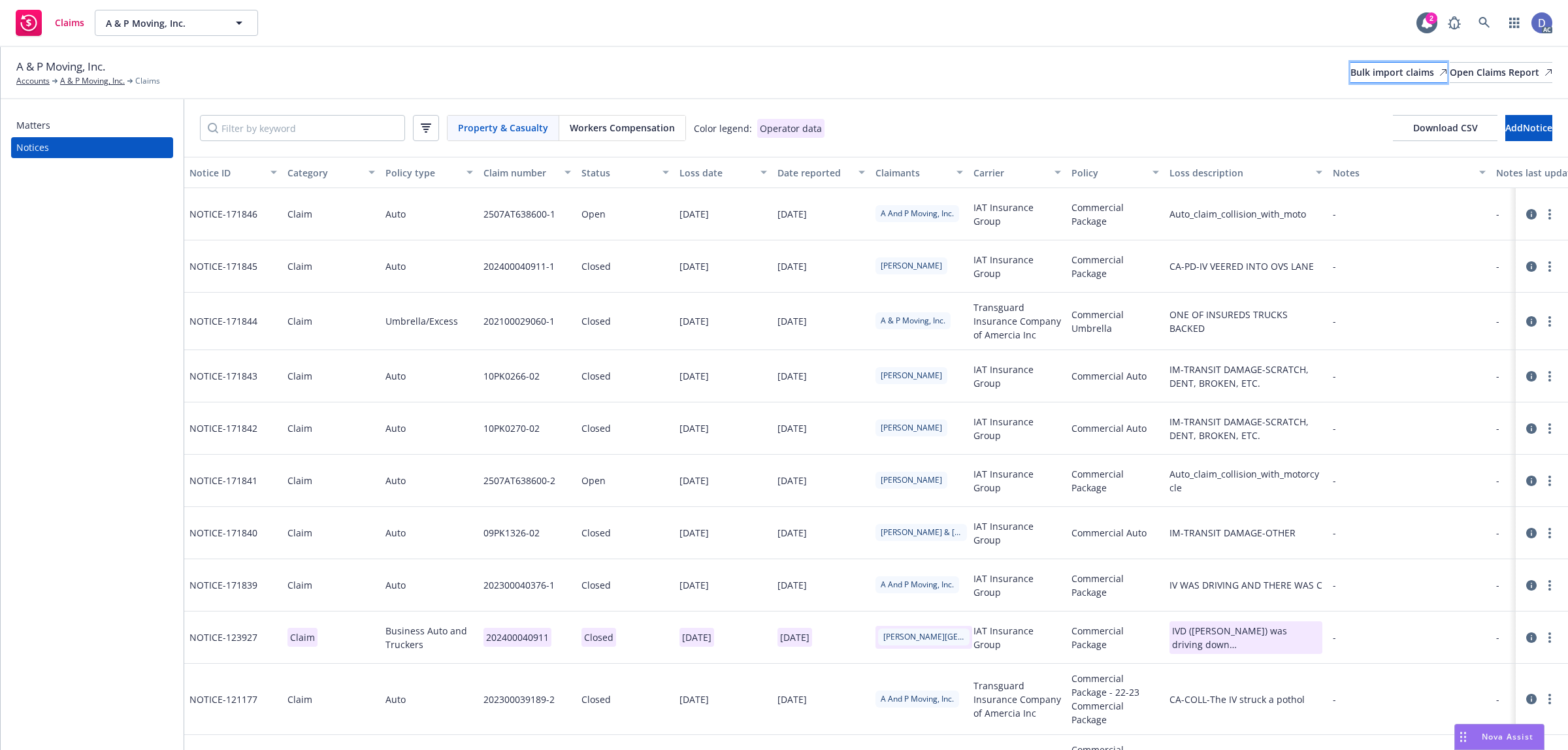
click at [1350, 81] on div "Bulk import claims" at bounding box center [1398, 73] width 97 height 20
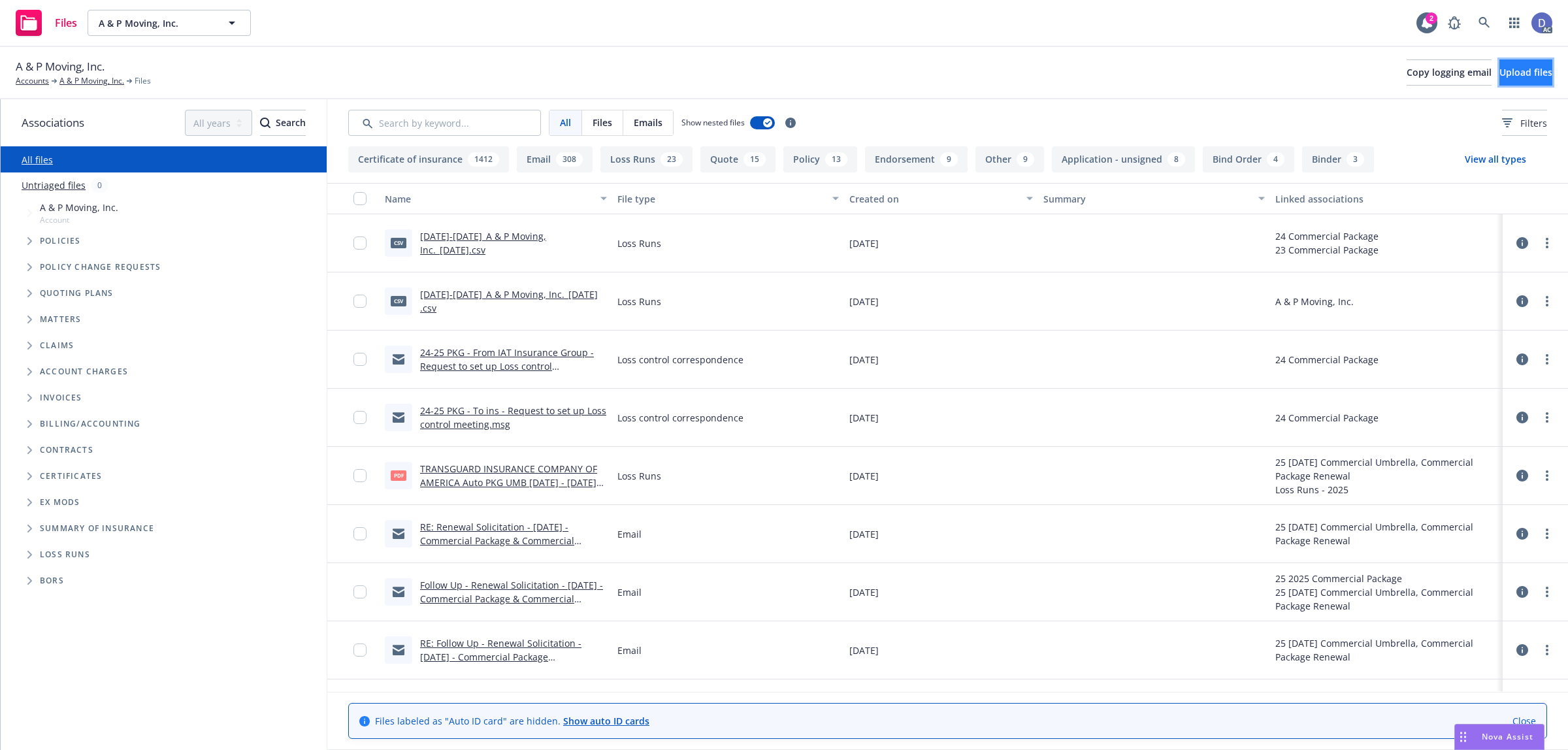
click at [1523, 75] on span "Upload files" at bounding box center [1526, 72] width 53 height 13
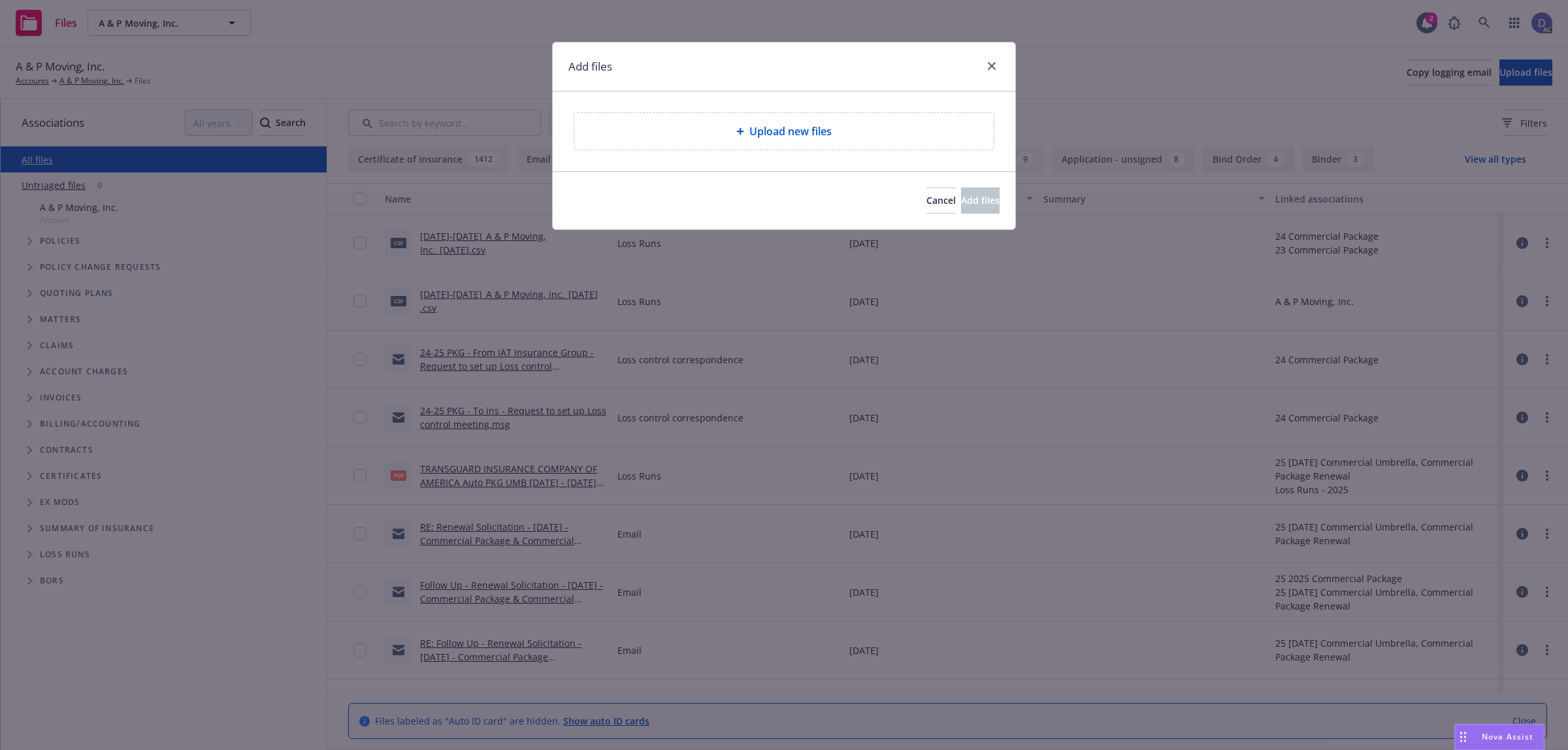
click at [762, 139] on span "Upload new files" at bounding box center [790, 131] width 83 height 16
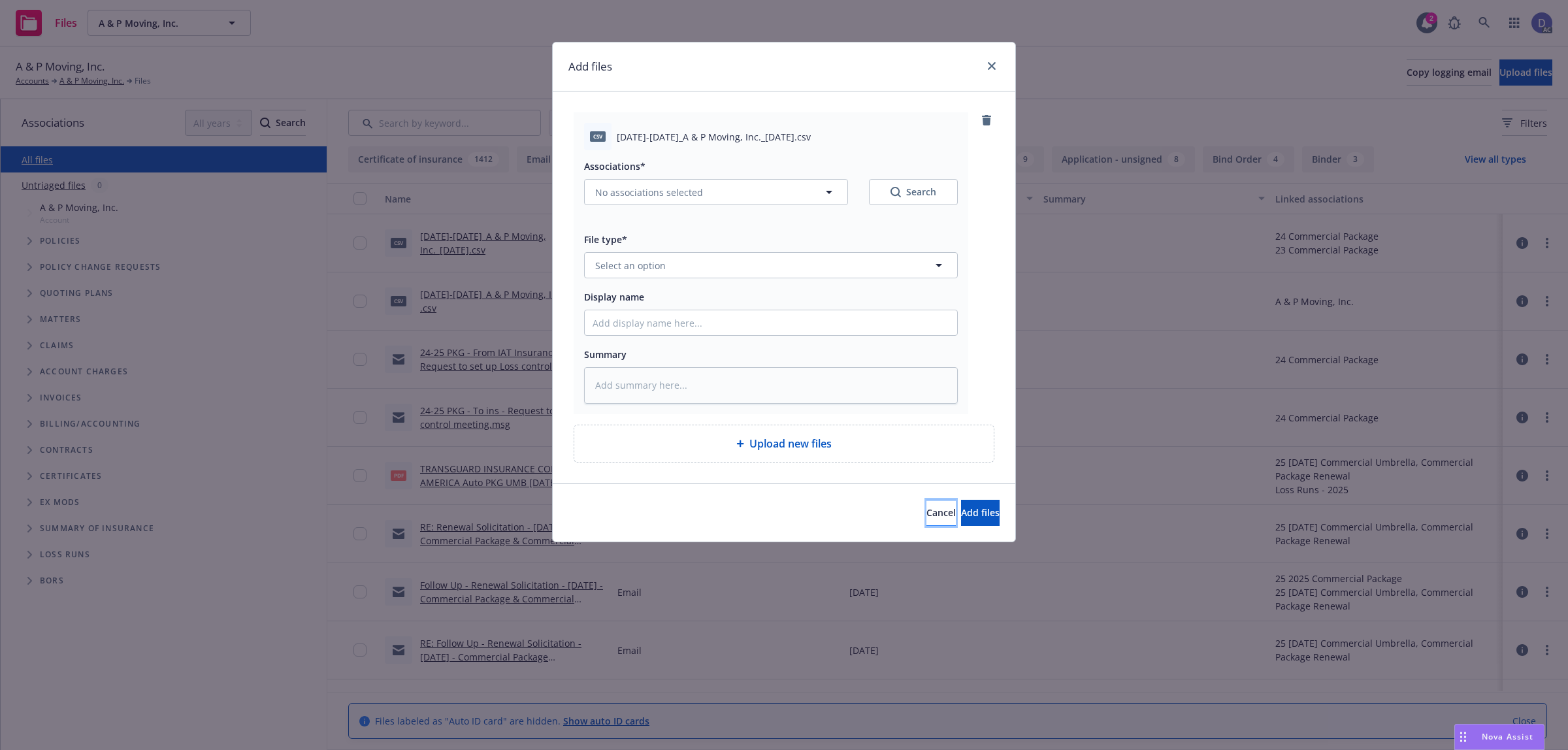
click at [926, 522] on button "Cancel" at bounding box center [941, 512] width 30 height 27
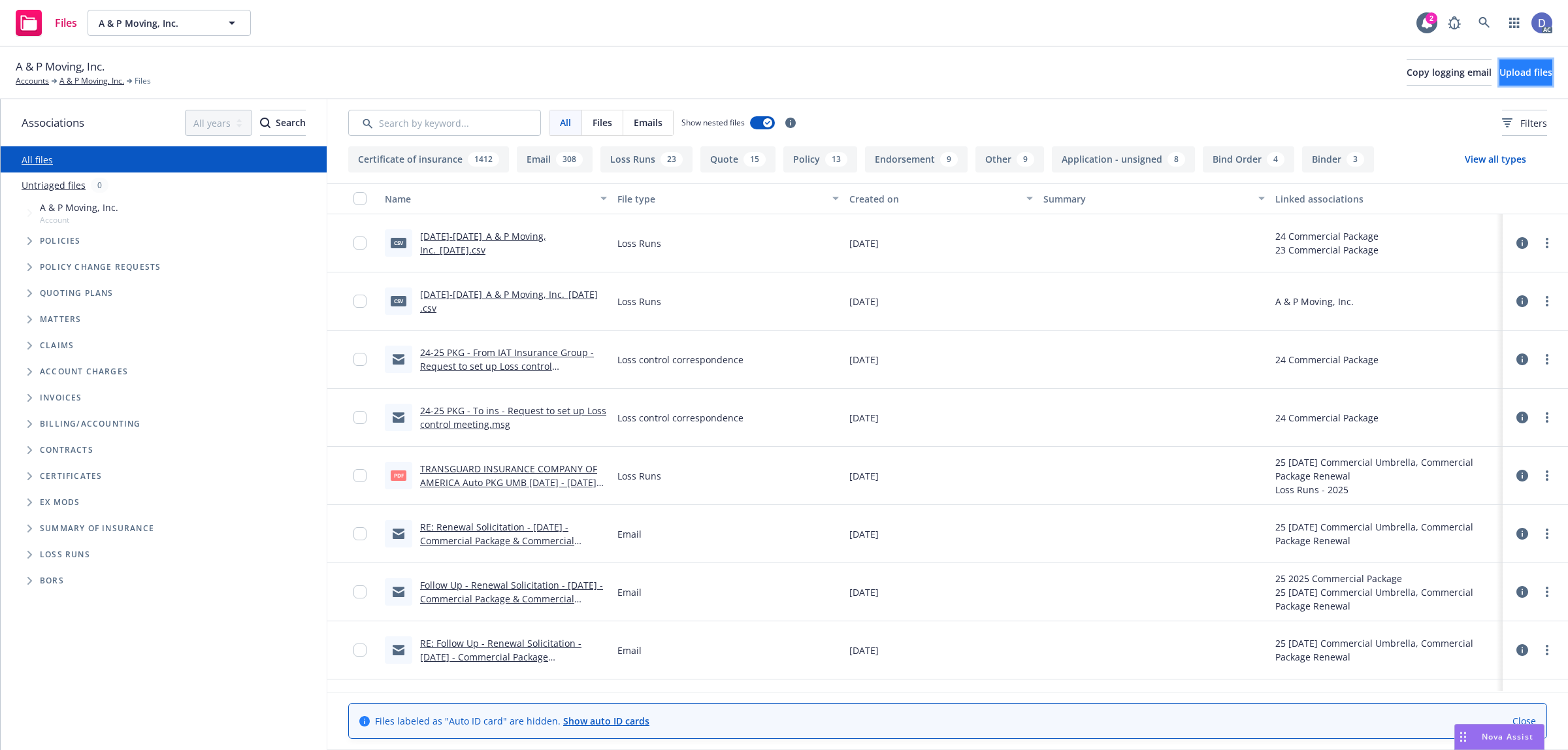
click at [1499, 75] on span "Upload files" at bounding box center [1526, 72] width 53 height 13
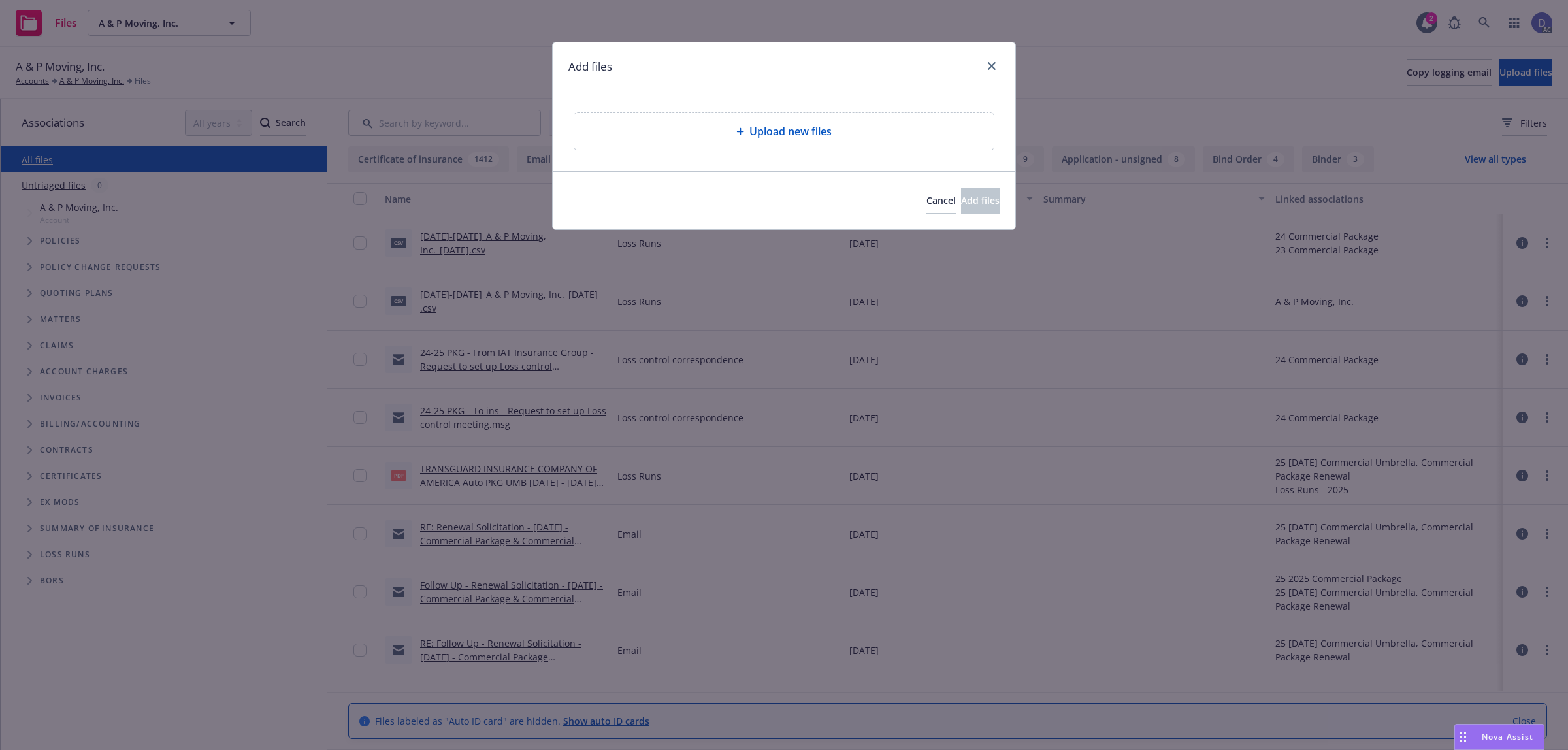
click at [821, 141] on div "Upload new files" at bounding box center [784, 131] width 420 height 36
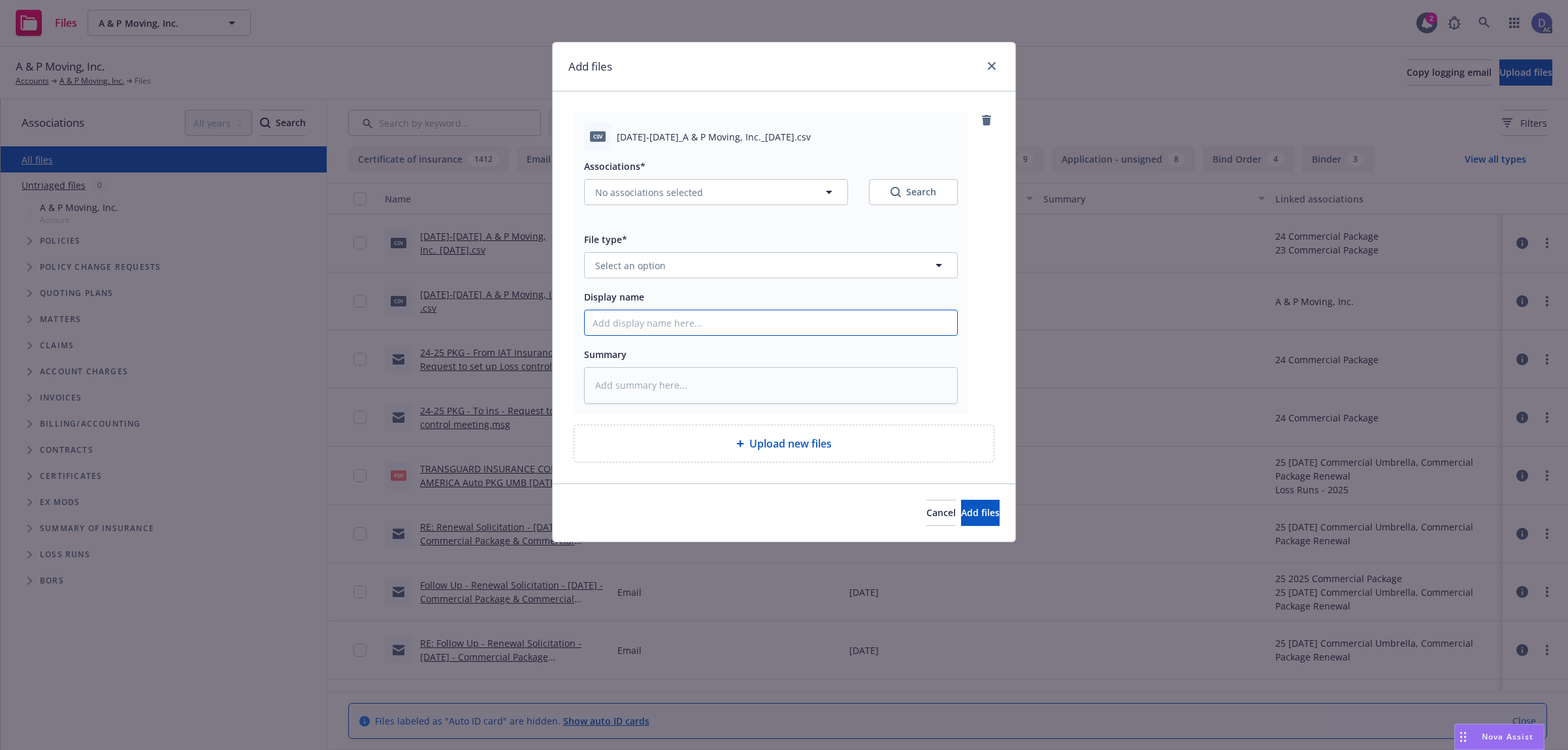
drag, startPoint x: 706, startPoint y: 324, endPoint x: 749, endPoint y: 291, distance: 54.2
click at [706, 324] on input "Display name" at bounding box center [771, 322] width 373 height 25
paste input "2014-2019_A & P Moving, Inc._8-11-2024"
type textarea "x"
type input "2014-2019_A & P Moving, Inc._8-11-2024"
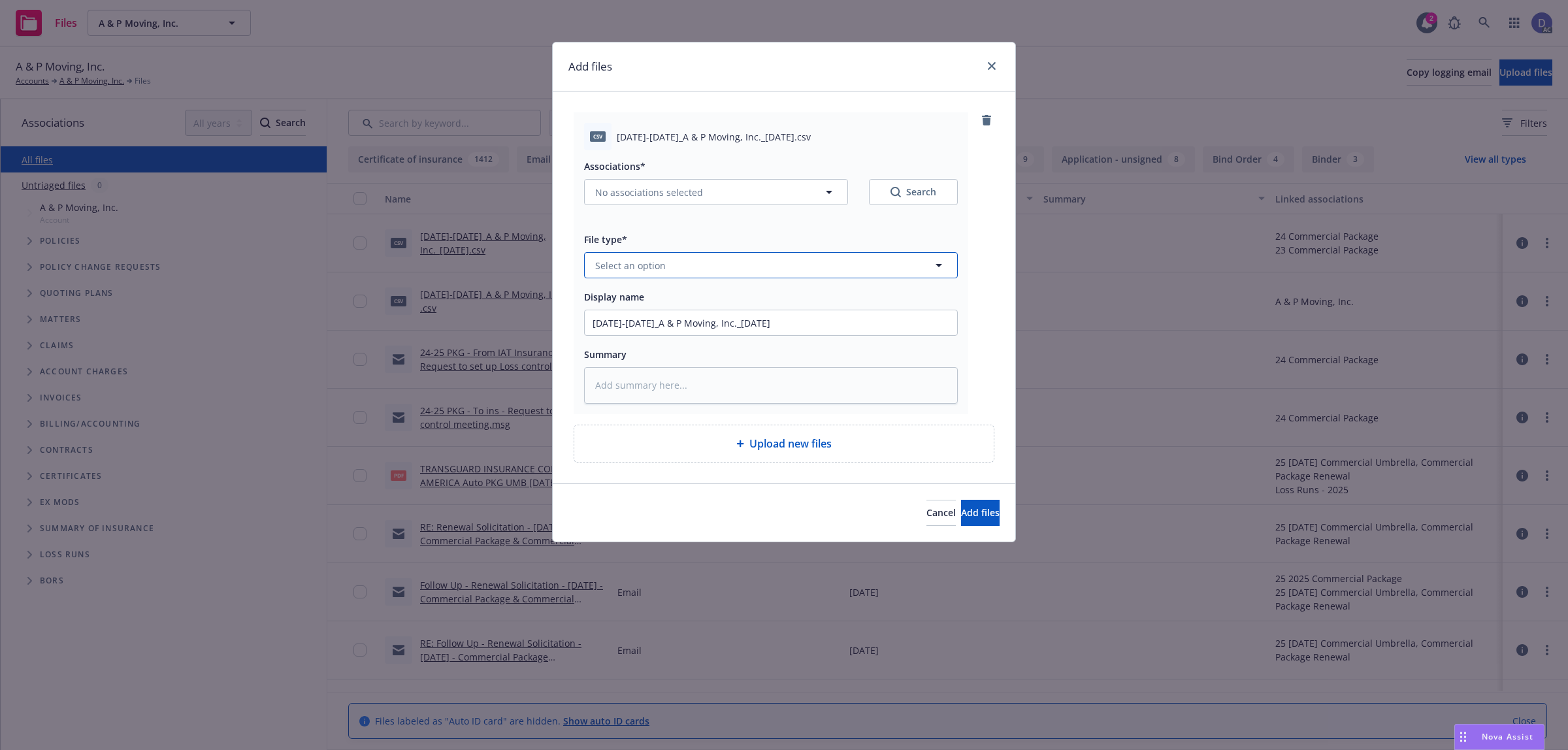
click at [770, 278] on button "Select an option" at bounding box center [771, 265] width 374 height 27
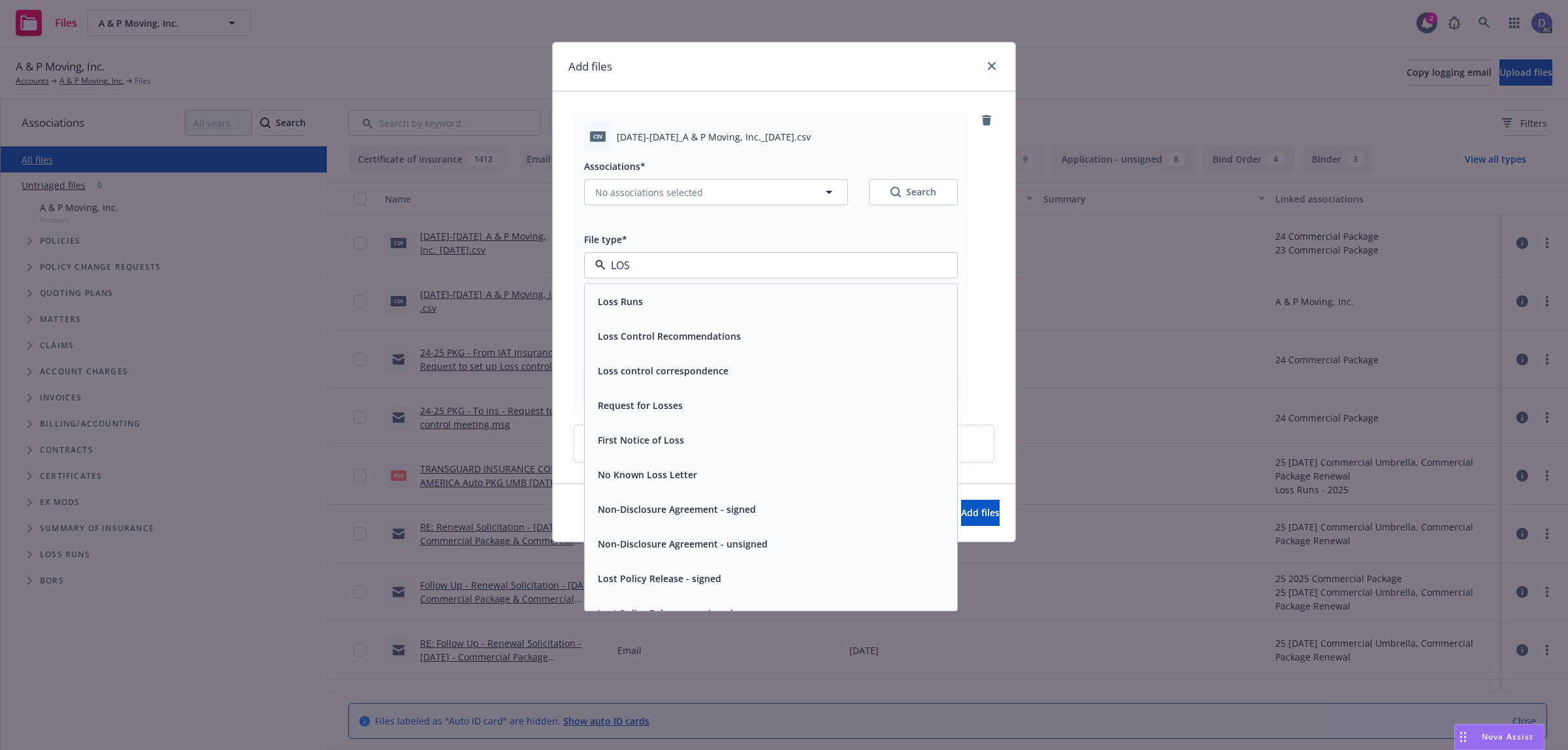
type input "LOSS"
click at [755, 299] on div "Loss Runs" at bounding box center [771, 301] width 357 height 19
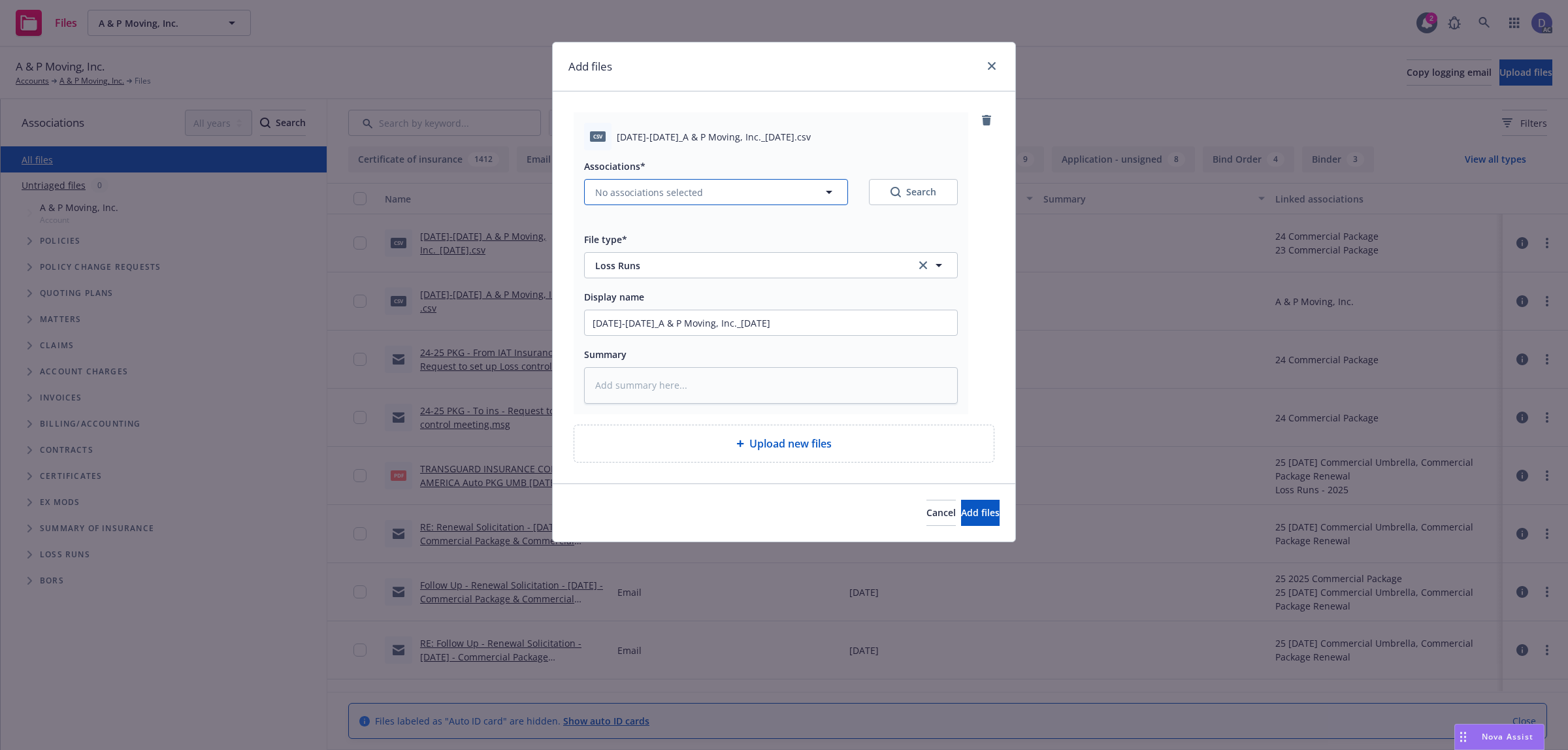
click at [738, 202] on button "No associations selected" at bounding box center [716, 192] width 264 height 27
type textarea "x"
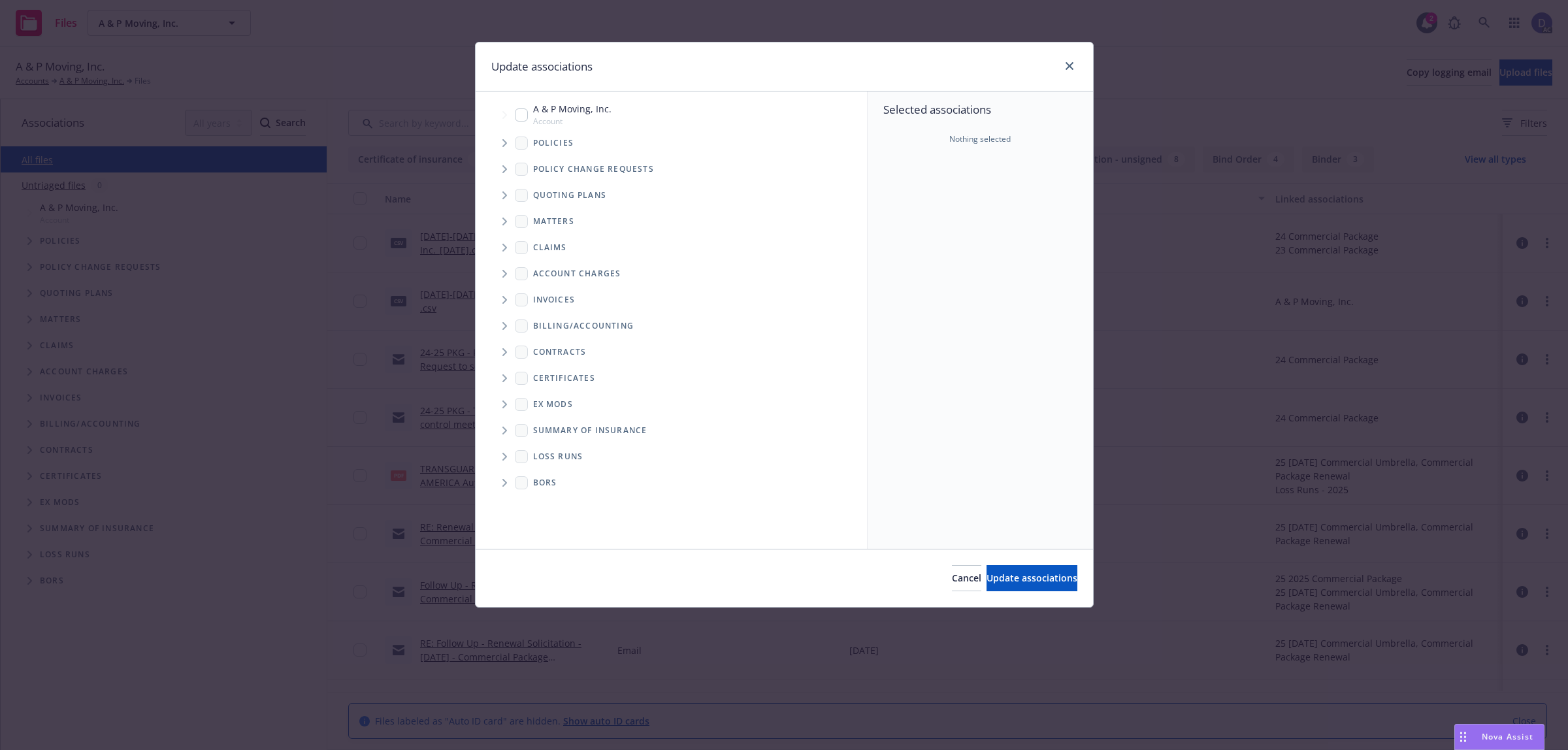
click at [507, 145] on icon "Tree Example" at bounding box center [505, 143] width 5 height 8
click at [1005, 238] on div "Selected associations Nothing selected" at bounding box center [980, 320] width 226 height 457
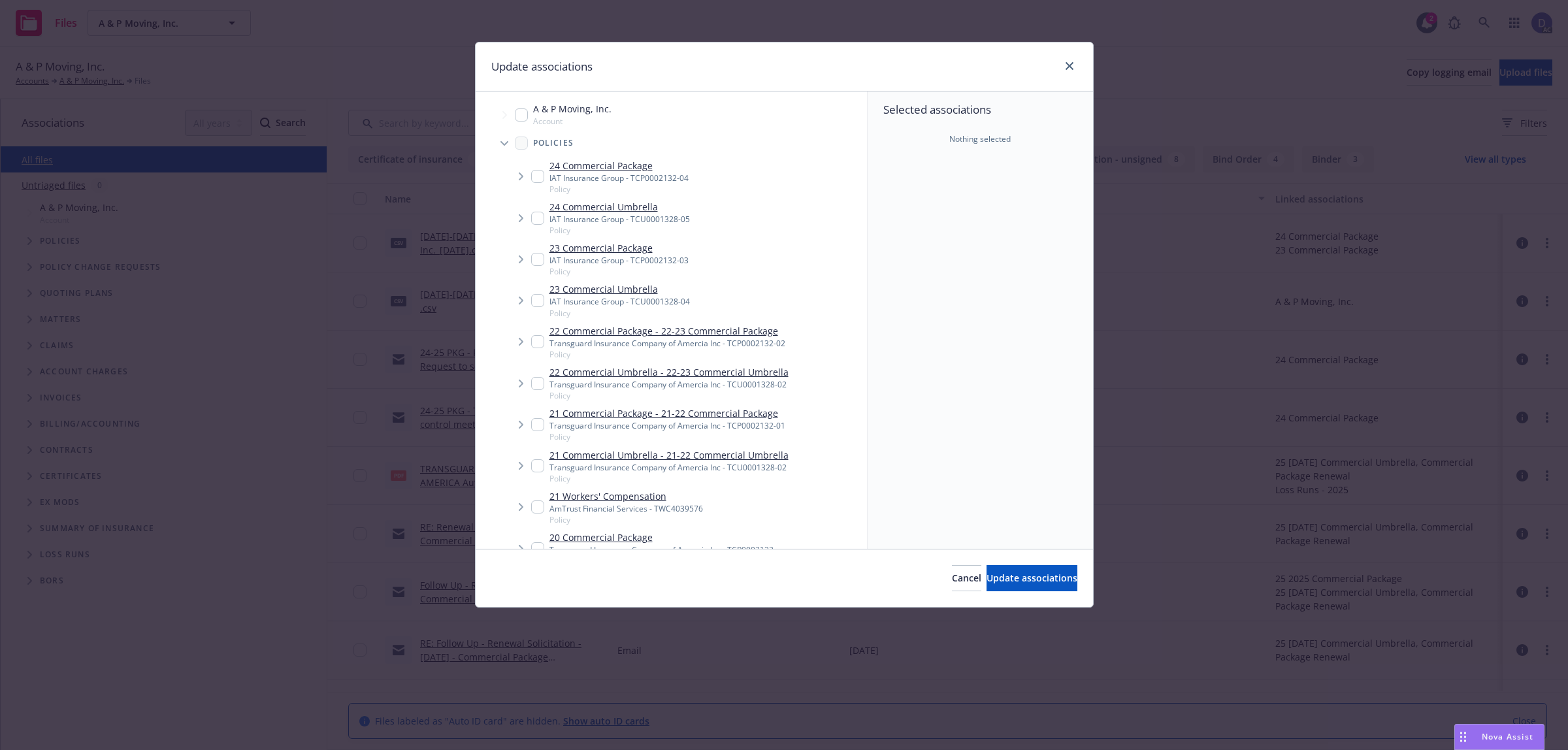
scroll to position [435, 0]
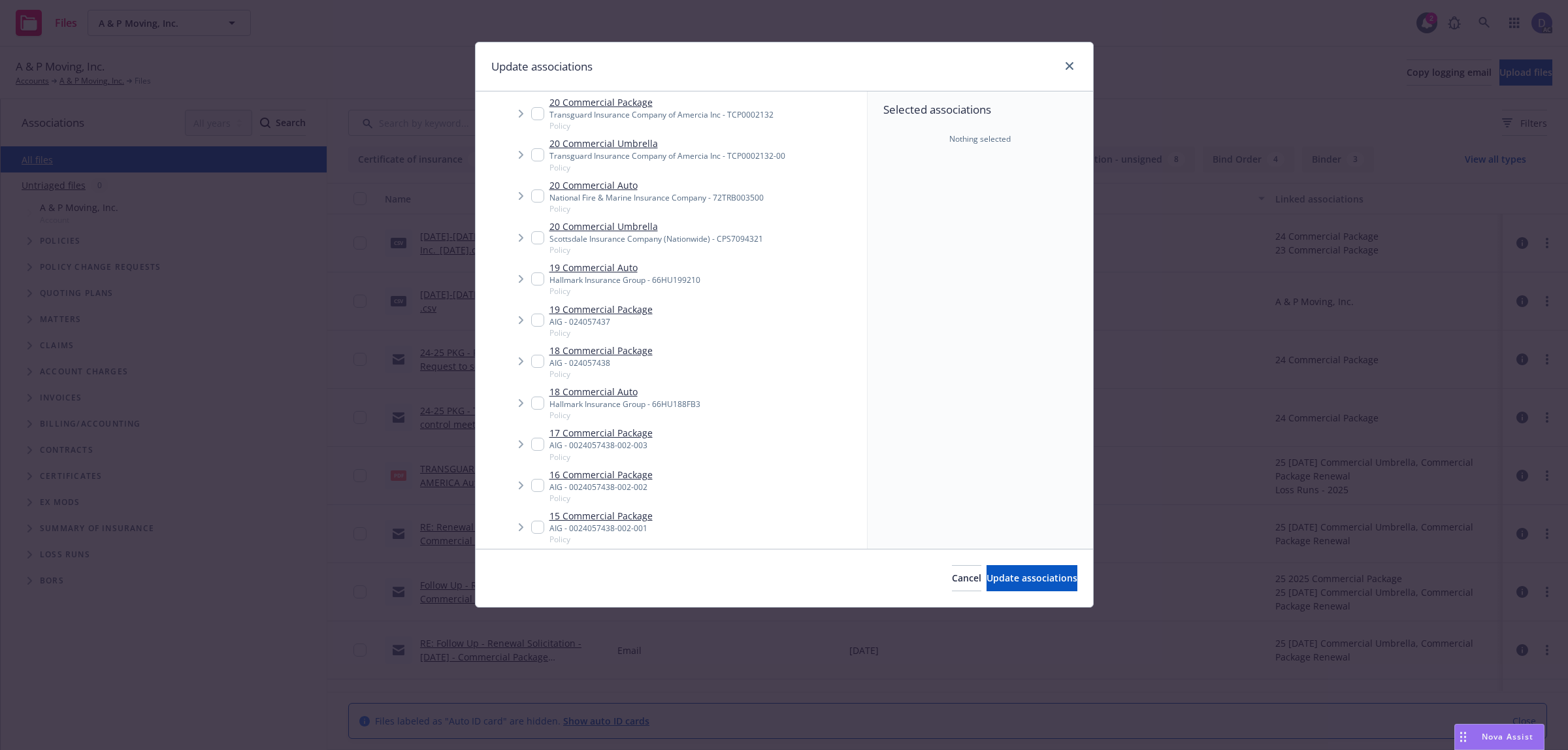
click at [538, 360] on input "Tree Example" at bounding box center [537, 361] width 13 height 13
checkbox input "true"
click at [987, 571] on button "Update associations" at bounding box center [1032, 578] width 91 height 27
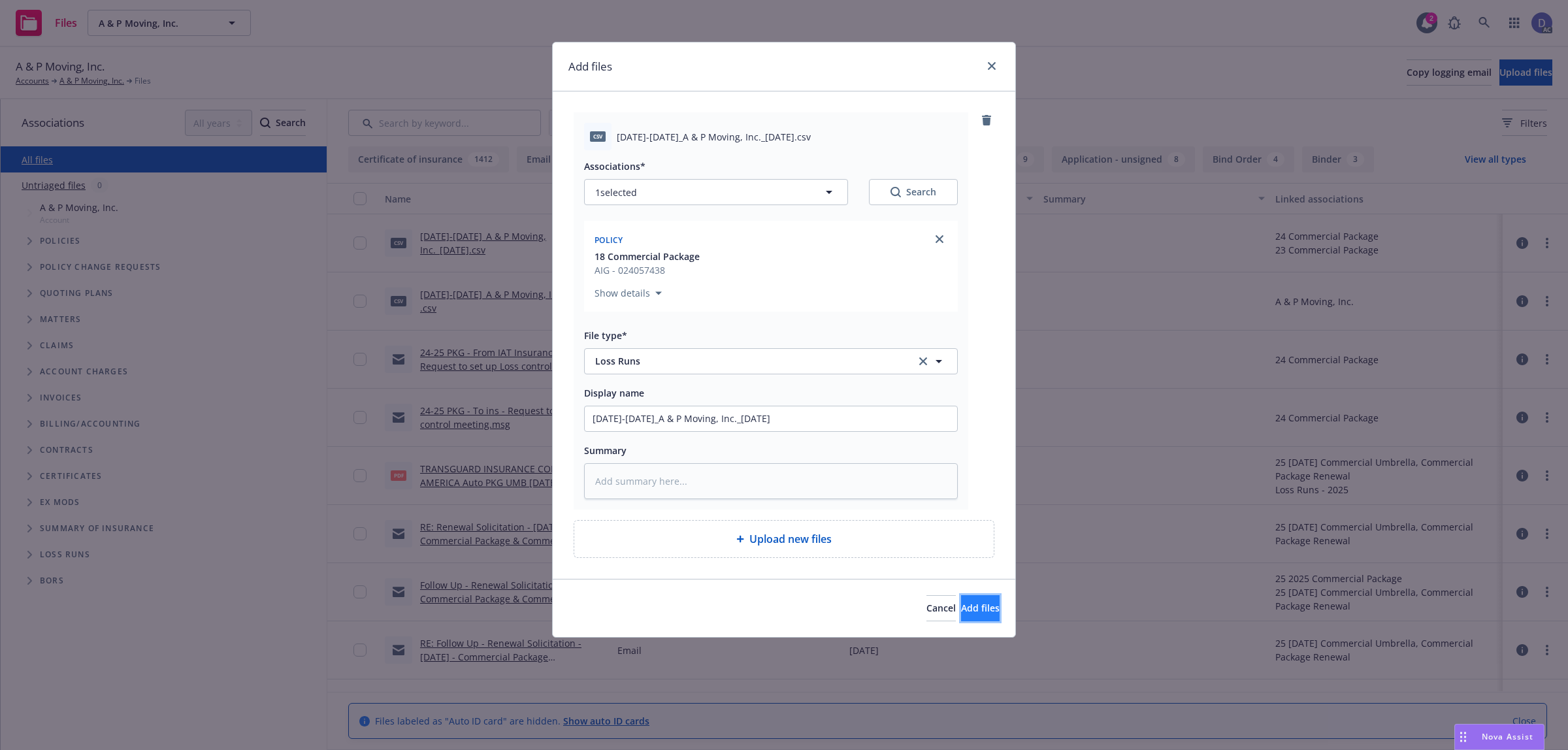
click at [961, 612] on span "Add files" at bounding box center [980, 608] width 38 height 13
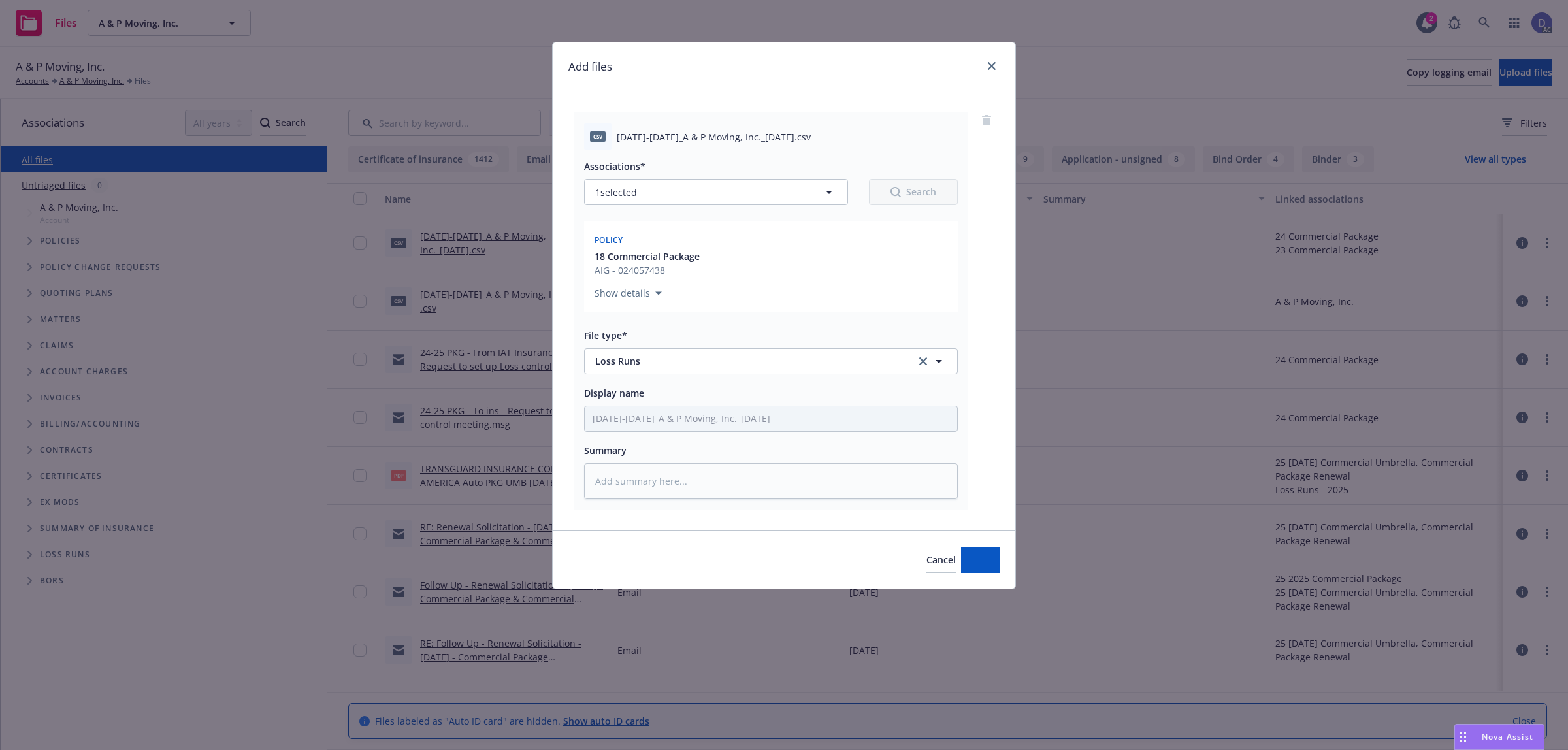
type textarea "x"
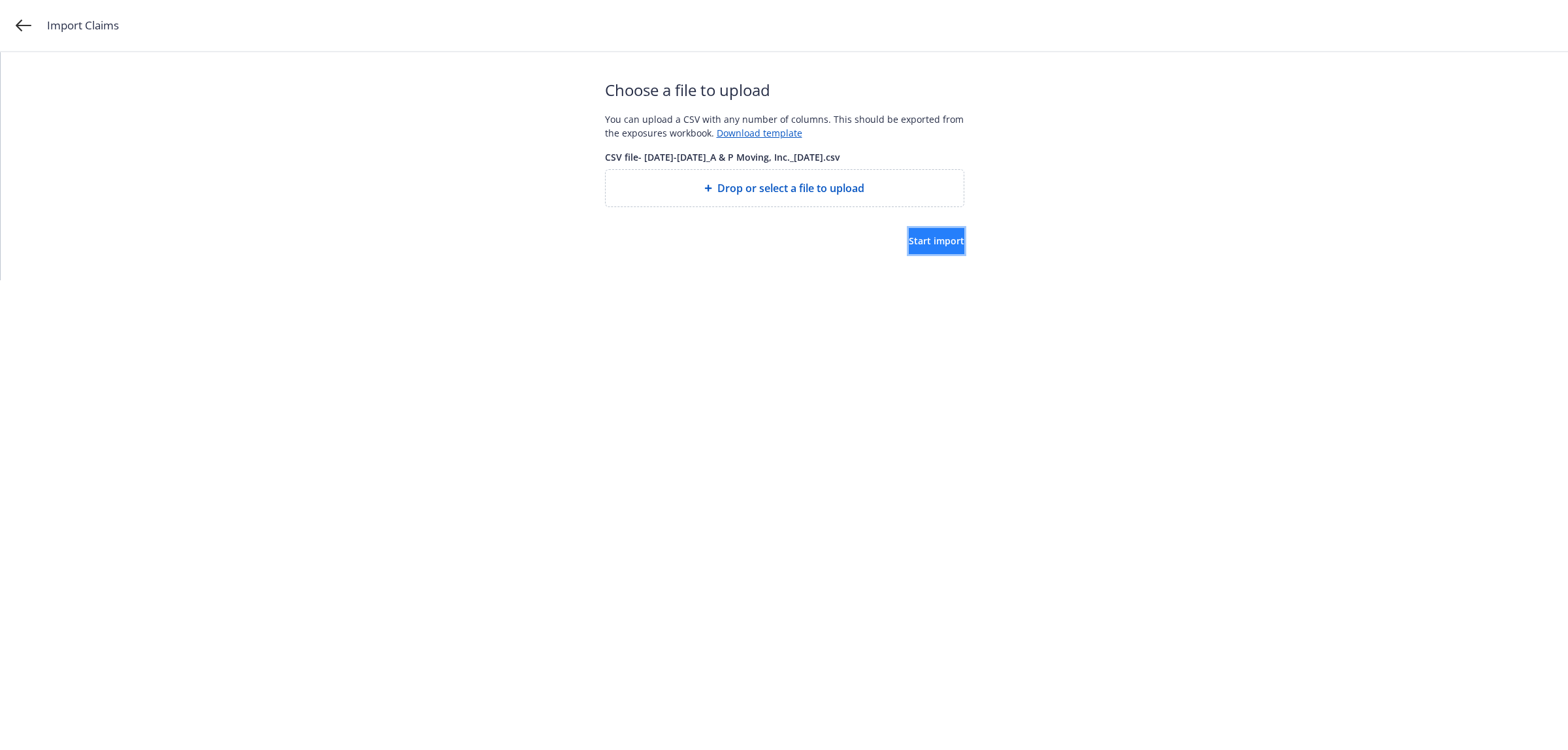
click at [948, 250] on button "Start import" at bounding box center [936, 240] width 55 height 27
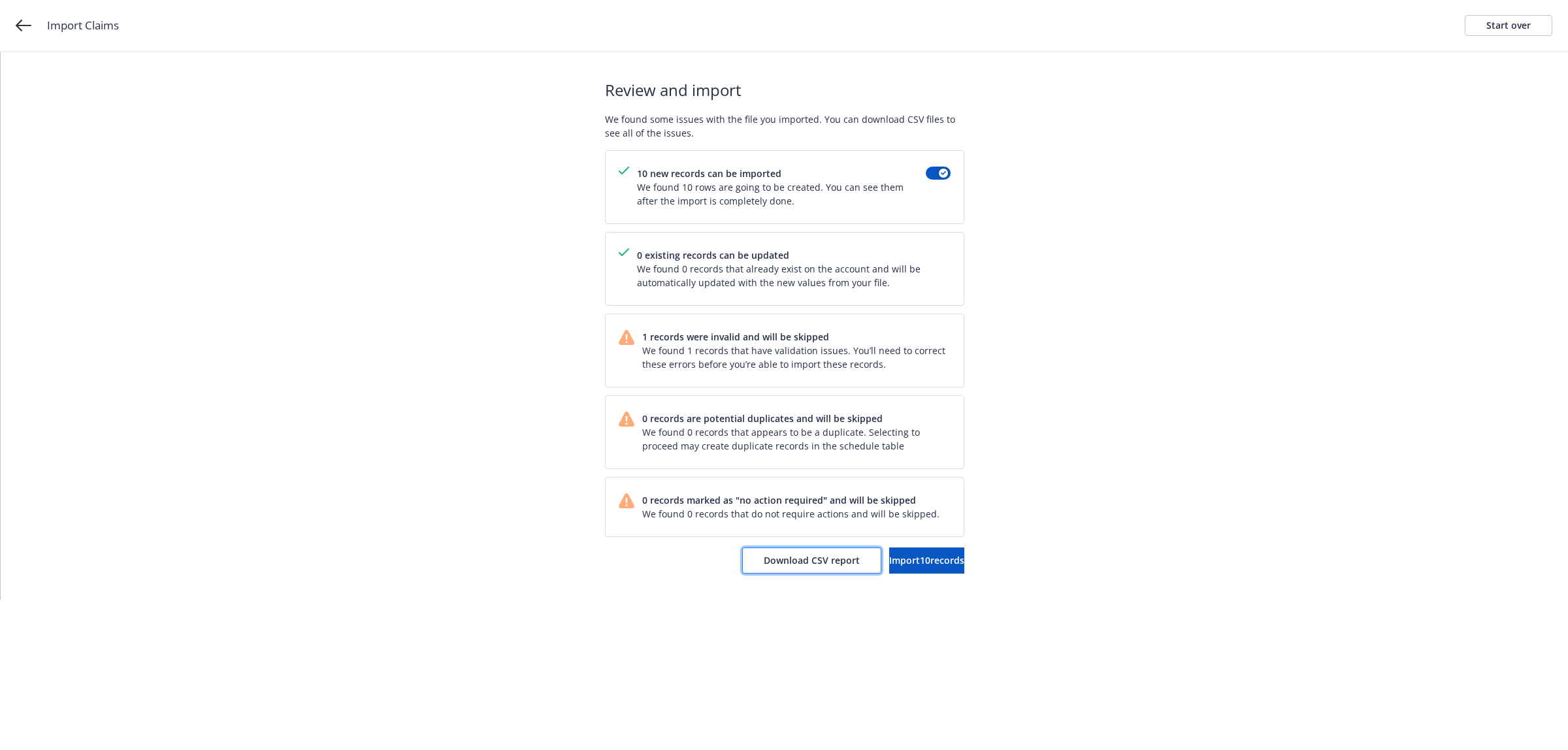
click at [746, 572] on button "Download CSV report" at bounding box center [811, 560] width 139 height 27
click at [1488, 30] on div "Start over" at bounding box center [1508, 26] width 44 height 20
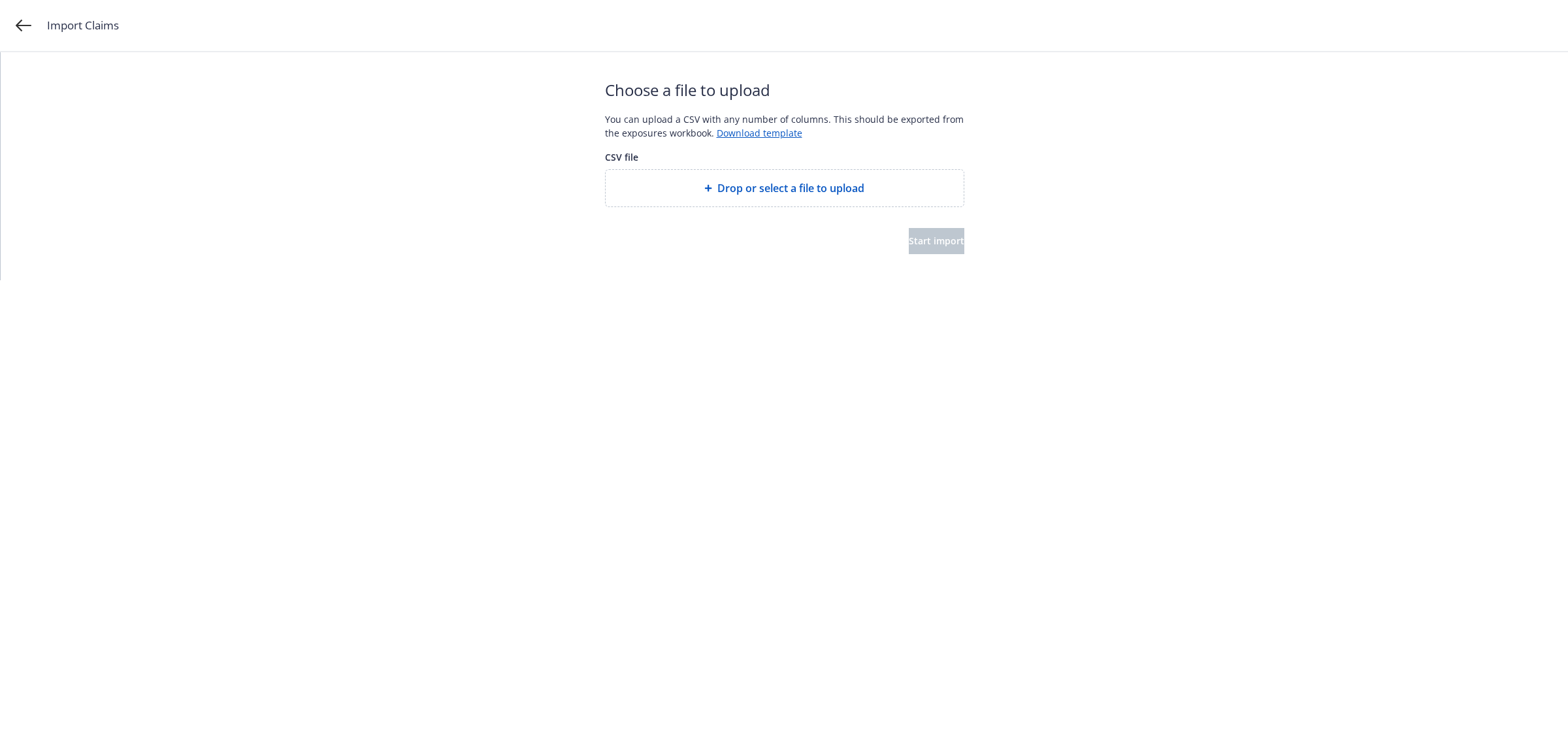
click at [771, 199] on div "Drop or select a file to upload" at bounding box center [784, 187] width 358 height 36
click at [929, 245] on span "Start import" at bounding box center [936, 240] width 55 height 13
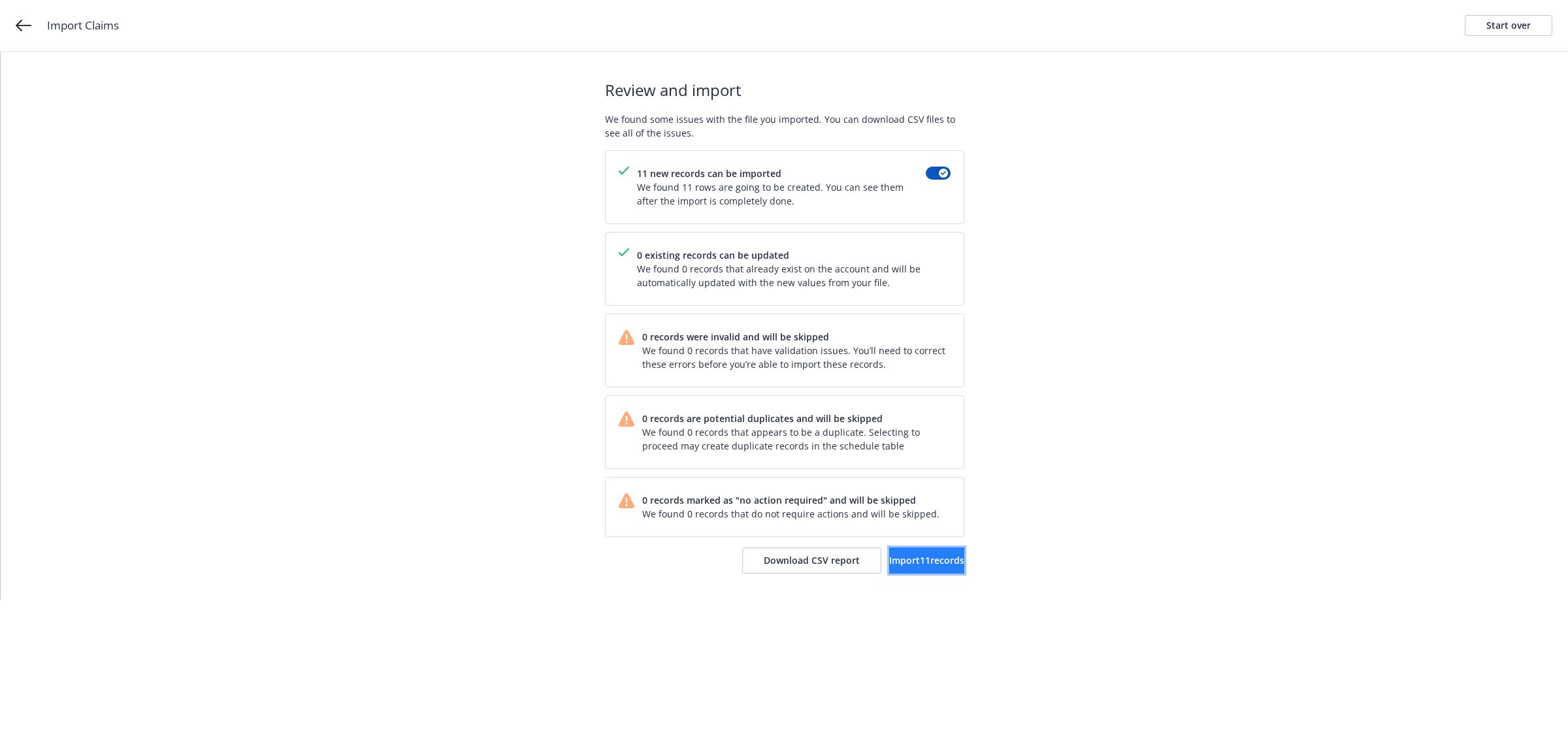
click at [927, 564] on span "Import 11 records" at bounding box center [926, 560] width 75 height 13
click at [918, 567] on span "View accounts" at bounding box center [911, 560] width 64 height 13
